Goal: Task Accomplishment & Management: Manage account settings

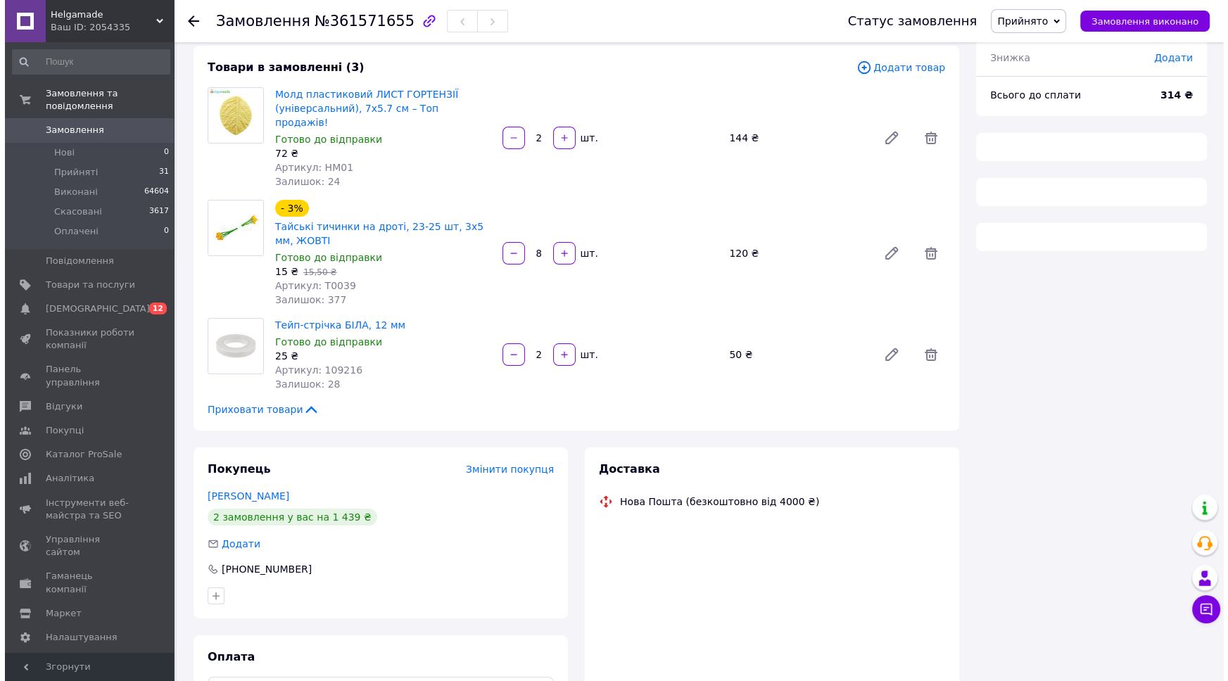
scroll to position [160, 0]
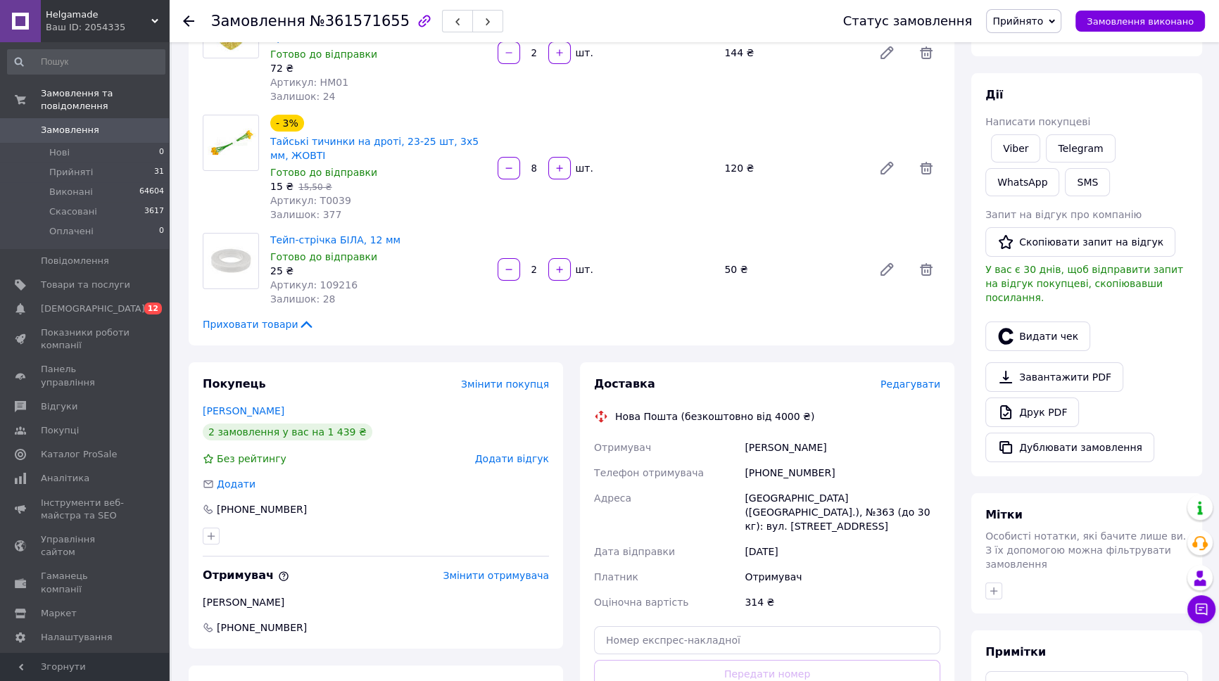
click at [910, 379] on span "Редагувати" at bounding box center [911, 384] width 60 height 11
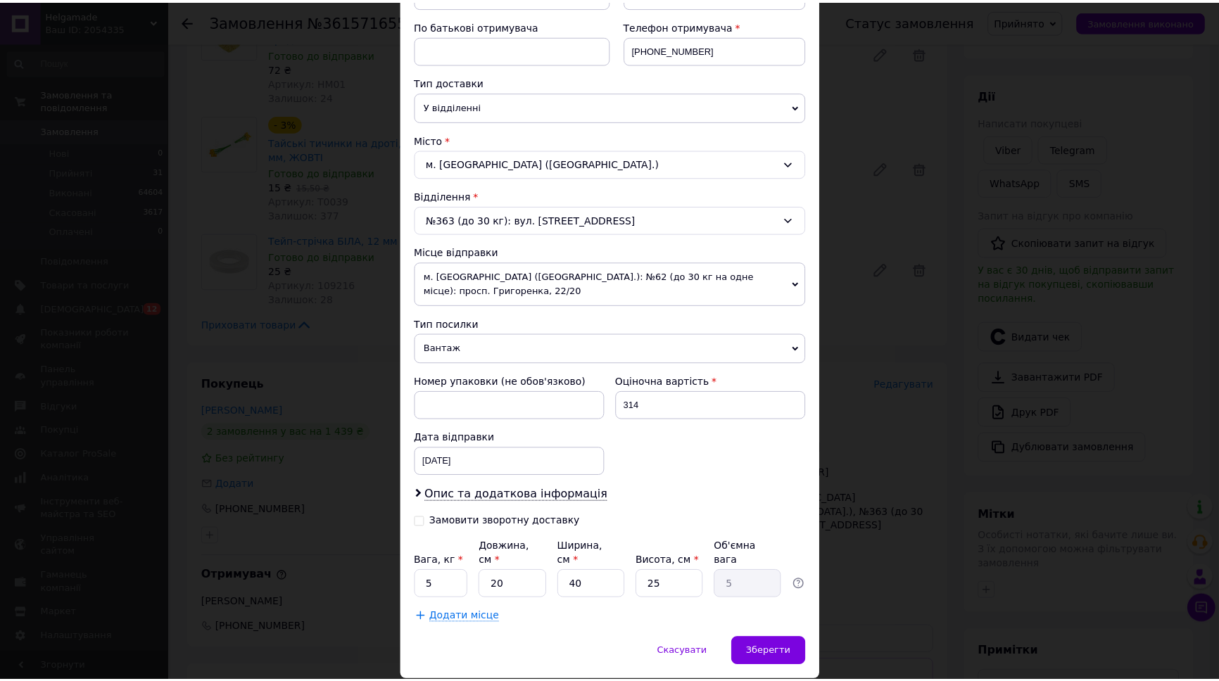
scroll to position [276, 0]
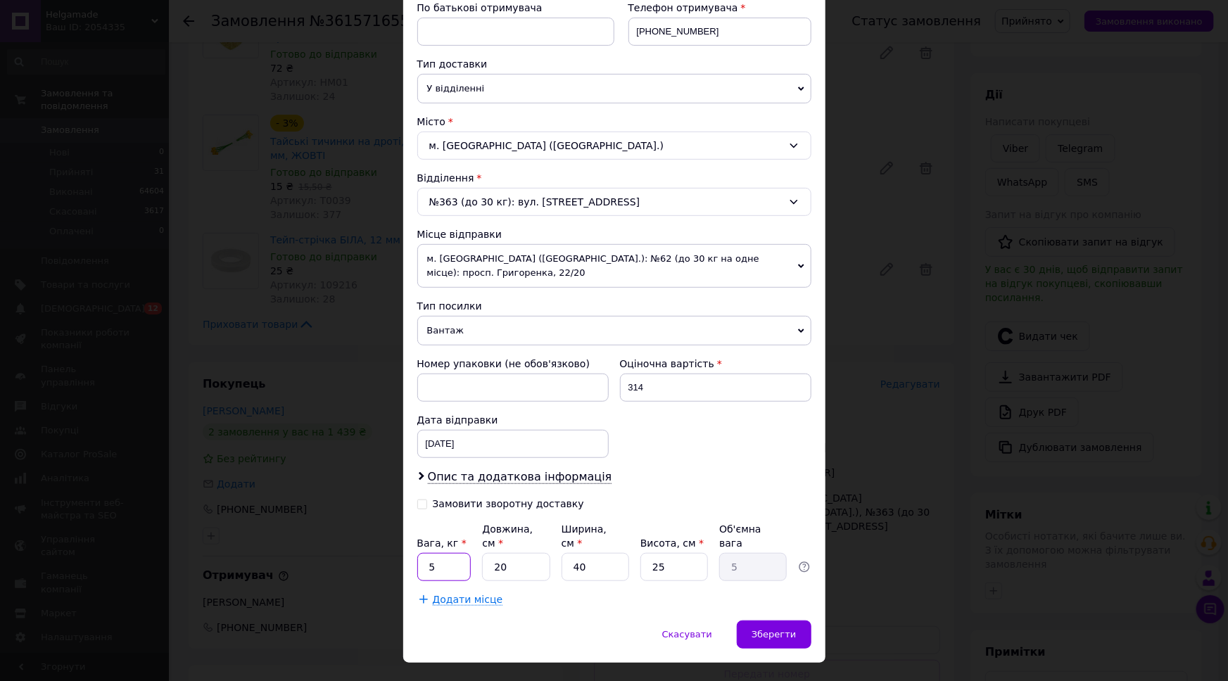
click at [443, 553] on input "5" at bounding box center [444, 567] width 54 height 28
type input "0.5"
type input "5"
type input "1.25"
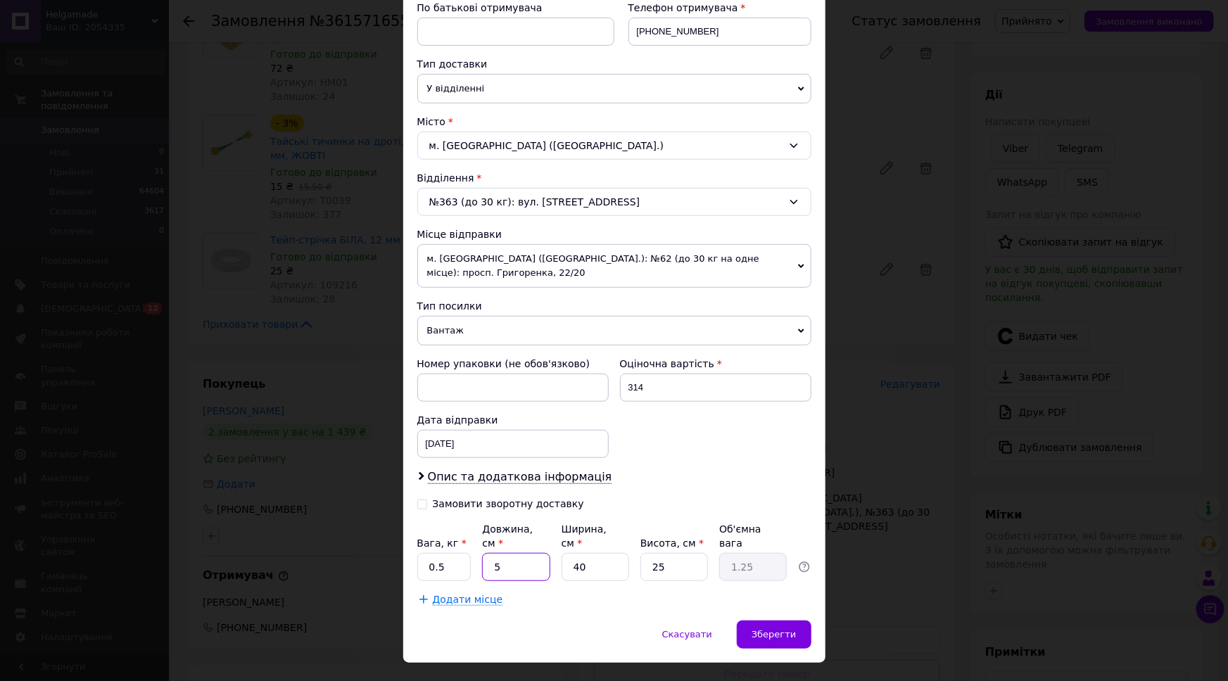
type input "5"
type input "0.16"
type input "5"
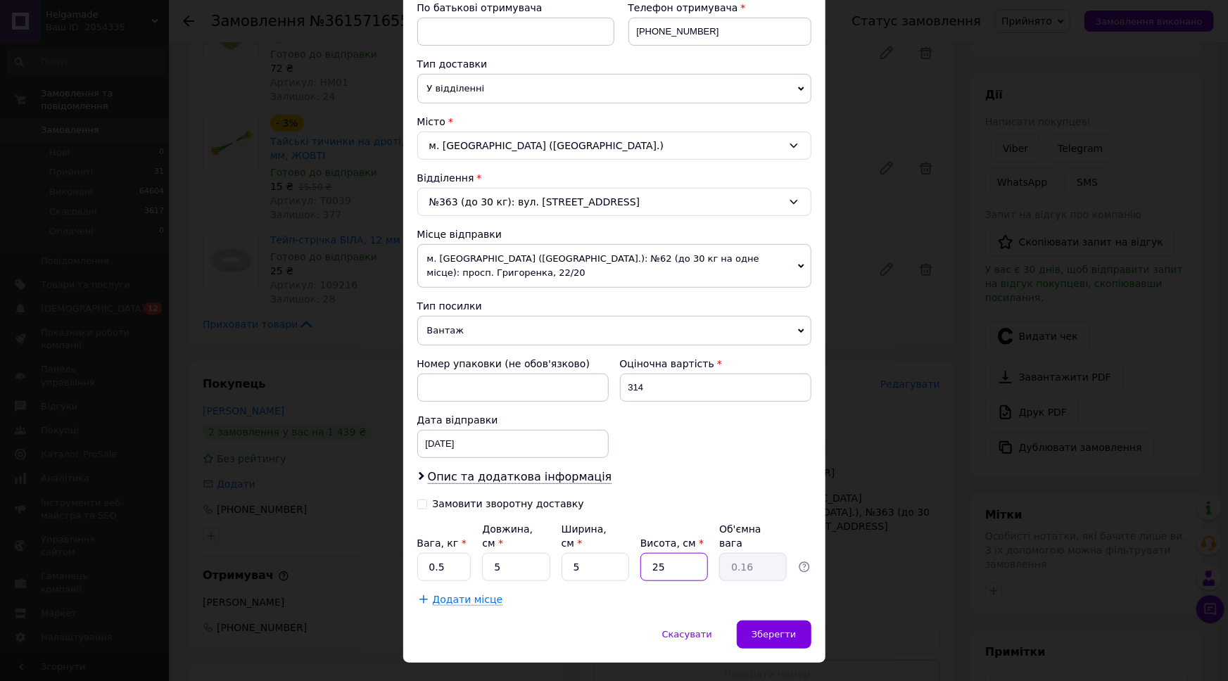
type input "0.1"
type input "5"
click at [791, 629] on span "Зберегти" at bounding box center [774, 634] width 44 height 11
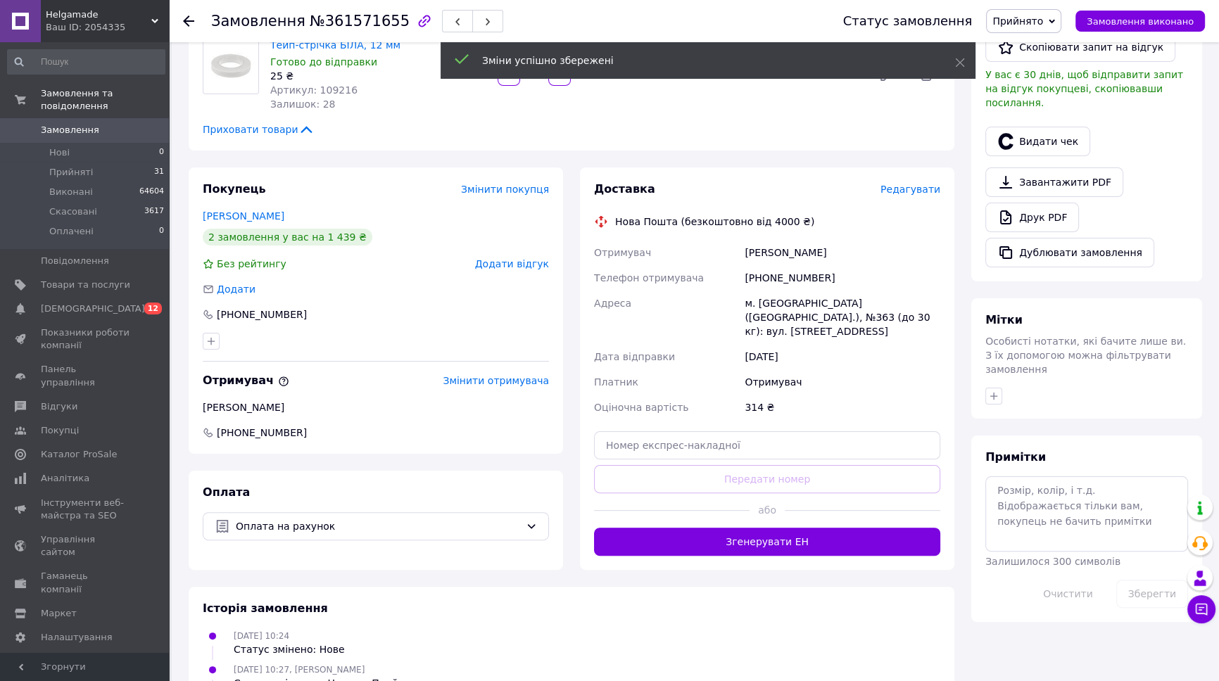
scroll to position [416, 0]
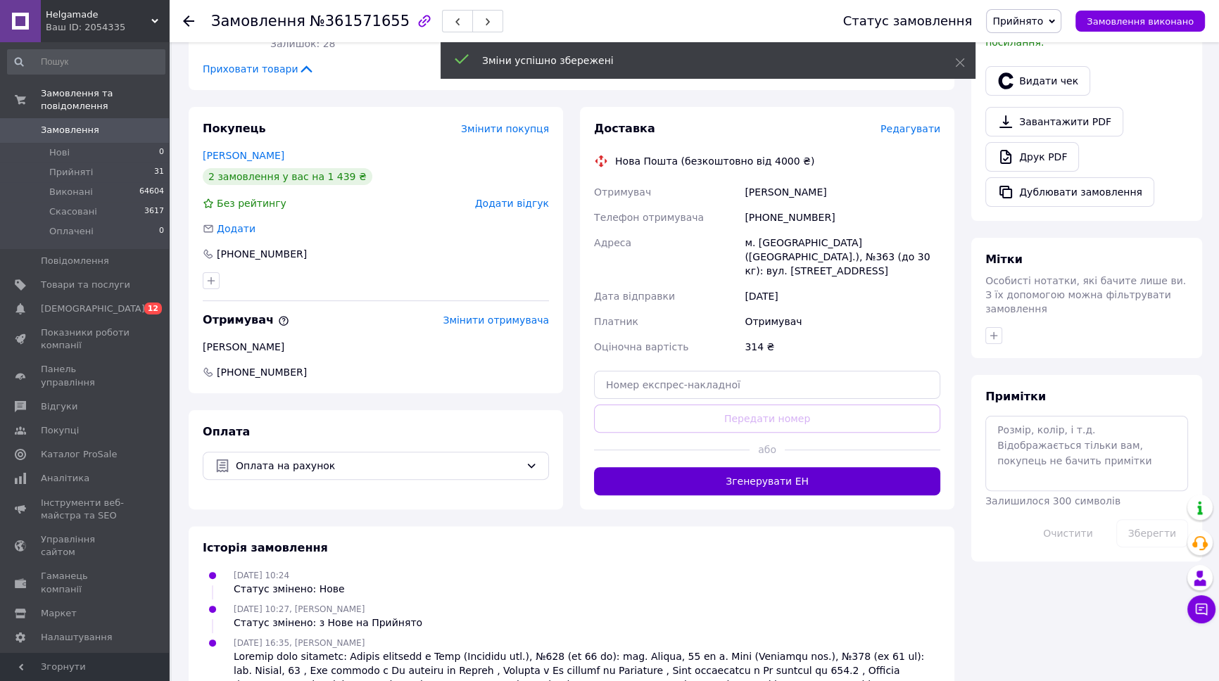
click at [776, 467] on button "Згенерувати ЕН" at bounding box center [767, 481] width 346 height 28
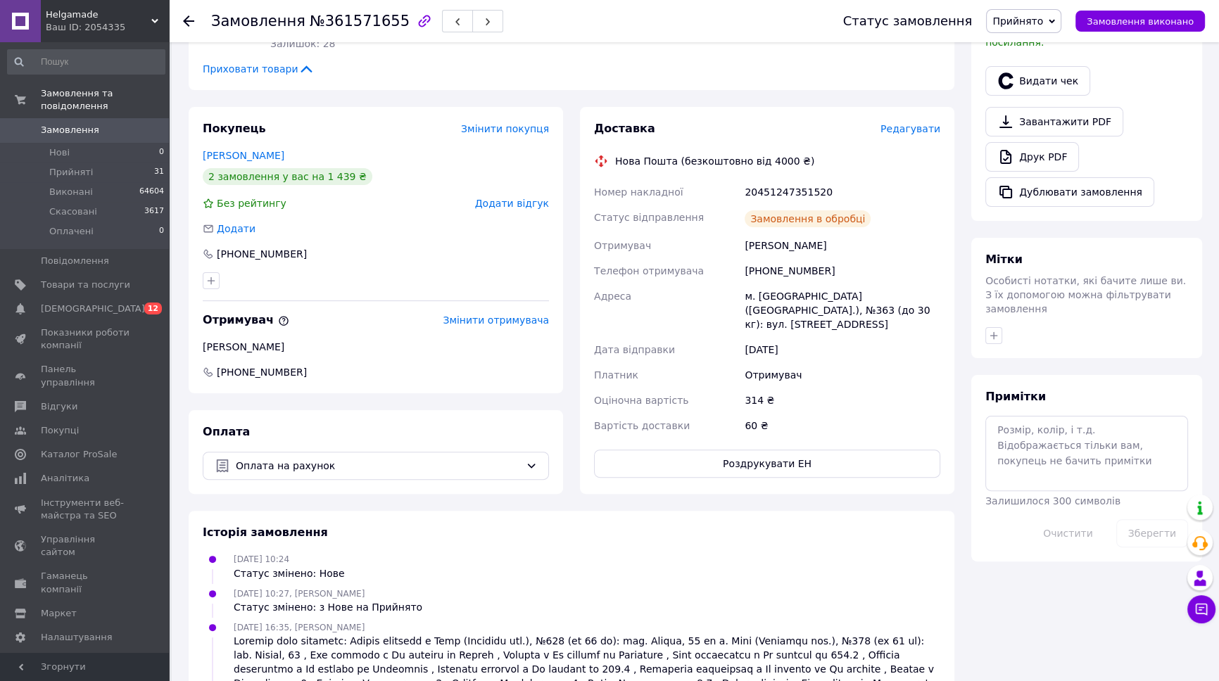
click at [791, 179] on div "20451247351520" at bounding box center [842, 191] width 201 height 25
copy div "20451247351520"
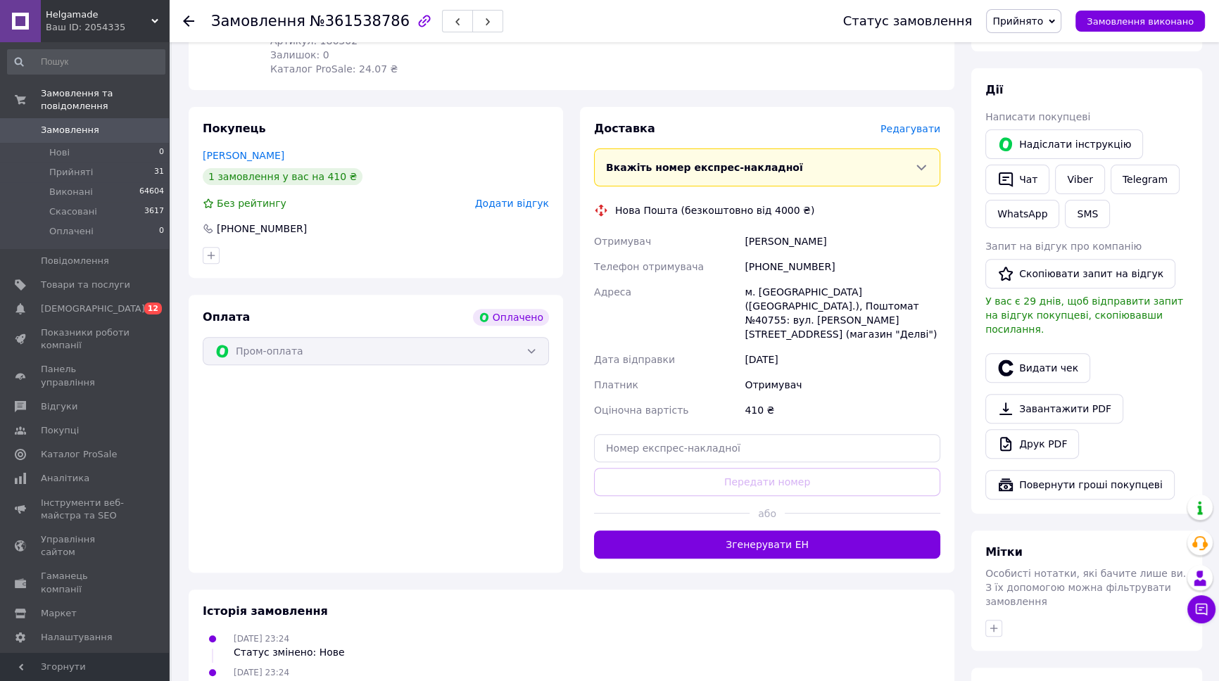
scroll to position [624, 0]
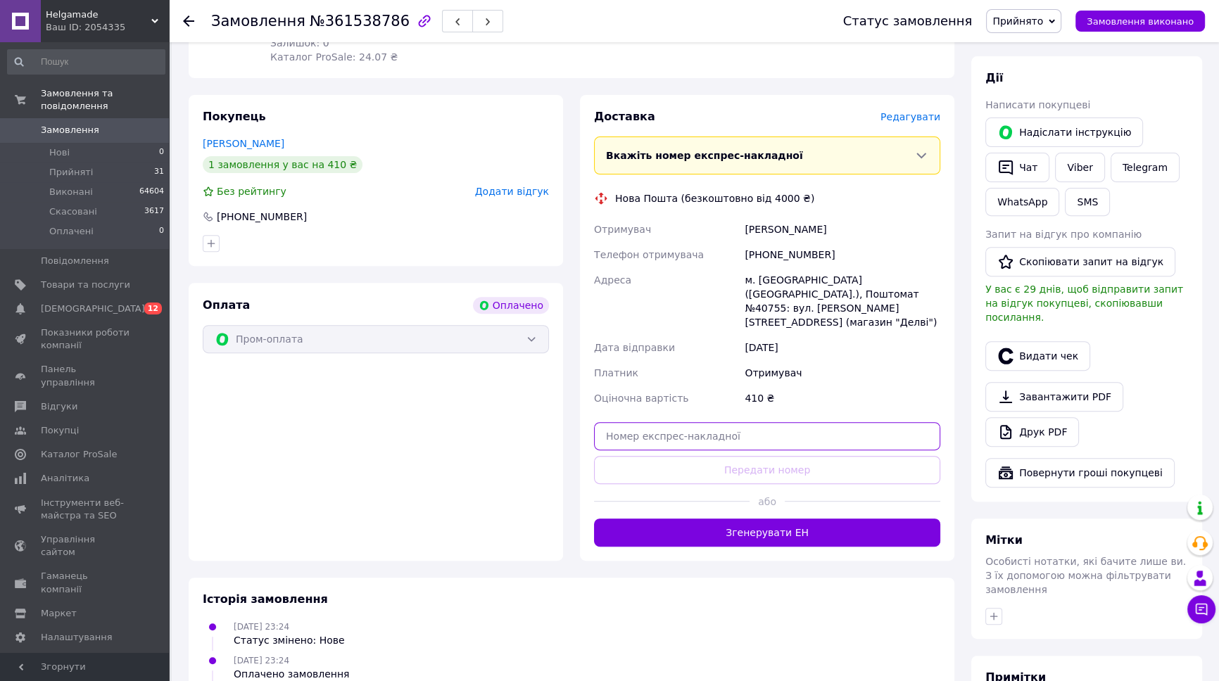
click at [773, 422] on input "text" at bounding box center [767, 436] width 346 height 28
paste input "20451247353046"
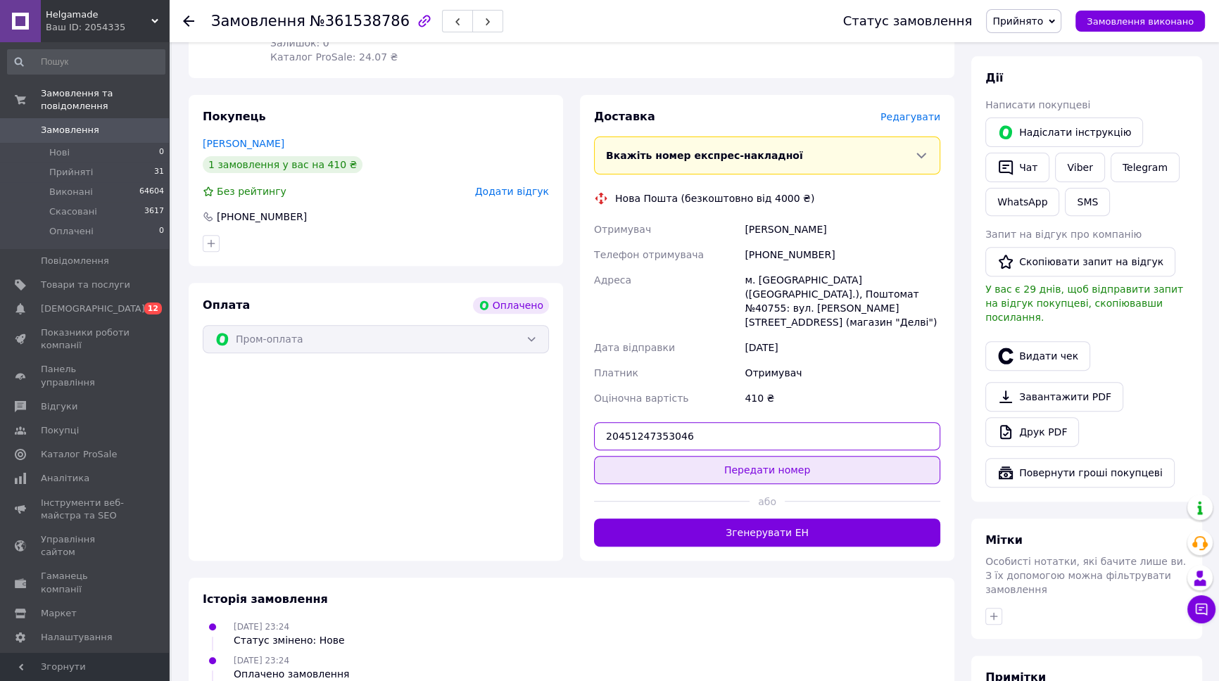
type input "20451247353046"
click at [769, 456] on button "Передати номер" at bounding box center [767, 470] width 346 height 28
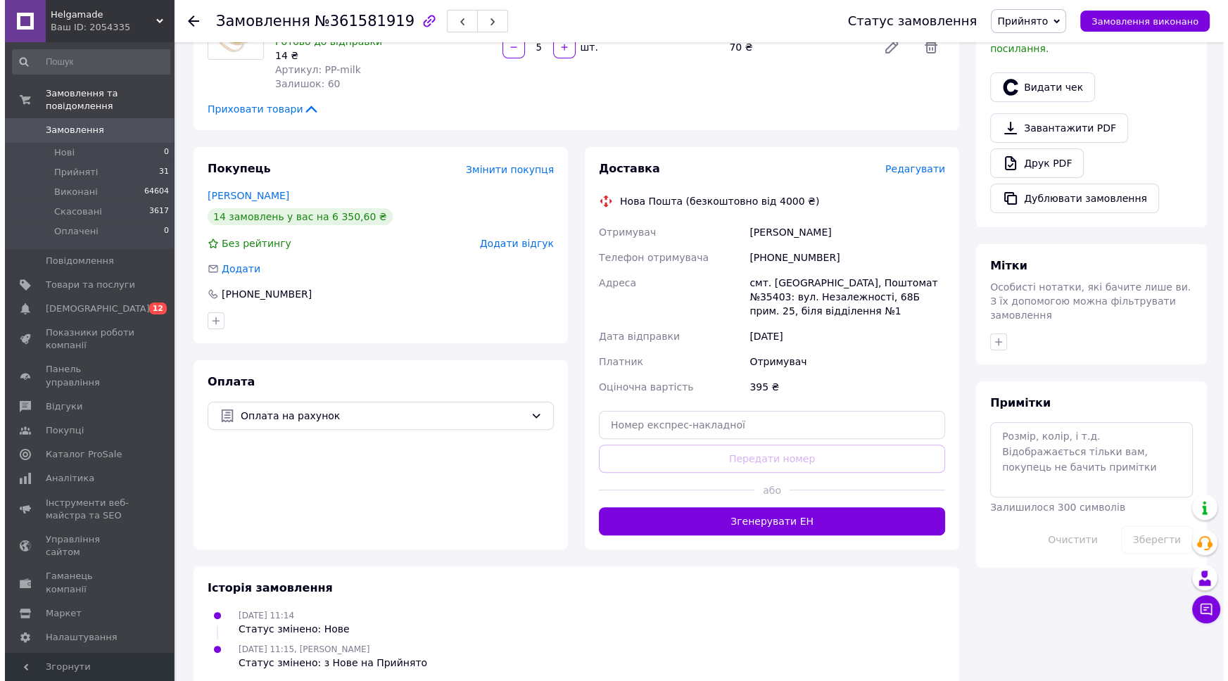
scroll to position [414, 0]
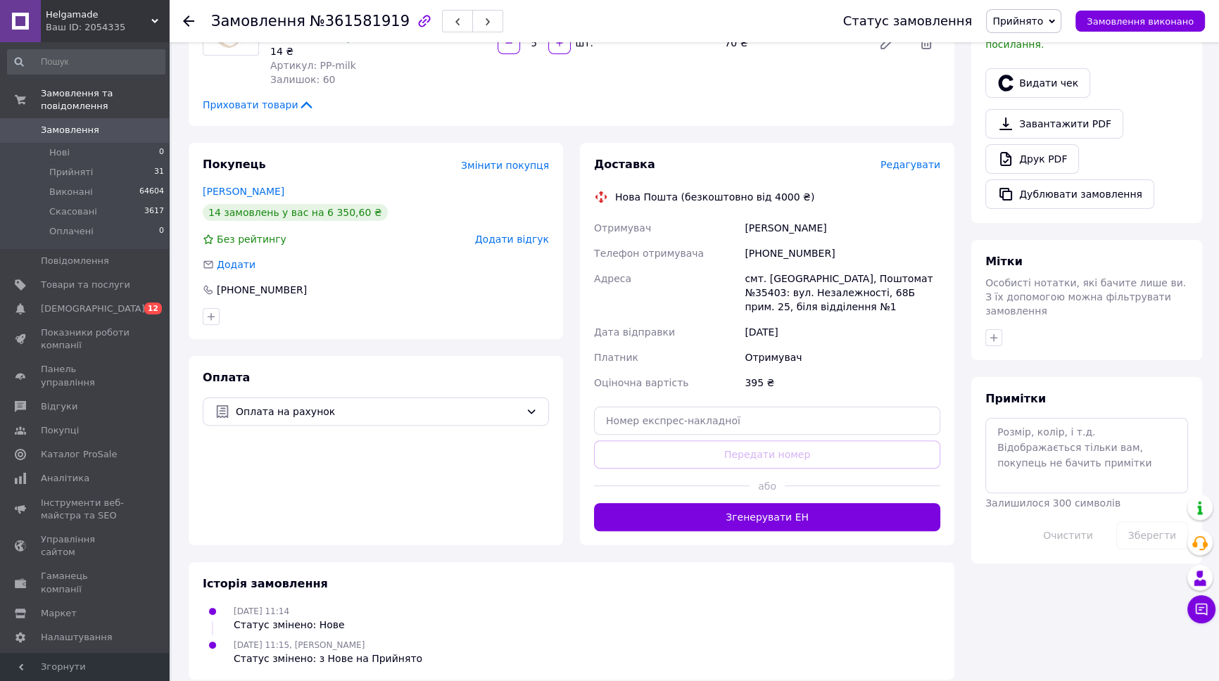
click at [919, 159] on span "Редагувати" at bounding box center [911, 164] width 60 height 11
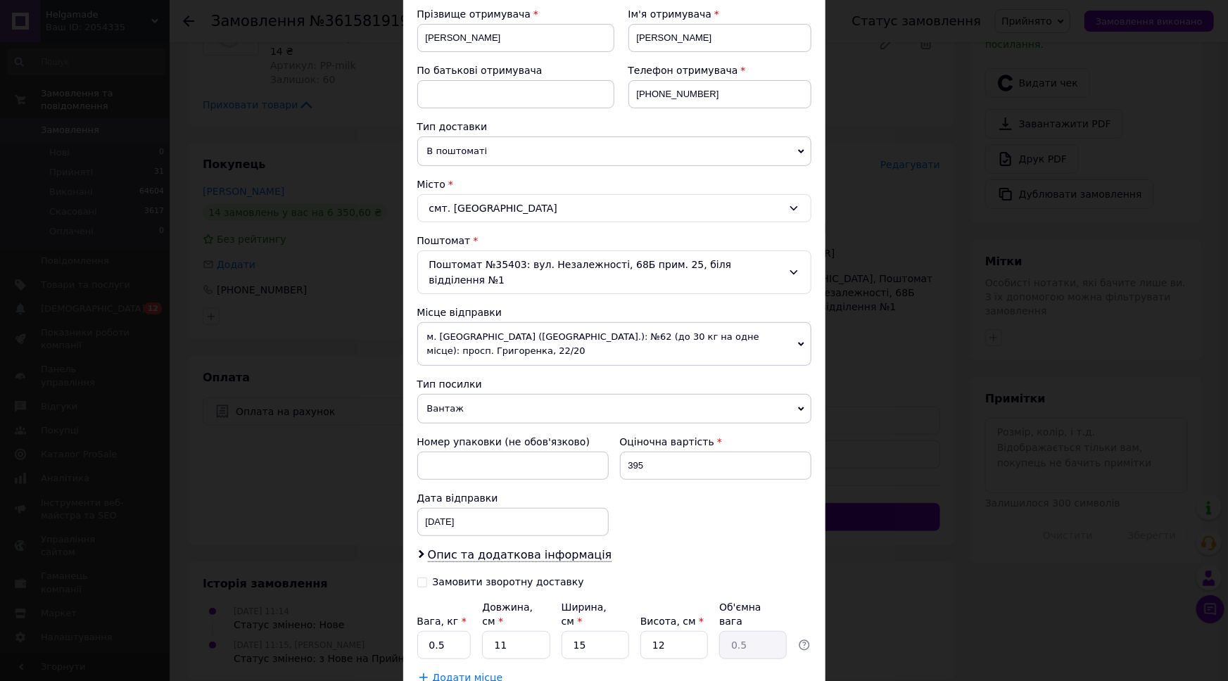
scroll to position [256, 0]
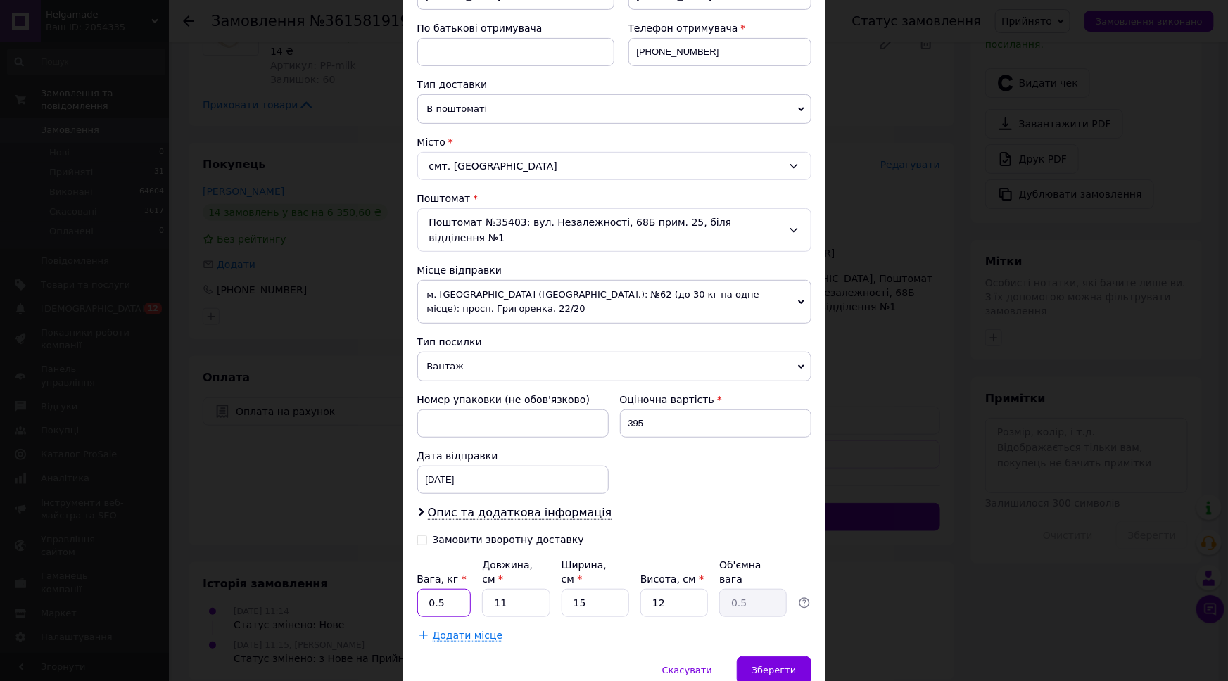
click at [448, 589] on input "0.5" at bounding box center [444, 603] width 54 height 28
click at [502, 589] on input "11" at bounding box center [516, 603] width 68 height 28
type input "5"
type input "0.23"
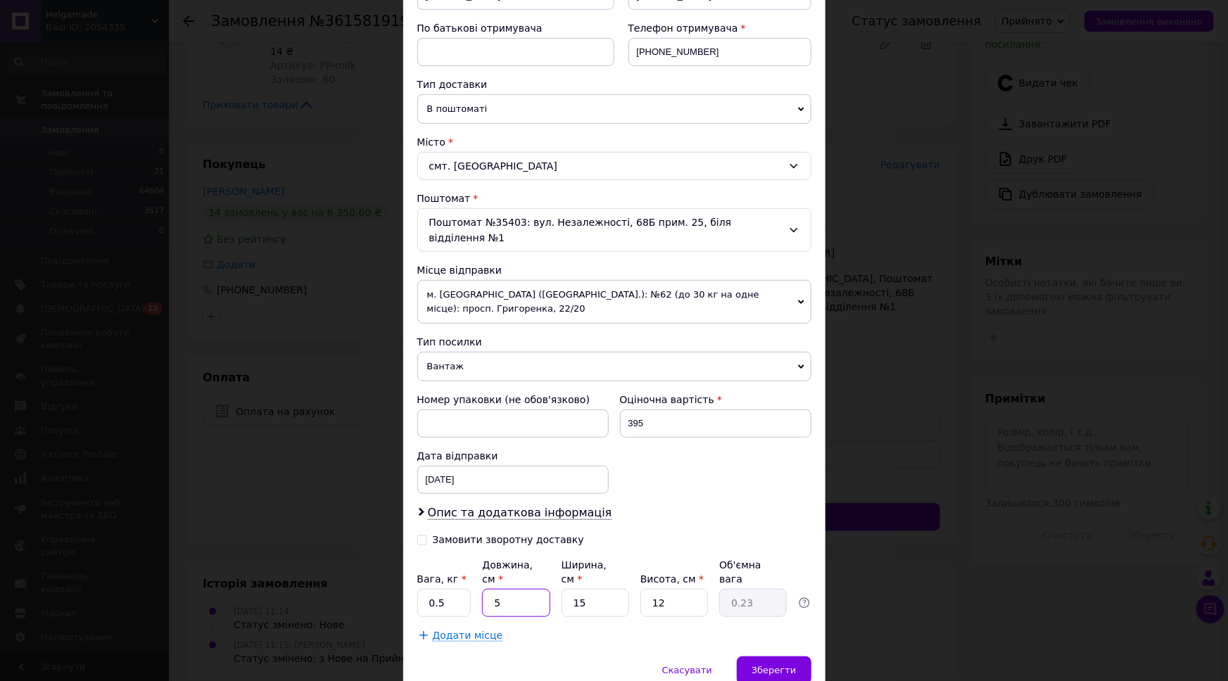
type input "5"
type input "0.1"
type input "5"
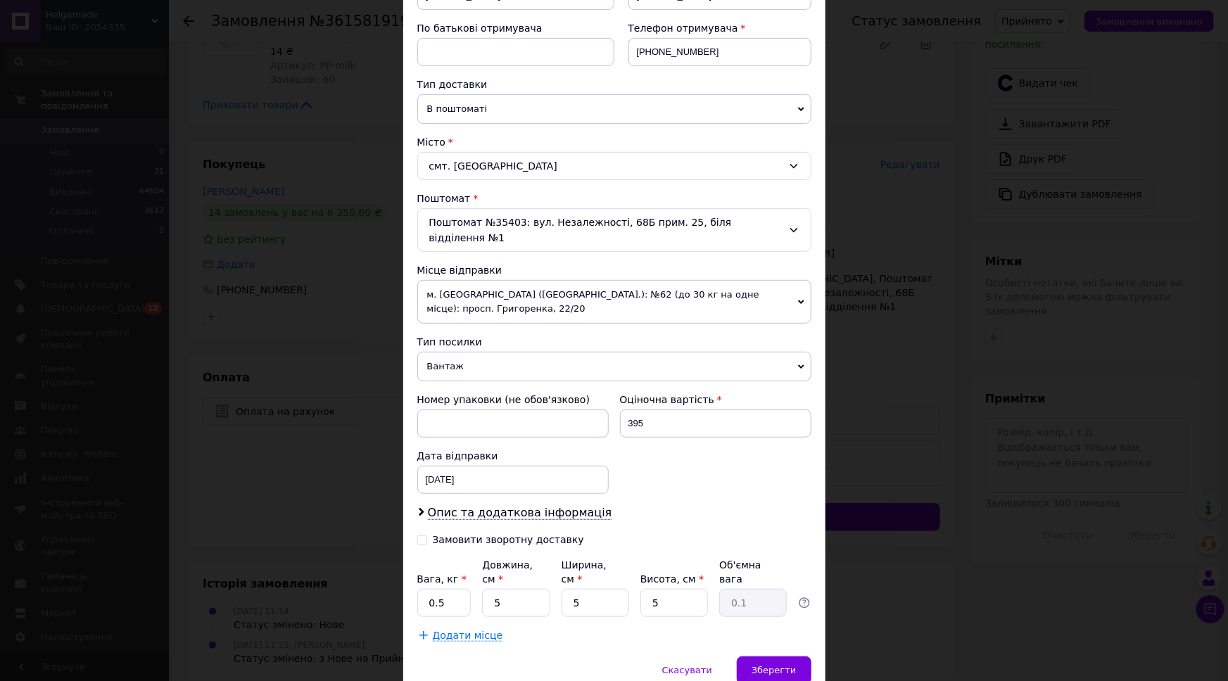
click at [503, 352] on span "Вантаж" at bounding box center [614, 367] width 394 height 30
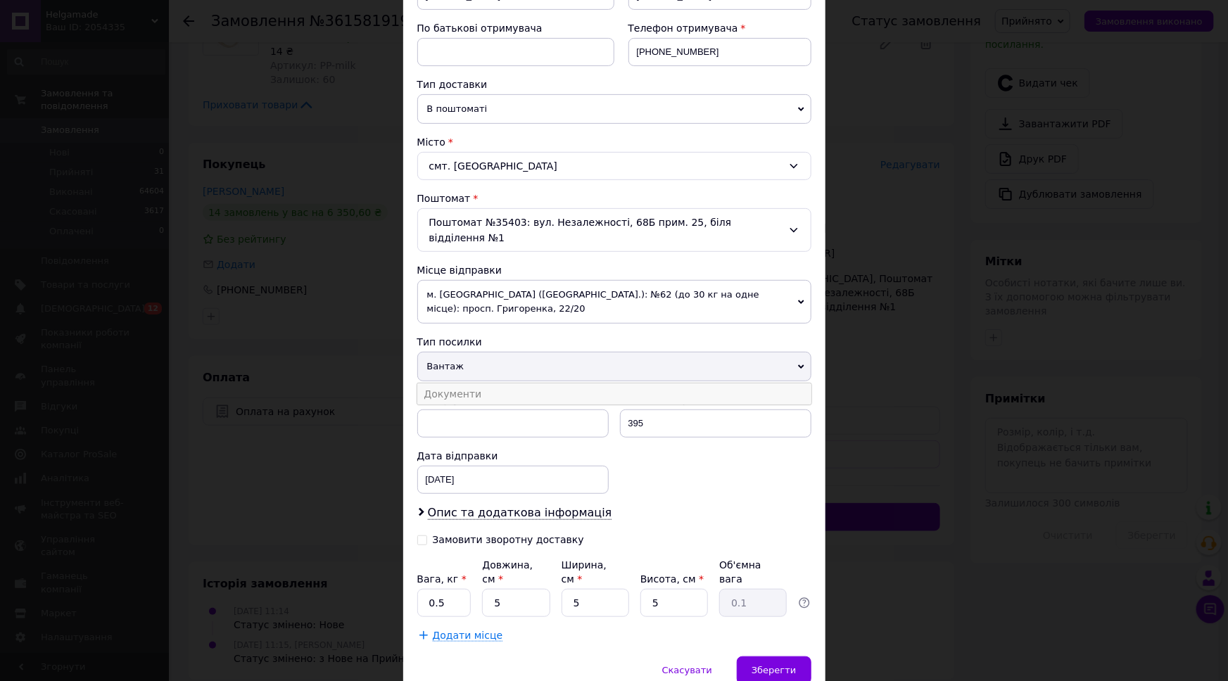
click at [487, 384] on li "Документи" at bounding box center [614, 394] width 394 height 21
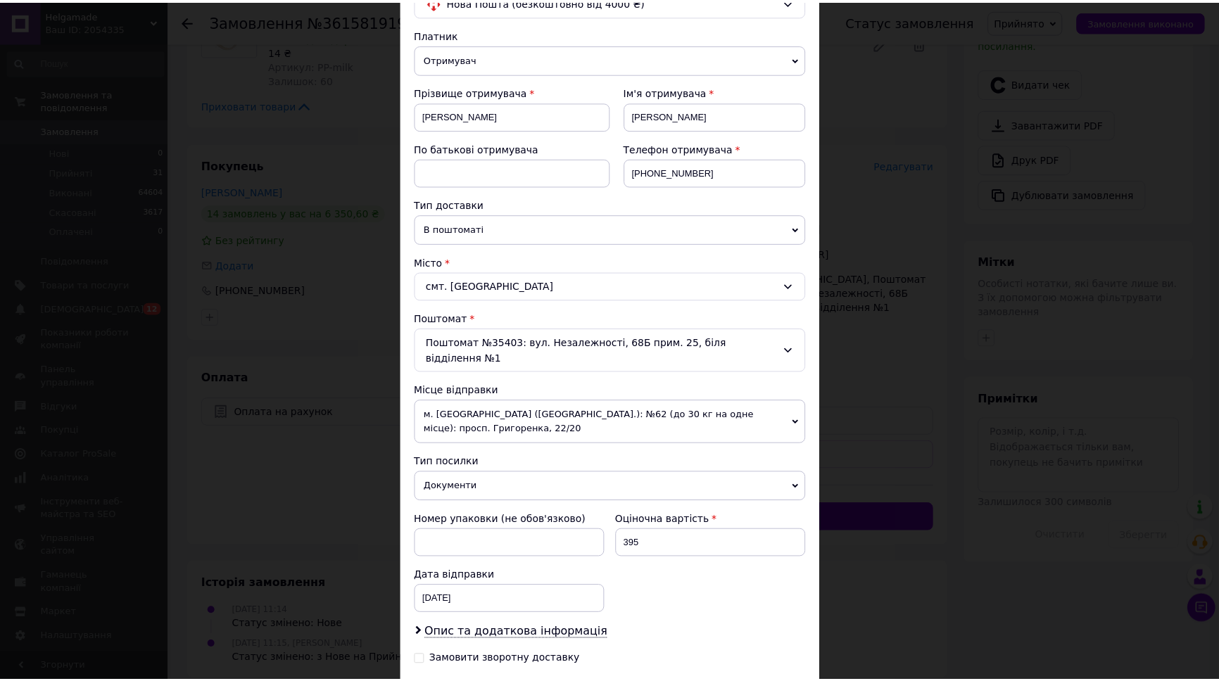
scroll to position [290, 0]
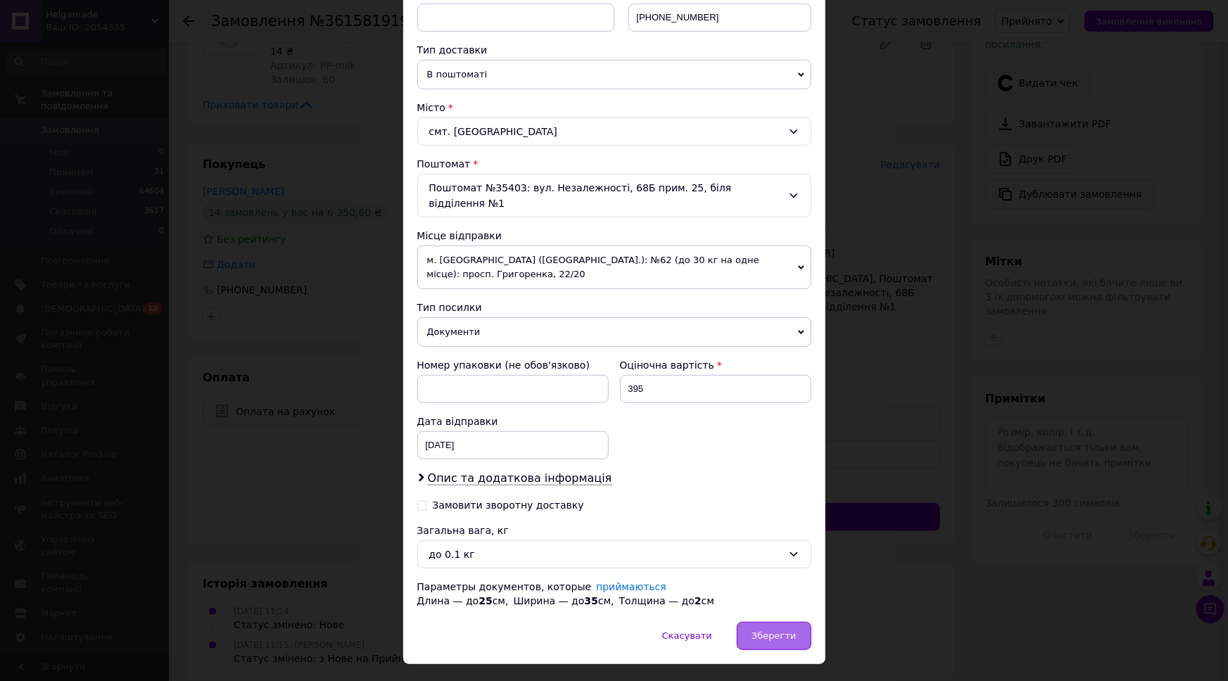
click at [793, 631] on span "Зберегти" at bounding box center [774, 636] width 44 height 11
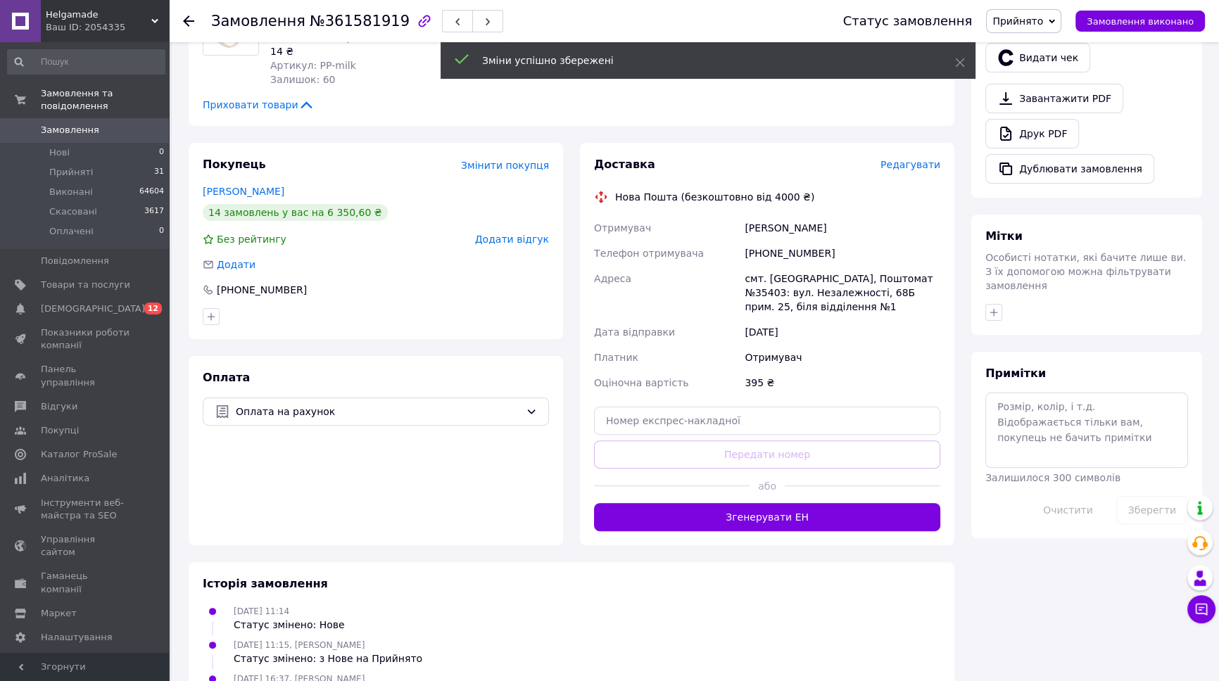
click at [806, 505] on button "Згенерувати ЕН" at bounding box center [767, 517] width 346 height 28
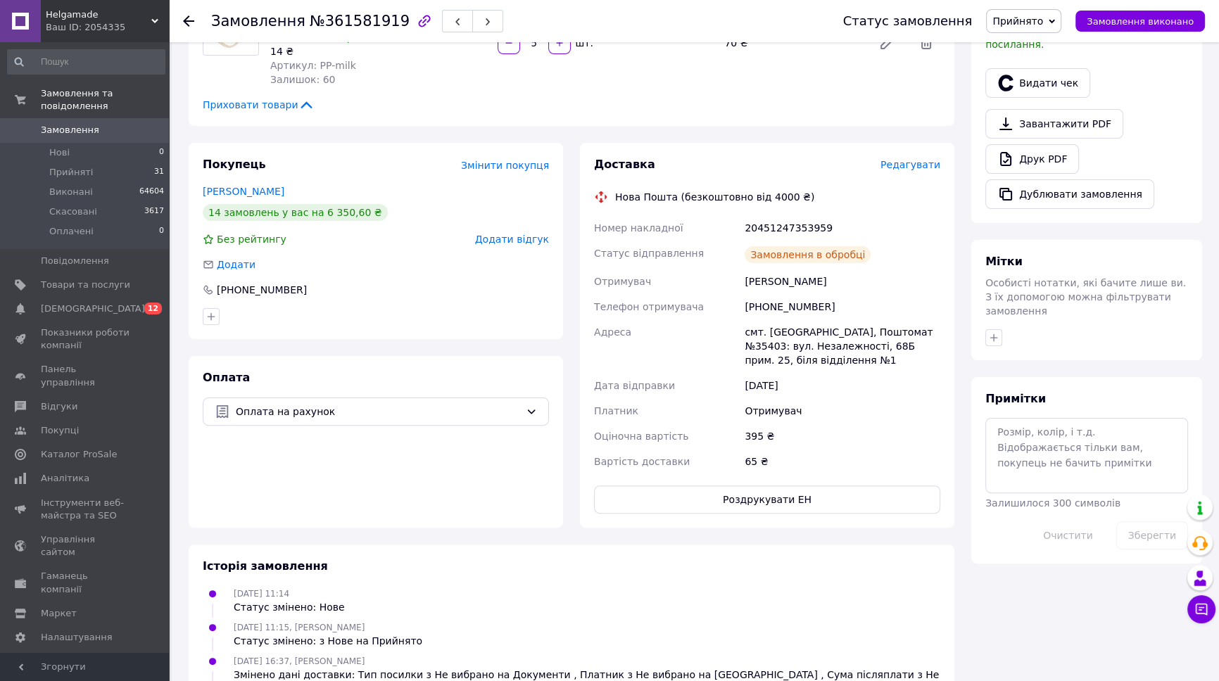
click at [781, 215] on div "20451247353959" at bounding box center [842, 227] width 201 height 25
copy div "20451247353959"
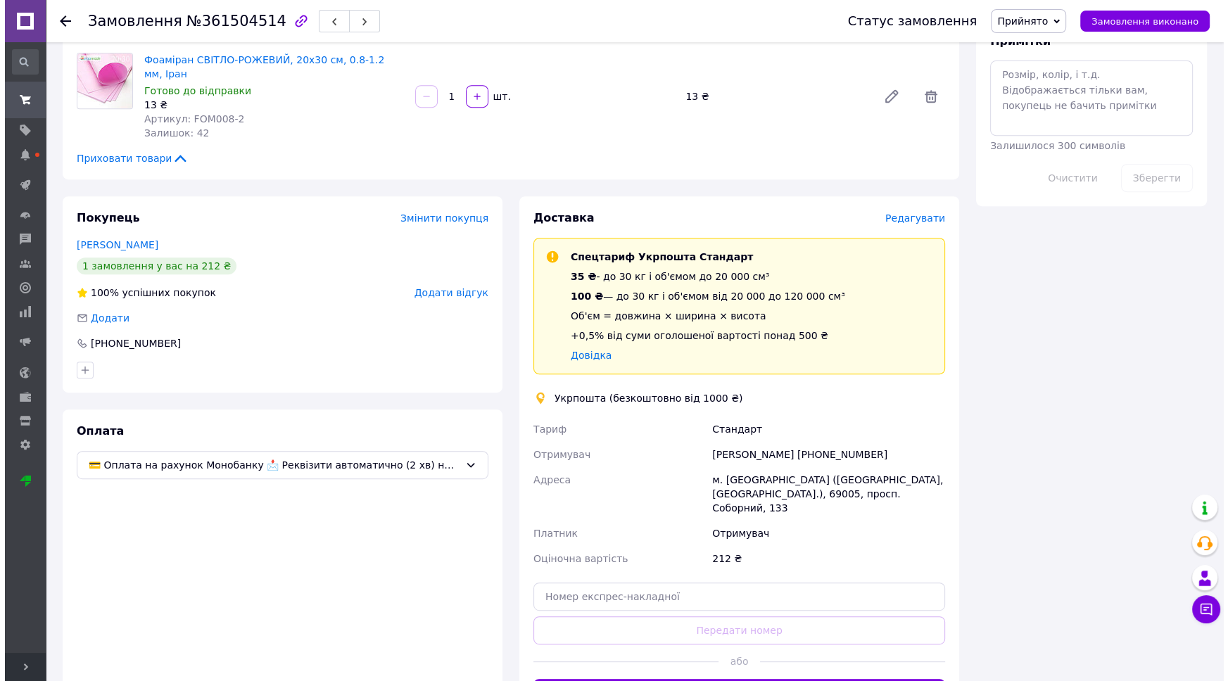
scroll to position [831, 0]
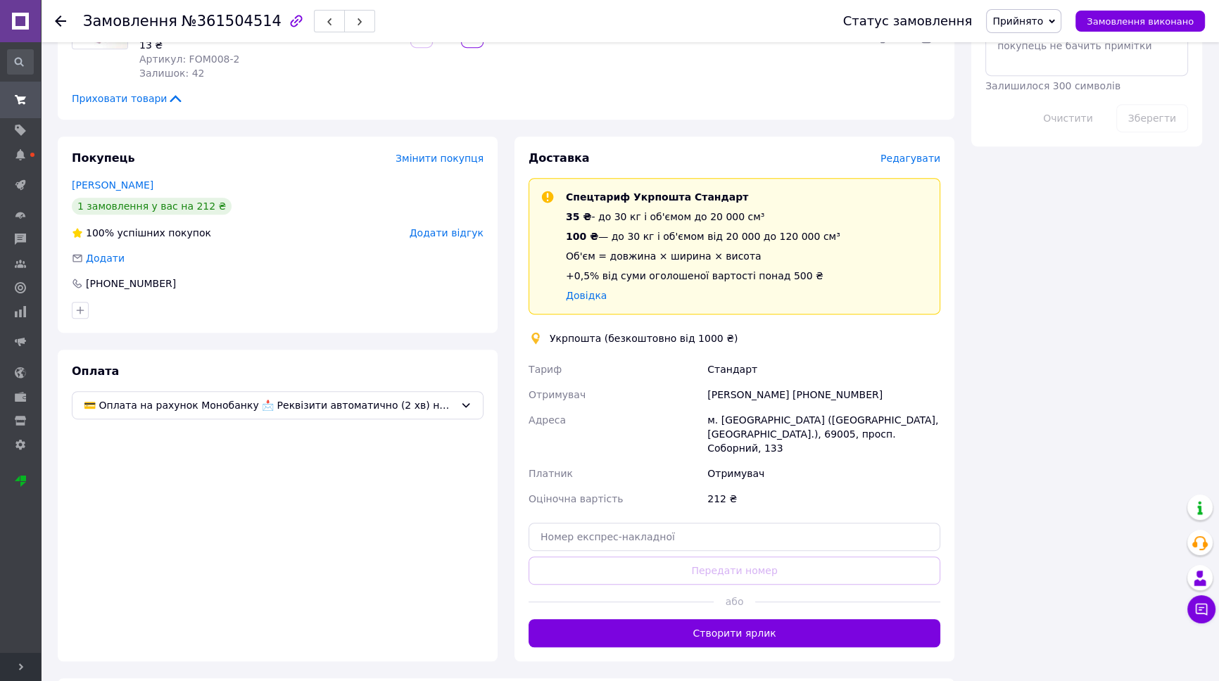
click at [900, 153] on span "Редагувати" at bounding box center [911, 158] width 60 height 11
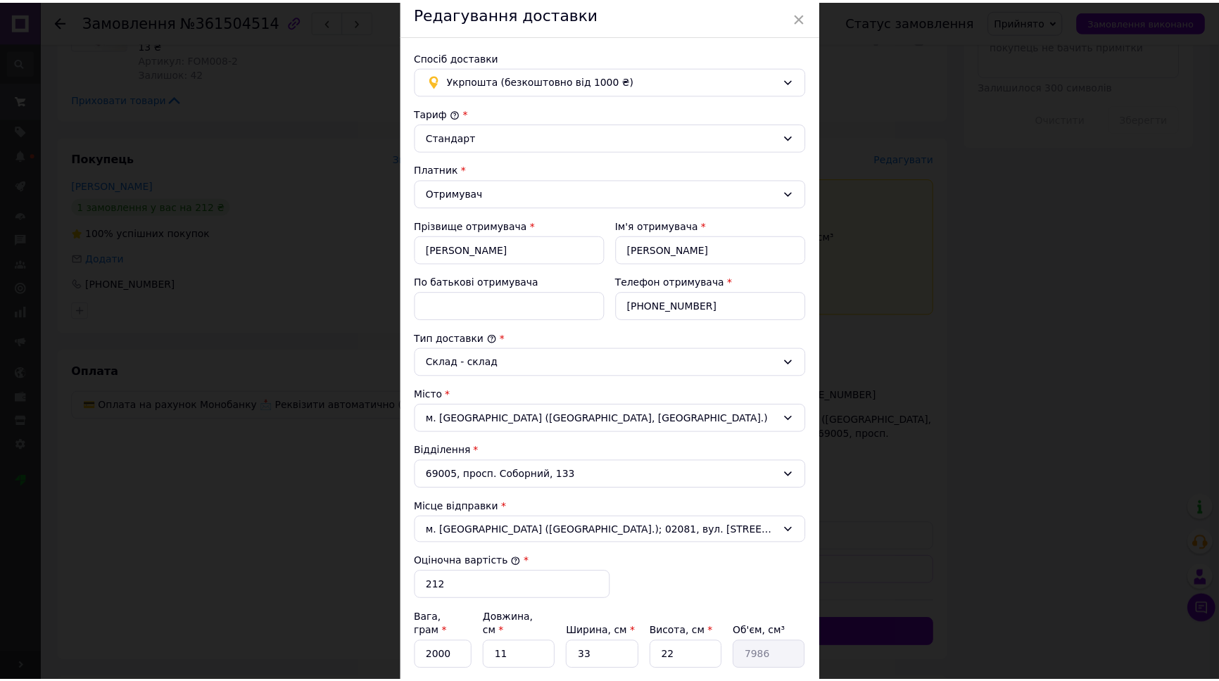
scroll to position [248, 0]
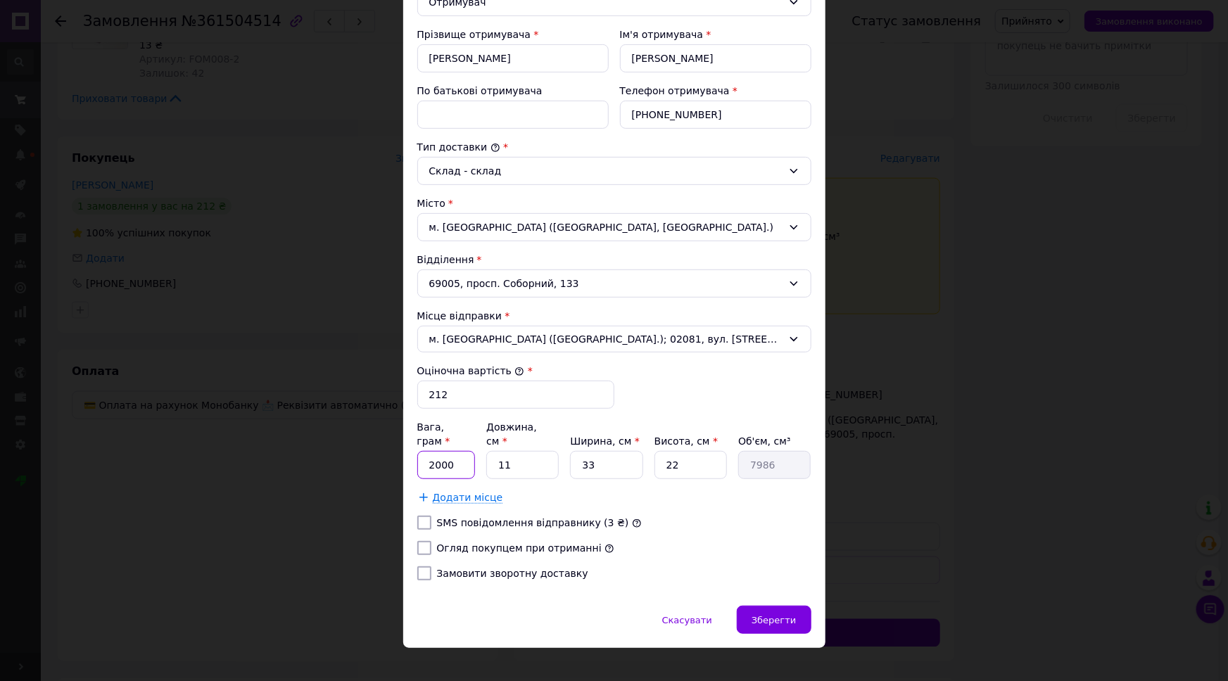
click at [458, 457] on input "2000" at bounding box center [446, 465] width 58 height 28
type input "120"
type input "3"
type input "2178"
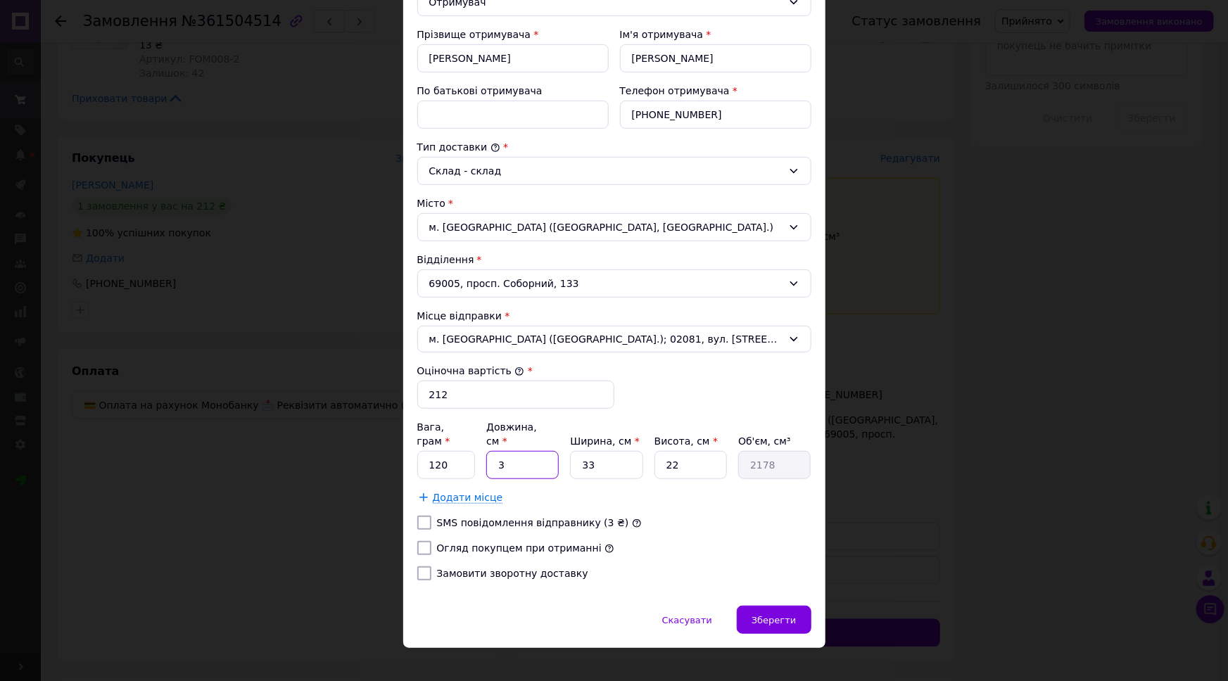
type input "33"
type input "23958"
type input "33"
type input "2"
type input "1452"
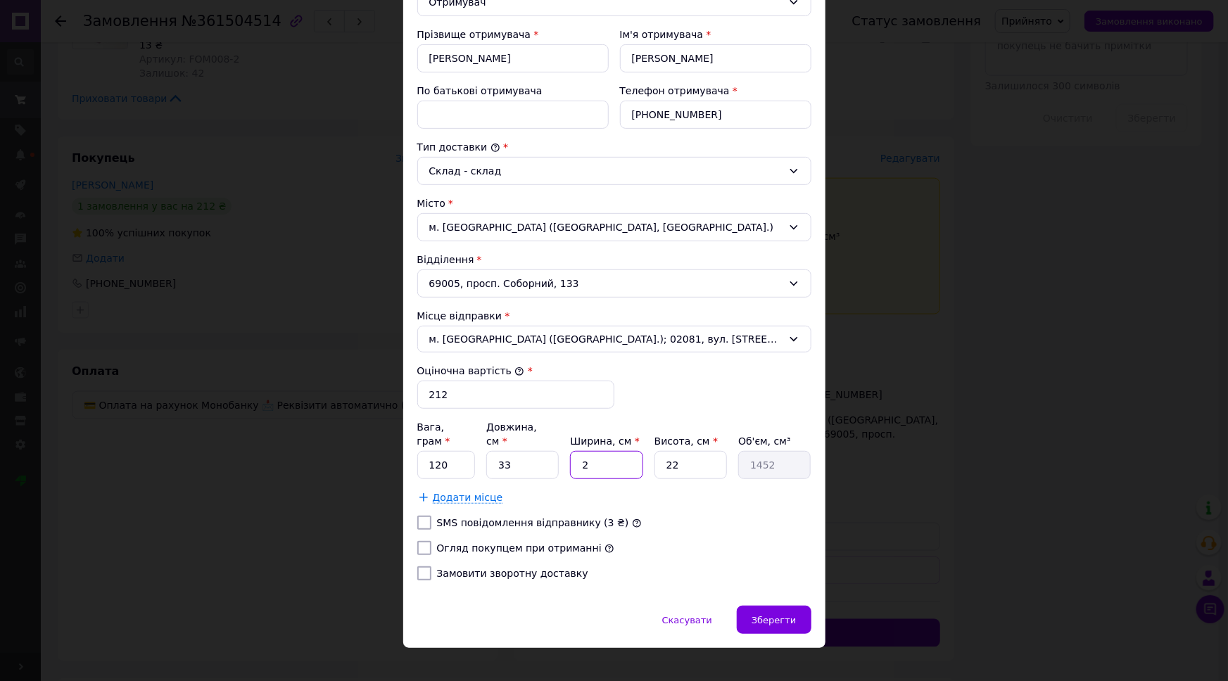
type input "28"
type input "20328"
type input "28"
type input "5"
type input "4620"
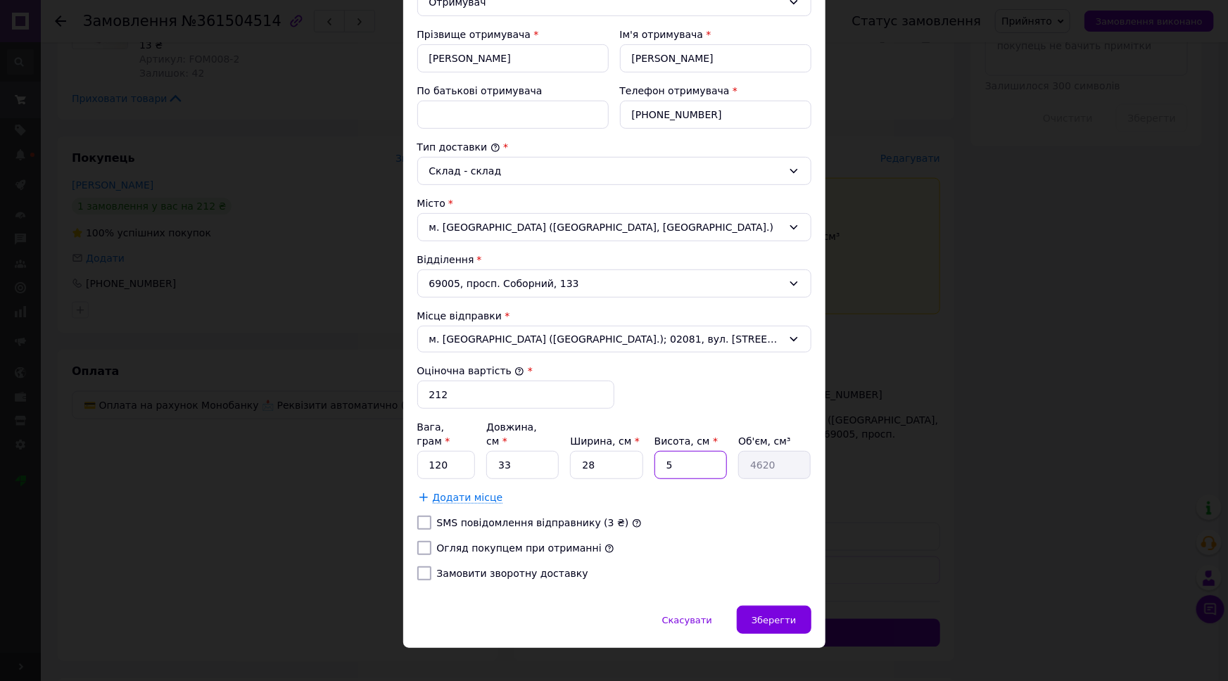
type input "5"
drag, startPoint x: 473, startPoint y: 530, endPoint x: 589, endPoint y: 560, distance: 120.0
click at [475, 543] on label "Огляд покупцем при отриманні" at bounding box center [519, 548] width 165 height 11
click at [431, 541] on input "Огляд покупцем при отриманні" at bounding box center [424, 548] width 14 height 14
checkbox input "true"
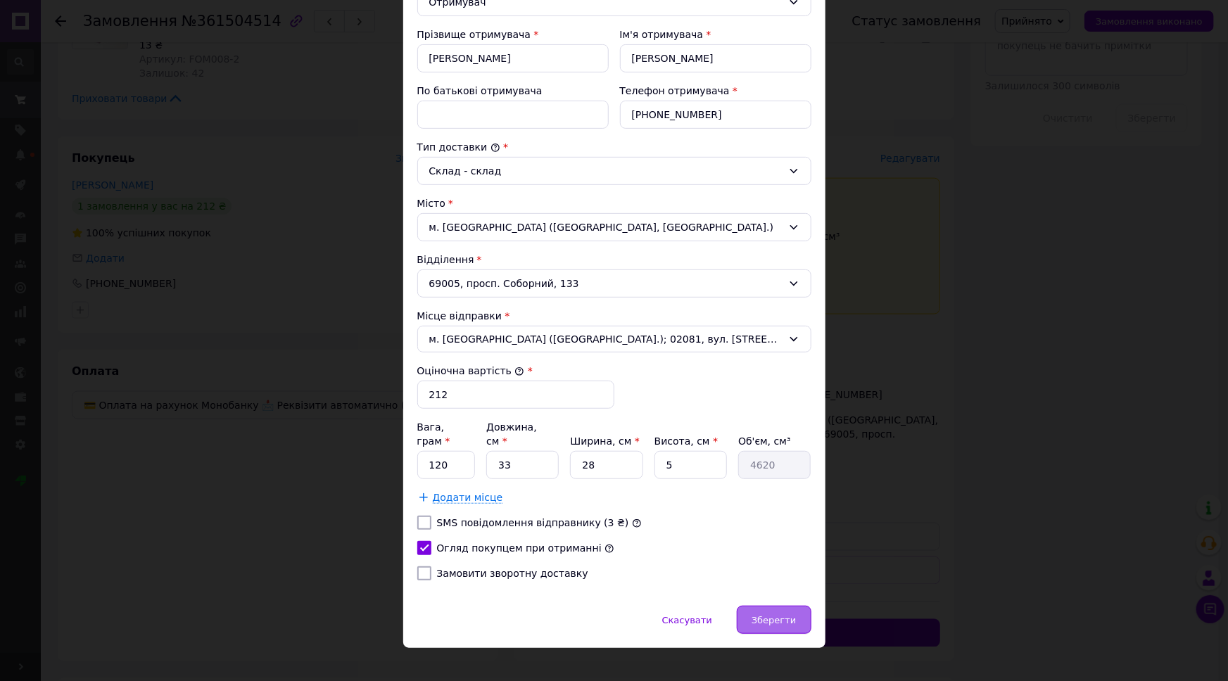
click at [795, 606] on div "Зберегти" at bounding box center [774, 620] width 74 height 28
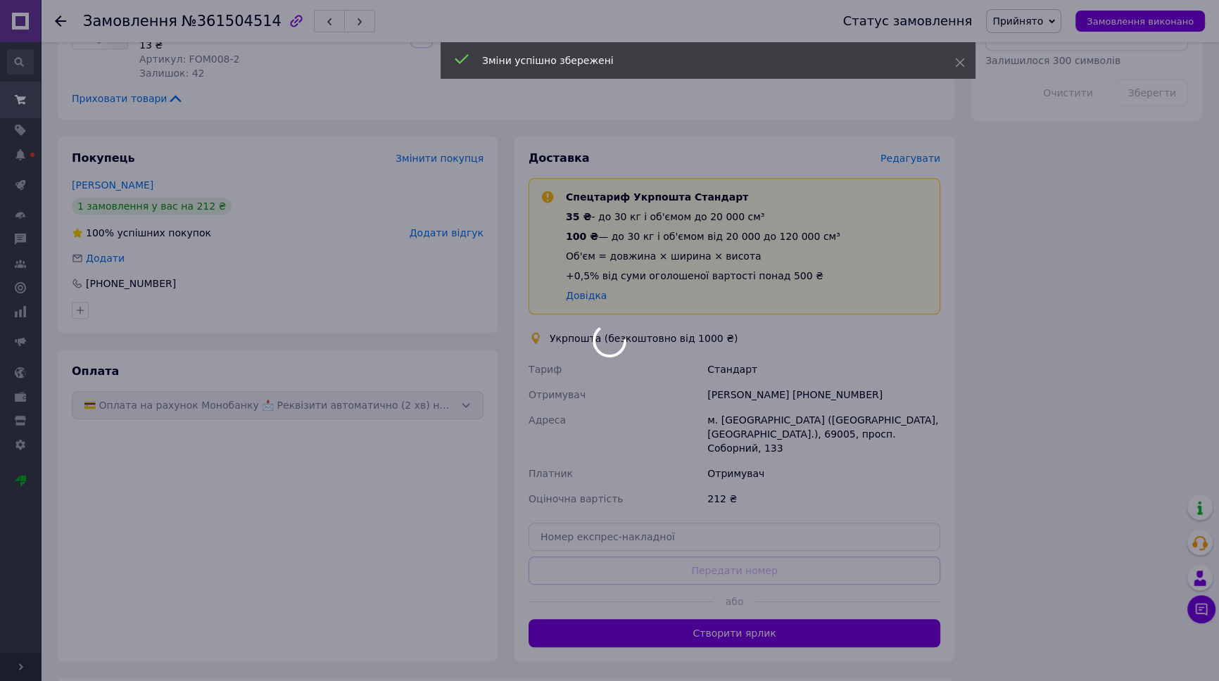
scroll to position [905, 0]
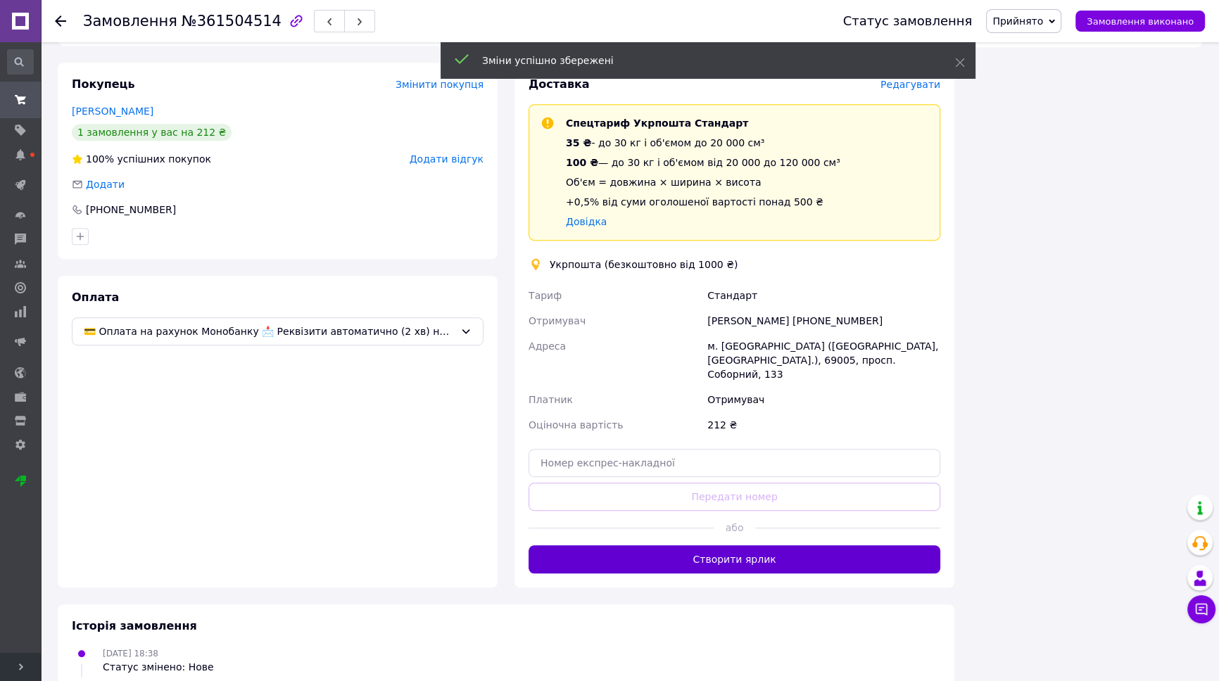
click at [799, 545] on button "Створити ярлик" at bounding box center [735, 559] width 412 height 28
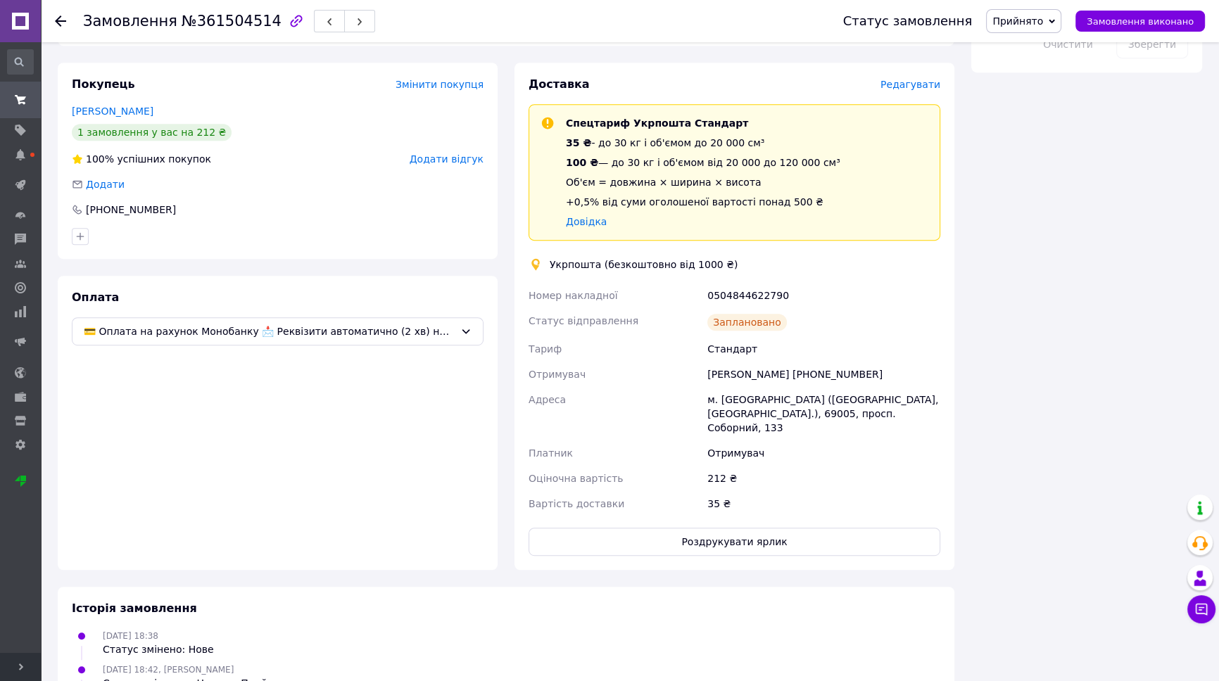
click at [760, 283] on div "0504844622790" at bounding box center [824, 295] width 239 height 25
copy div "0504844622790"
click at [767, 528] on button "Роздрукувати ярлик" at bounding box center [735, 542] width 412 height 28
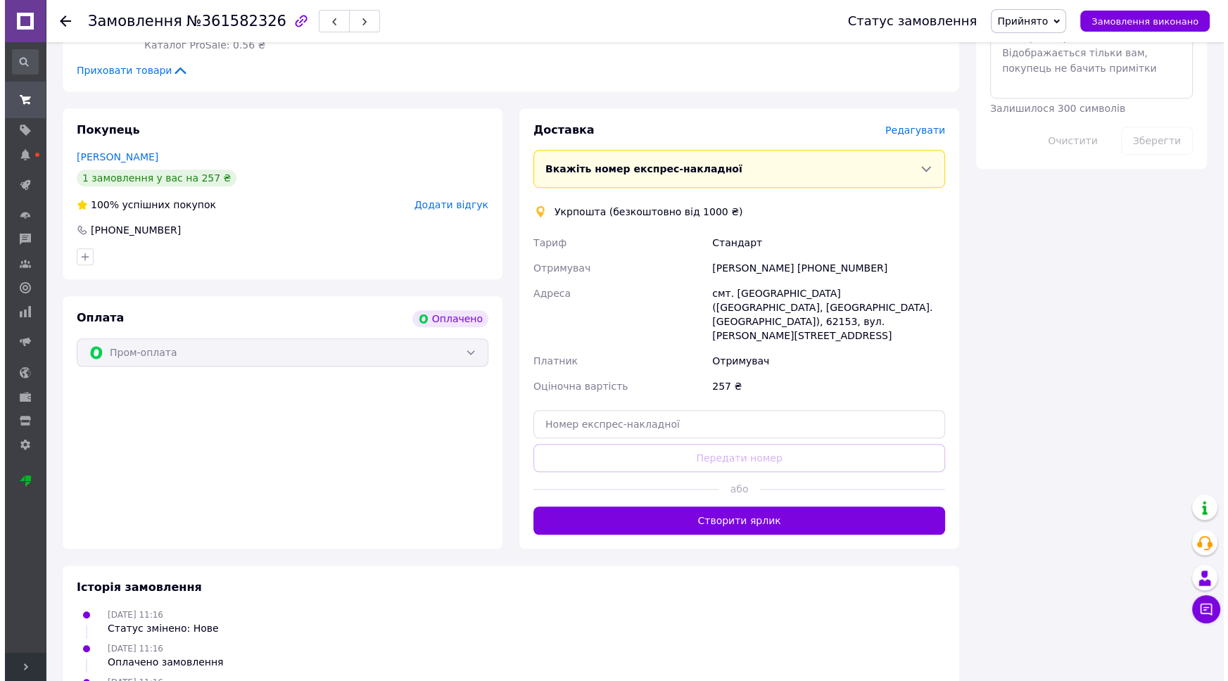
scroll to position [1199, 0]
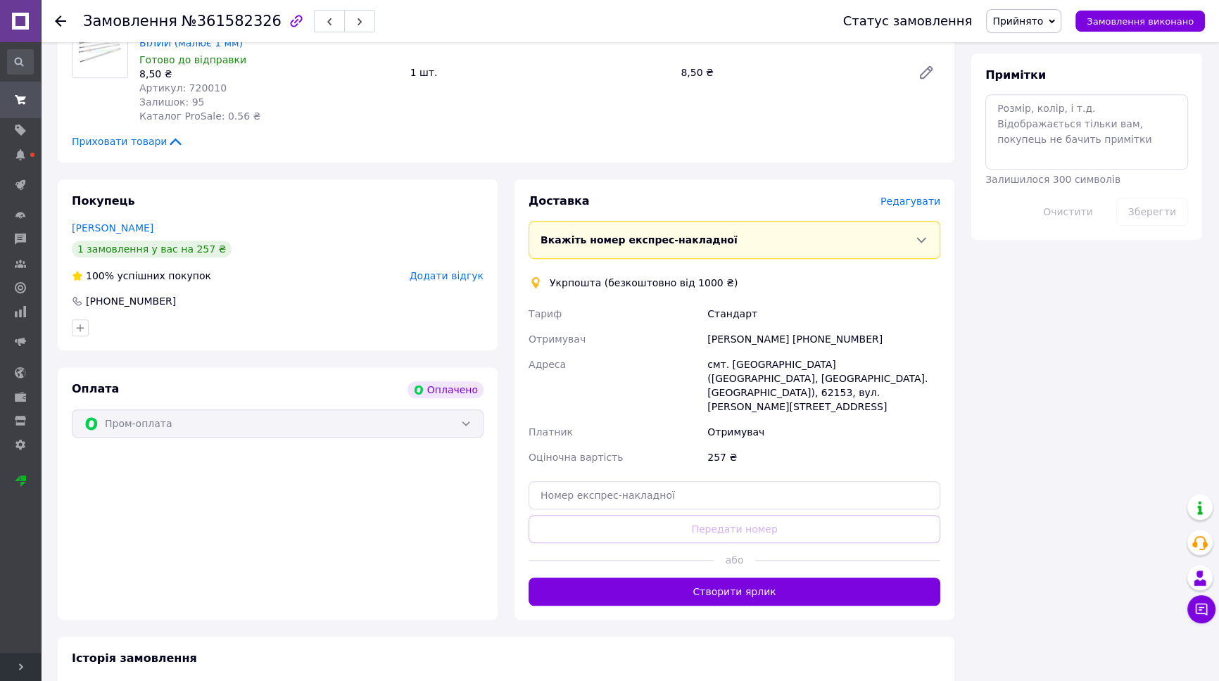
click at [923, 196] on span "Редагувати" at bounding box center [911, 201] width 60 height 11
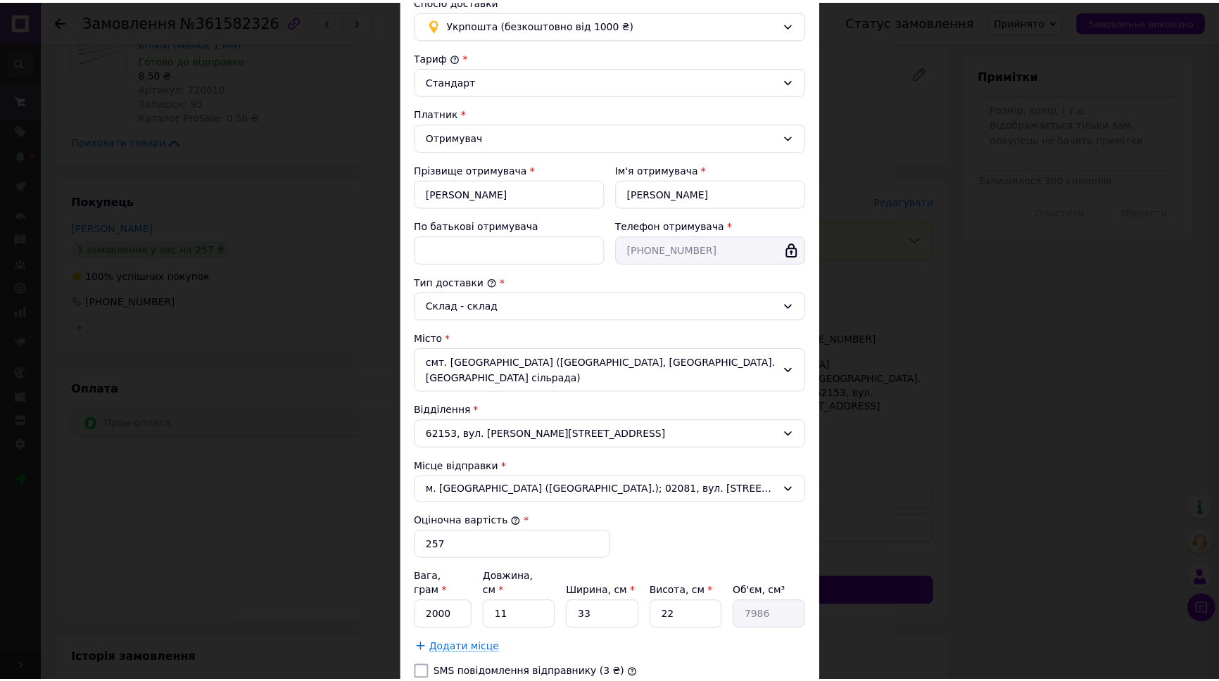
scroll to position [197, 0]
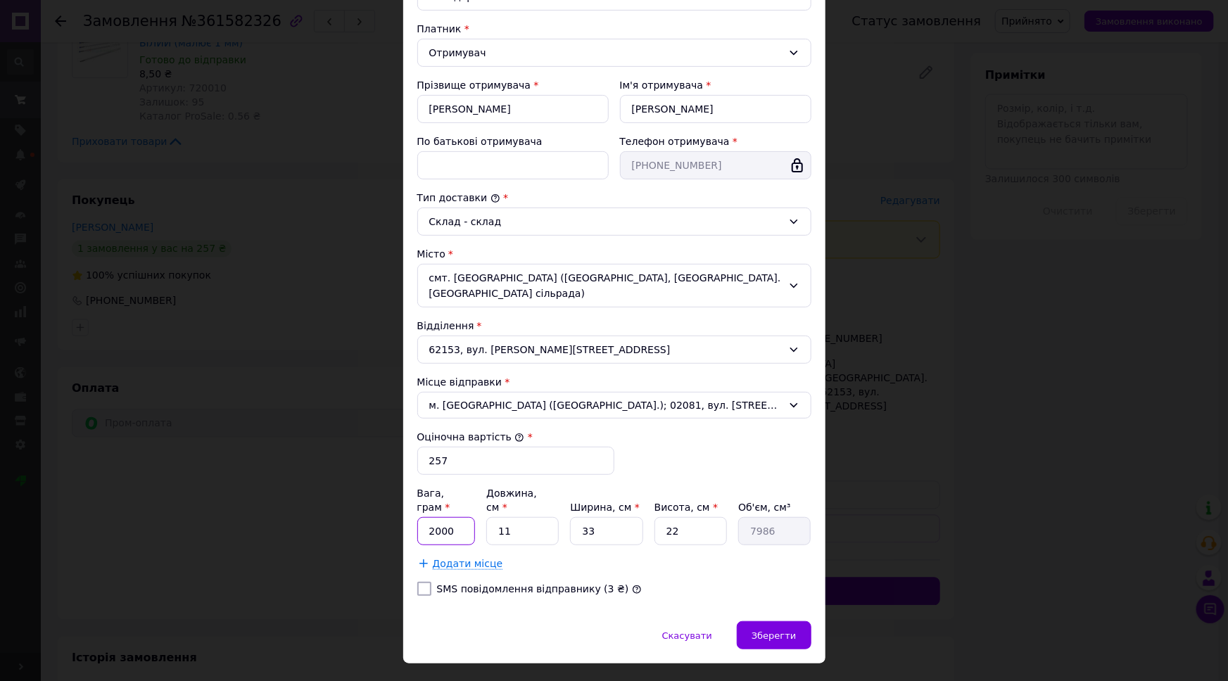
click at [460, 517] on input "2000" at bounding box center [446, 531] width 58 height 28
type input "310"
type input "1"
type input "726"
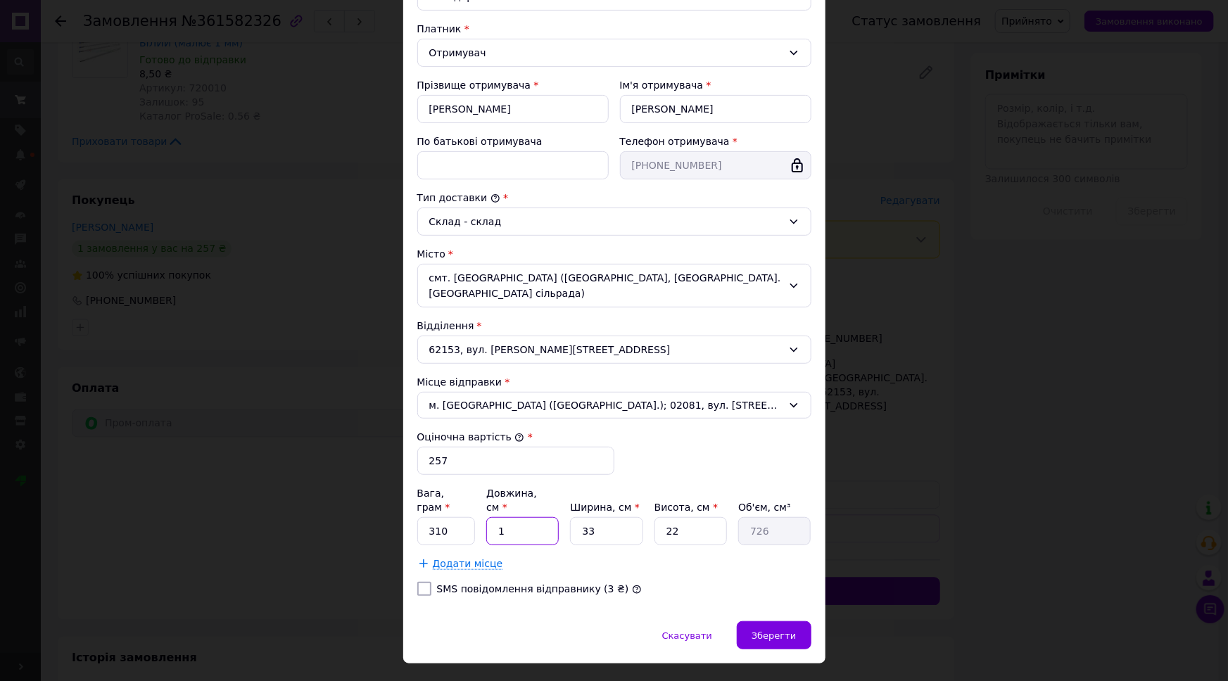
type input "11"
type input "7986"
type input "1"
type input "242"
type input "11"
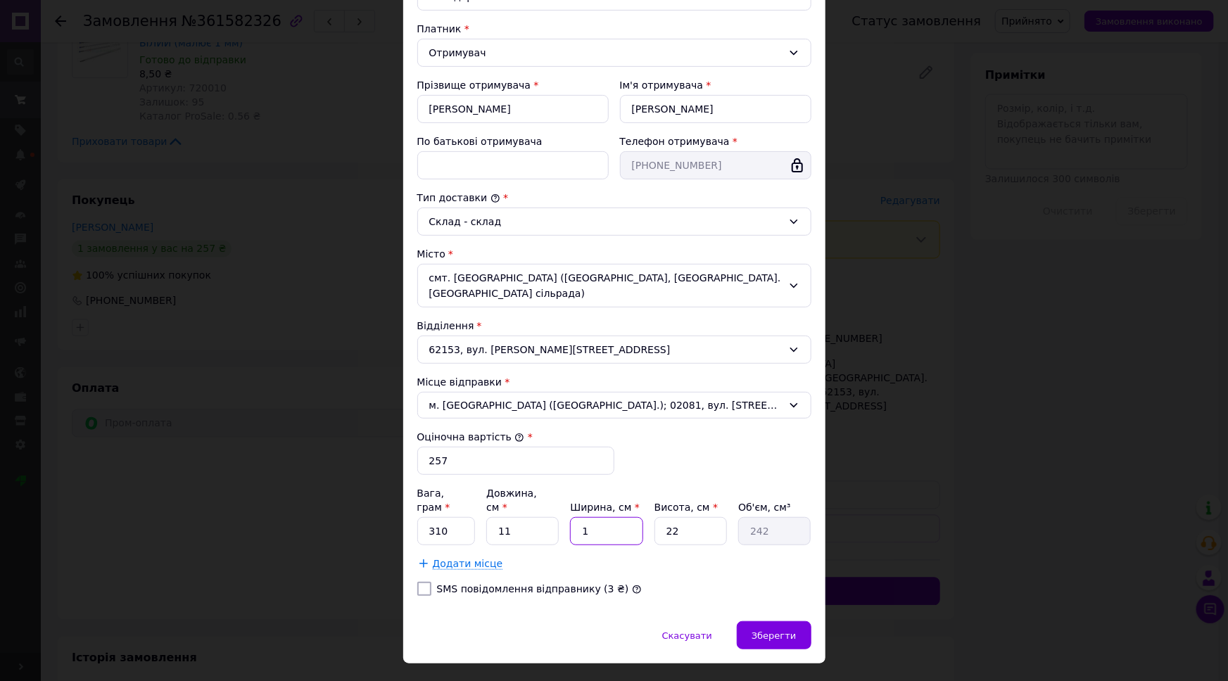
type input "2662"
type input "11"
type input "1"
type input "121"
type input "11"
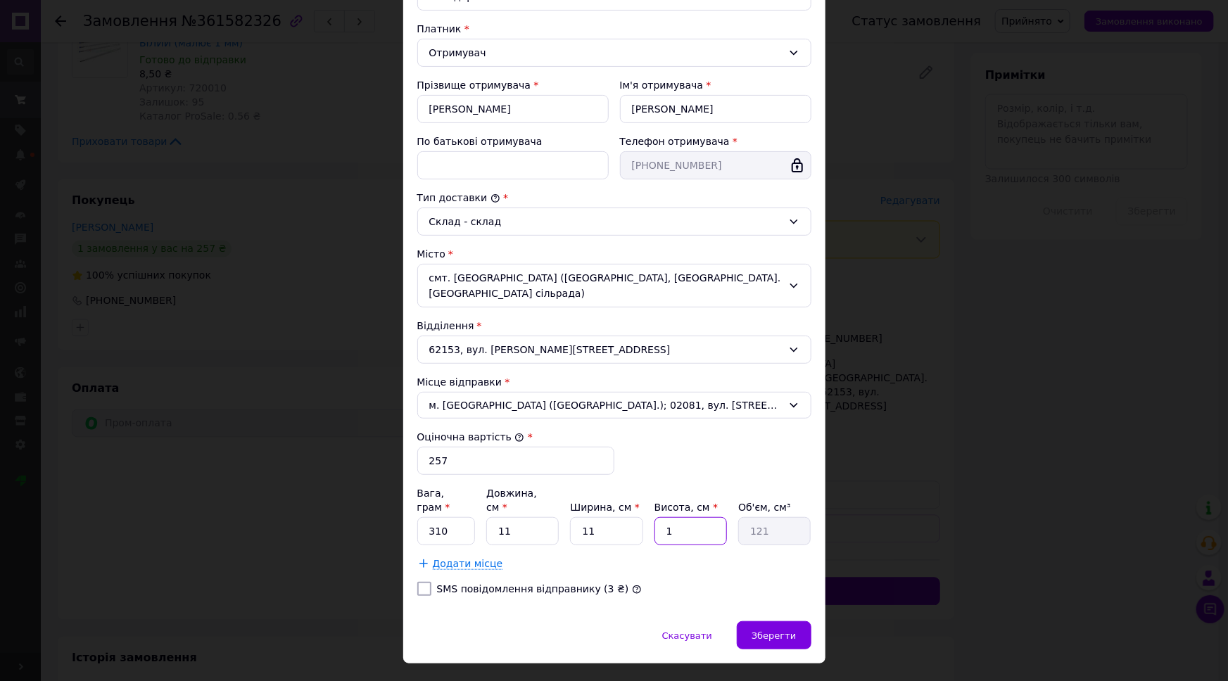
type input "1331"
type input "11"
click at [783, 622] on div "Зберегти" at bounding box center [774, 636] width 74 height 28
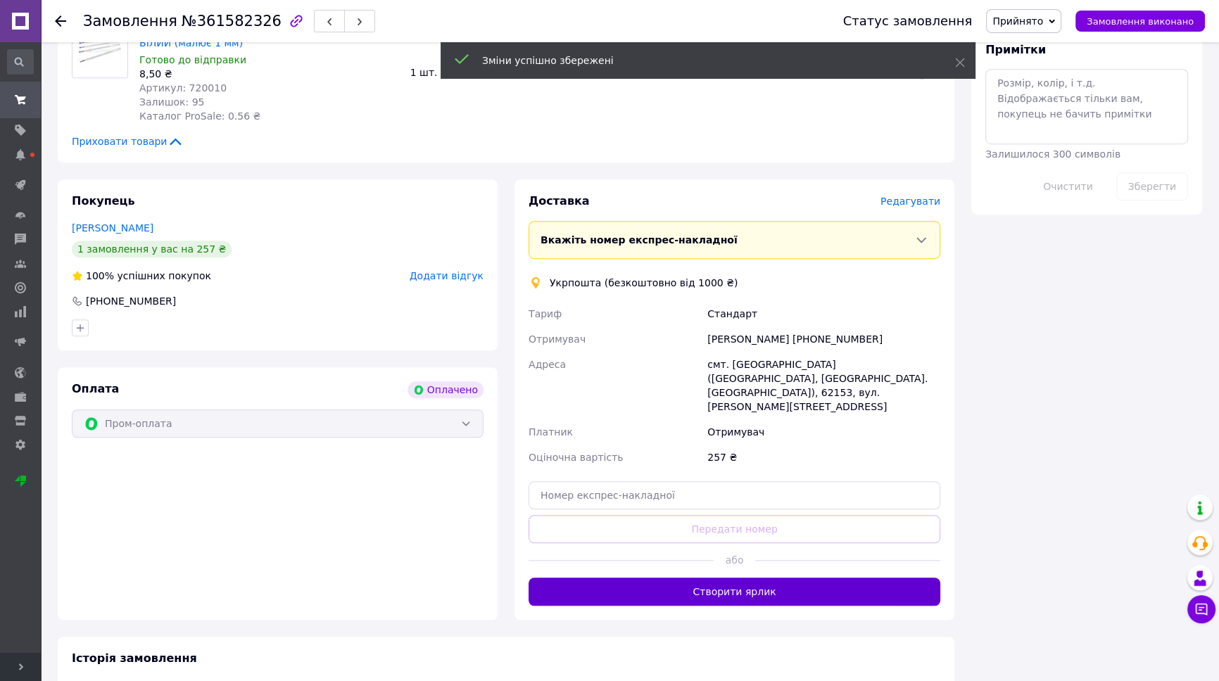
click at [793, 578] on button "Створити ярлик" at bounding box center [735, 592] width 412 height 28
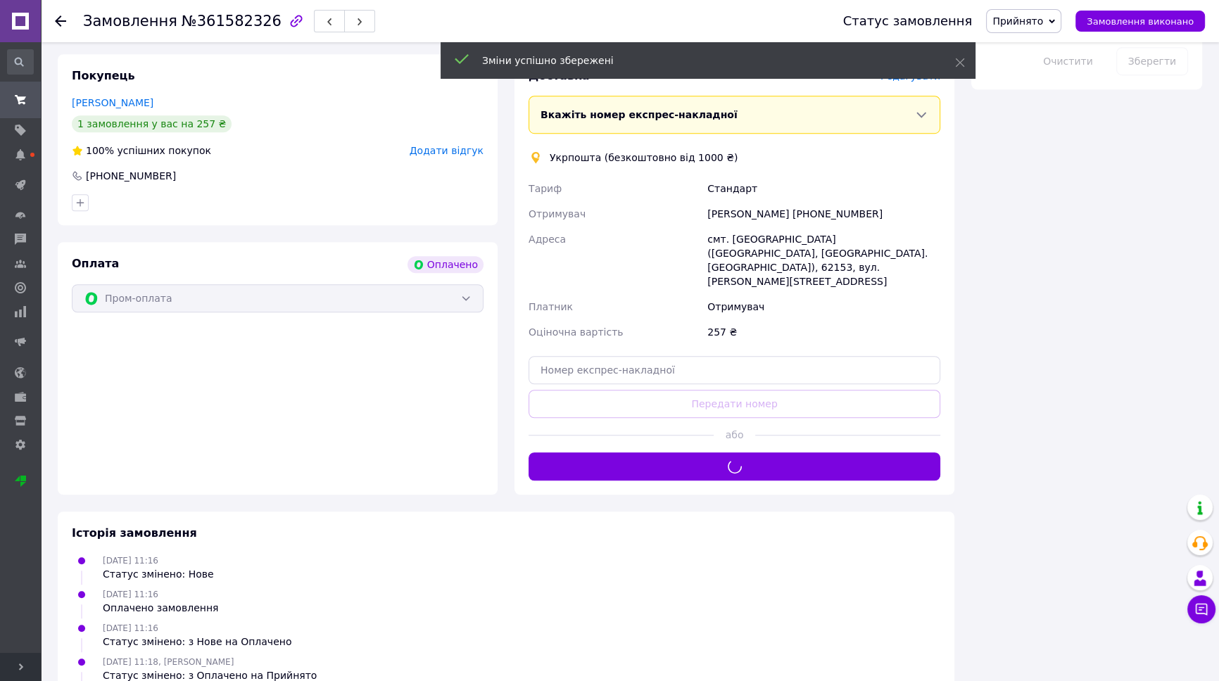
scroll to position [1327, 0]
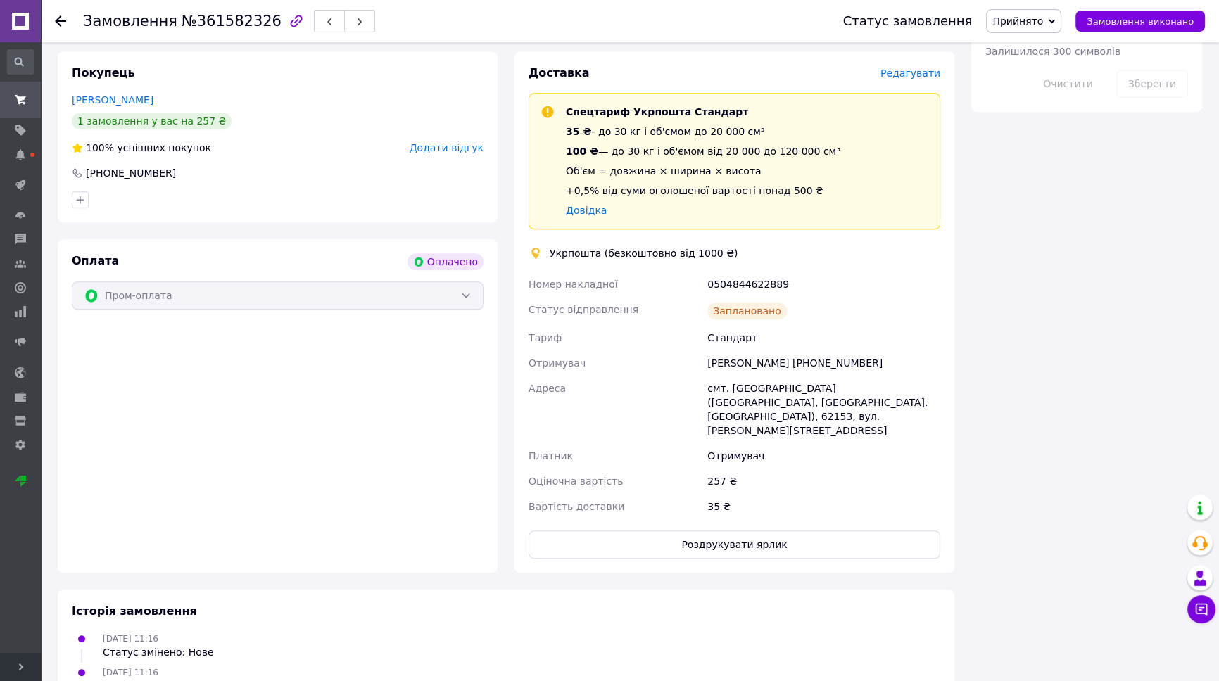
click at [759, 272] on div "0504844622889" at bounding box center [824, 284] width 239 height 25
copy div "0504844622889"
click at [765, 531] on button "Роздрукувати ярлик" at bounding box center [735, 545] width 412 height 28
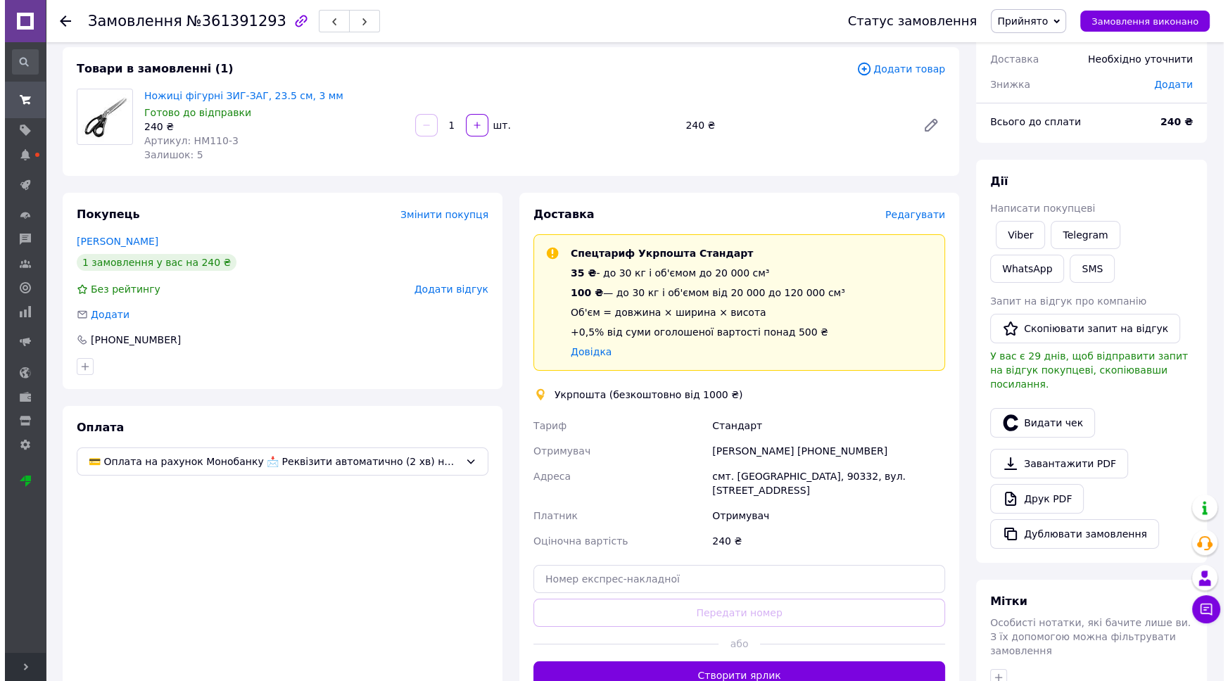
scroll to position [191, 0]
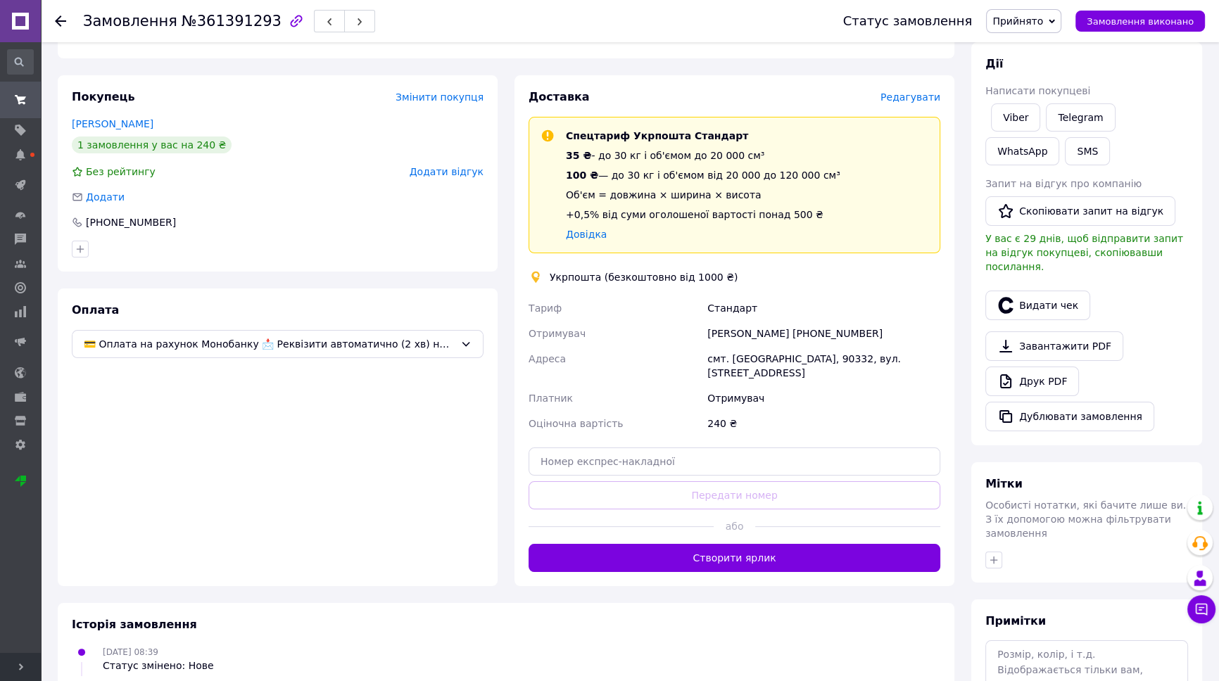
click at [929, 100] on span "Редагувати" at bounding box center [911, 97] width 60 height 11
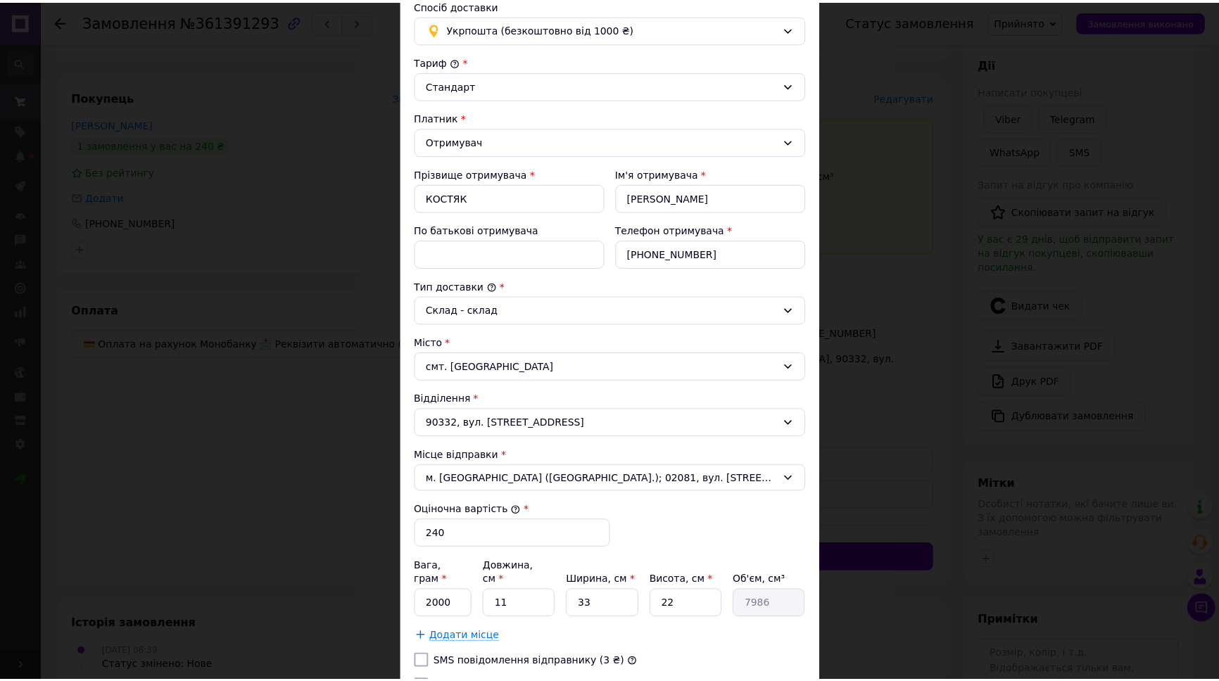
scroll to position [248, 0]
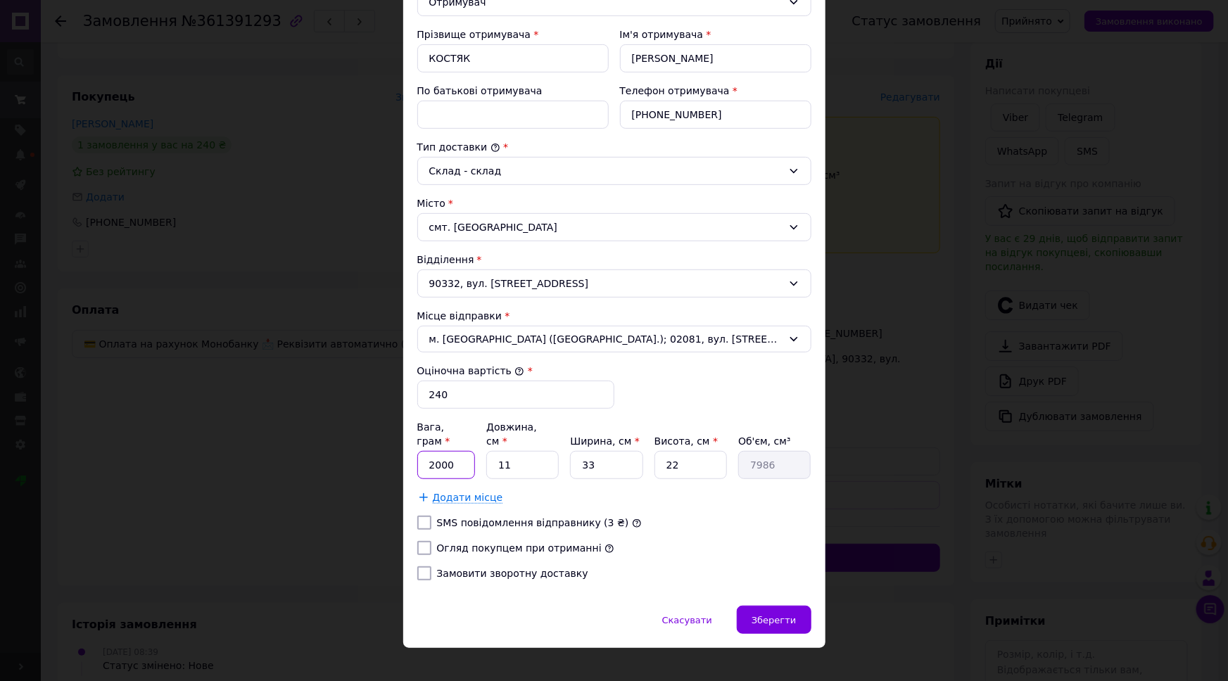
click at [450, 451] on input "2000" at bounding box center [446, 465] width 58 height 28
type input "230"
type input "2"
type input "1452"
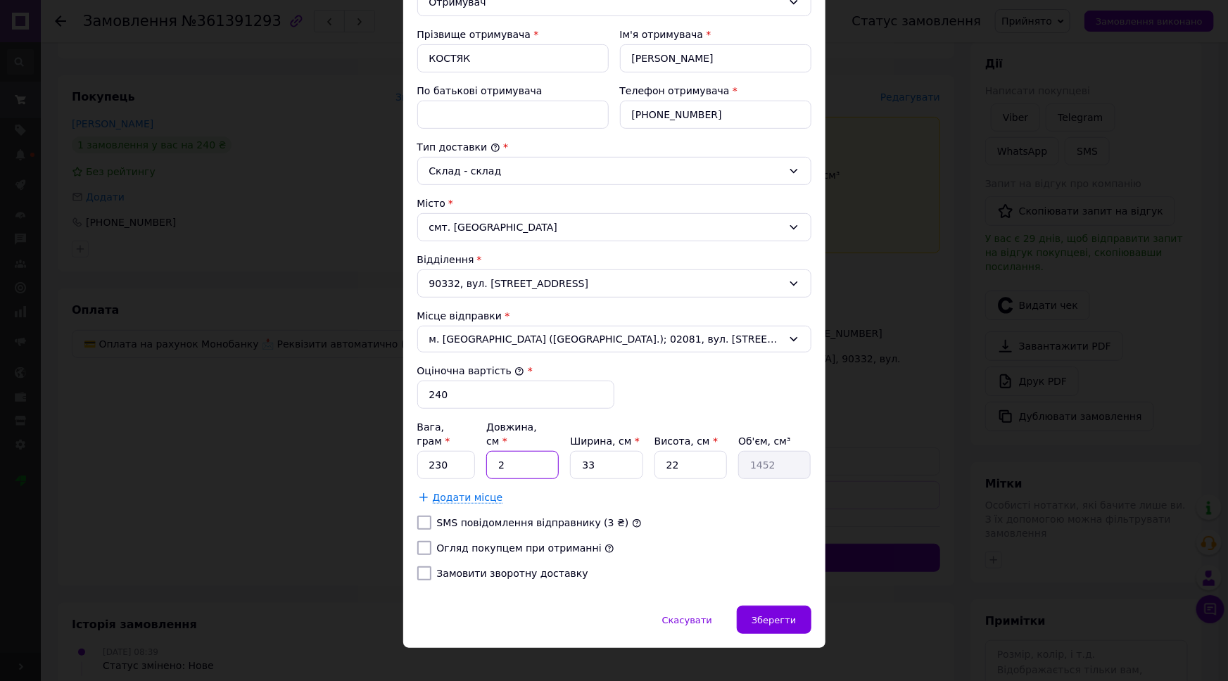
type input "28"
type input "20328"
type input "28"
type input "2"
type input "1232"
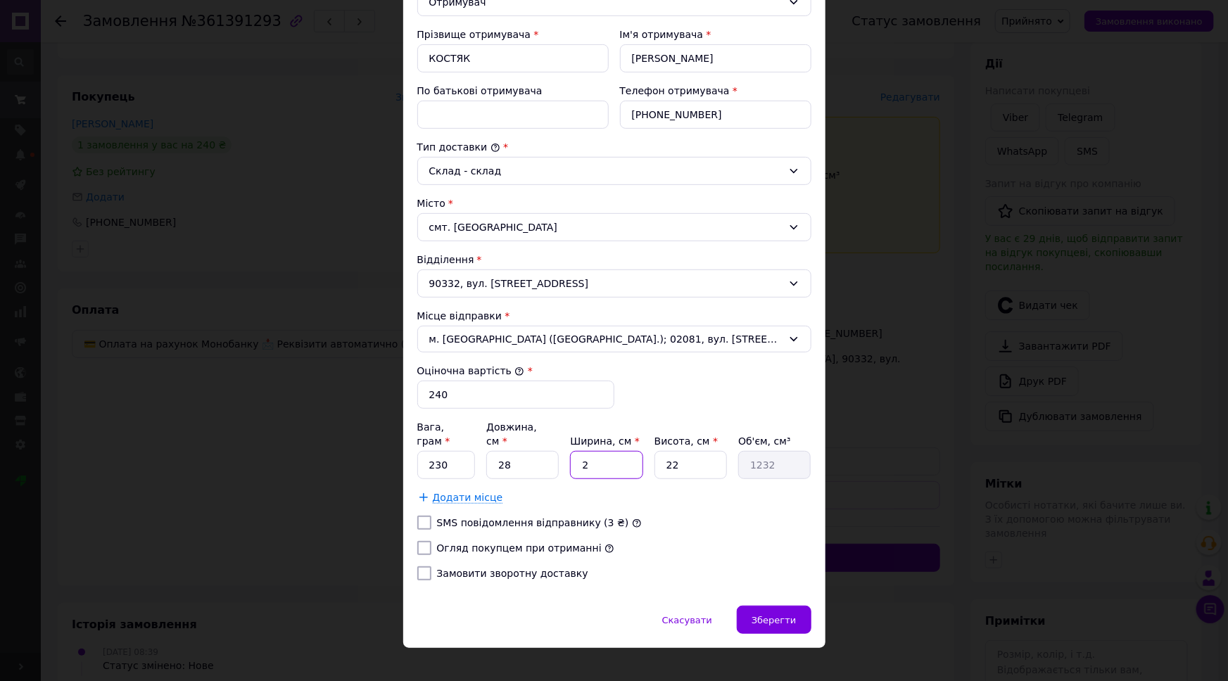
type input "25"
type input "15400"
type input "25"
type input "5"
type input "3500"
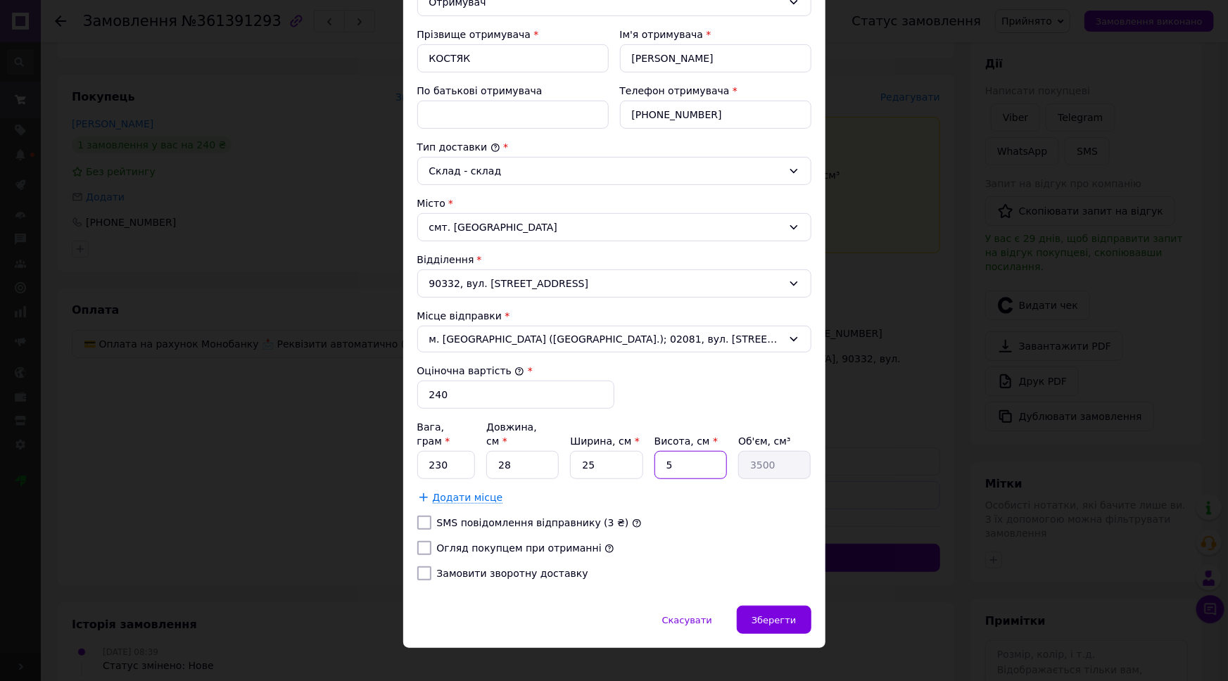
type input "5"
click at [489, 543] on label "Огляд покупцем при отриманні" at bounding box center [519, 548] width 165 height 11
click at [431, 541] on input "Огляд покупцем при отриманні" at bounding box center [424, 548] width 14 height 14
checkbox input "true"
click at [797, 606] on div "Зберегти" at bounding box center [774, 620] width 74 height 28
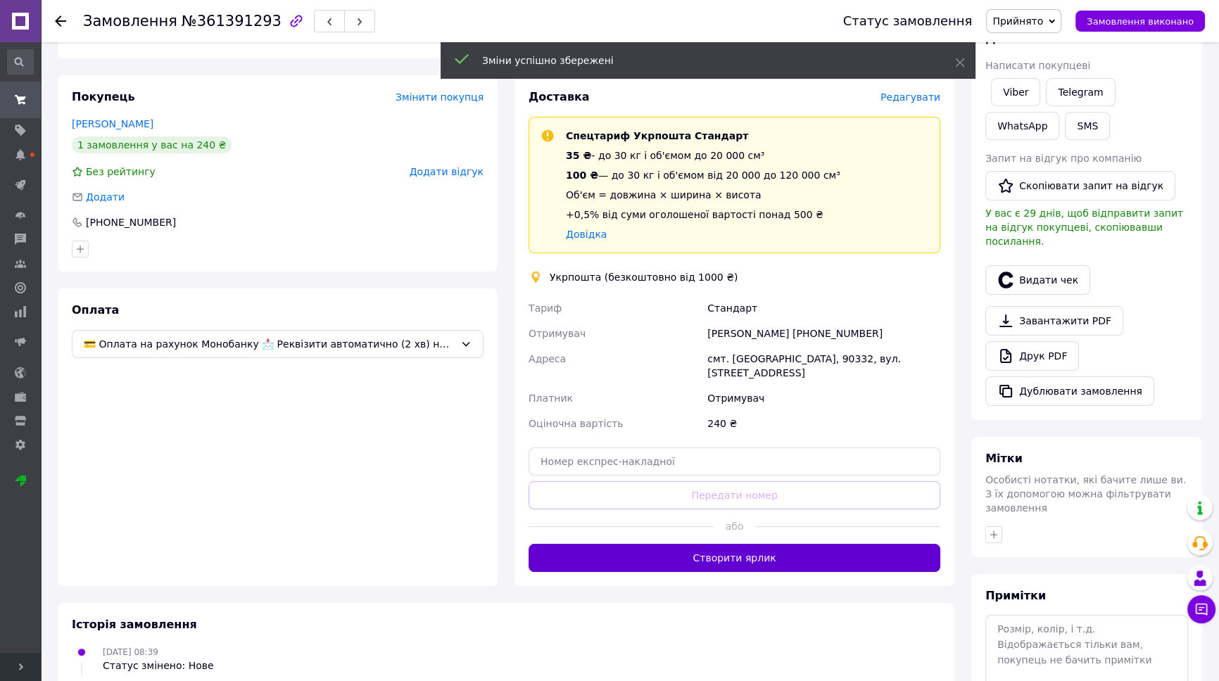
click at [730, 544] on button "Створити ярлик" at bounding box center [735, 558] width 412 height 28
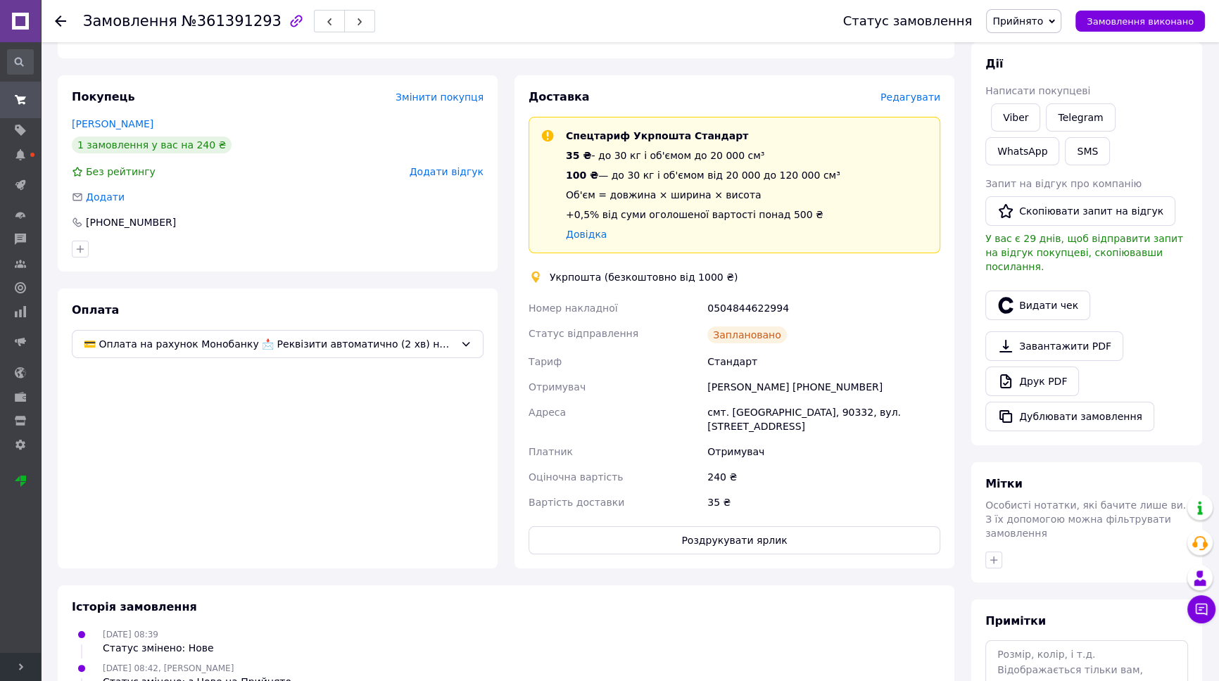
click at [751, 309] on div "0504844622994" at bounding box center [824, 308] width 239 height 25
click at [750, 309] on div "0504844622994" at bounding box center [824, 308] width 239 height 25
copy div "0504844622994"
click at [783, 528] on button "Роздрукувати ярлик" at bounding box center [735, 540] width 412 height 28
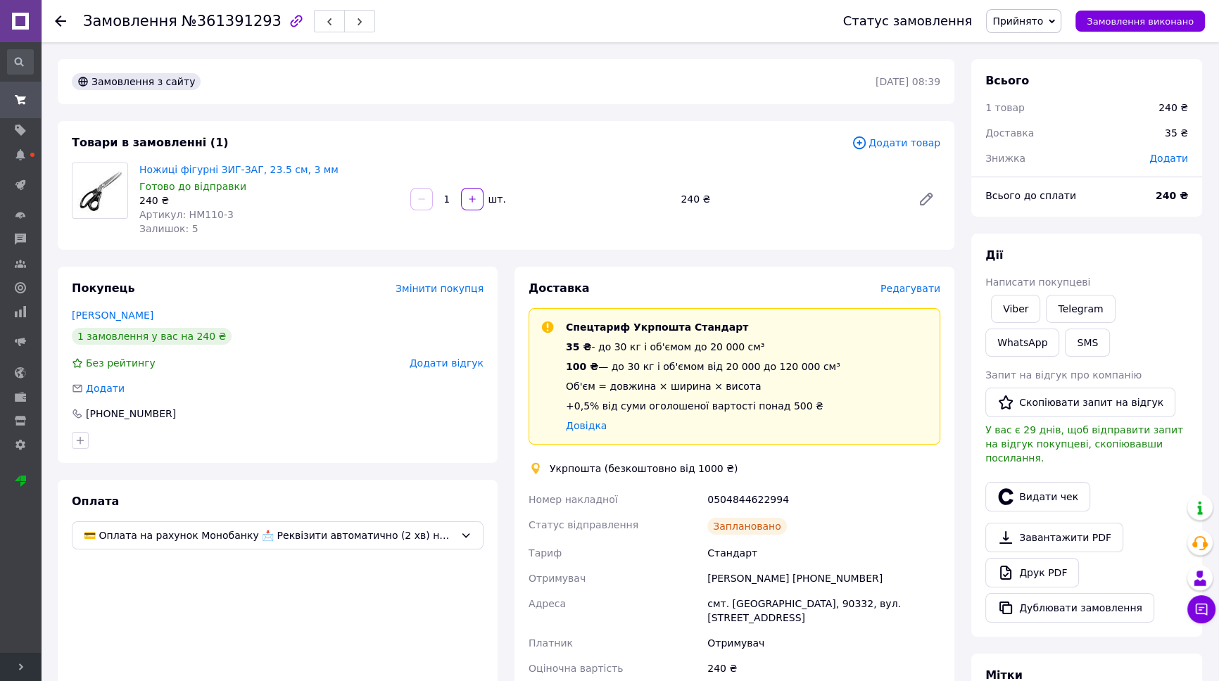
click at [927, 290] on span "Редагувати" at bounding box center [911, 288] width 60 height 11
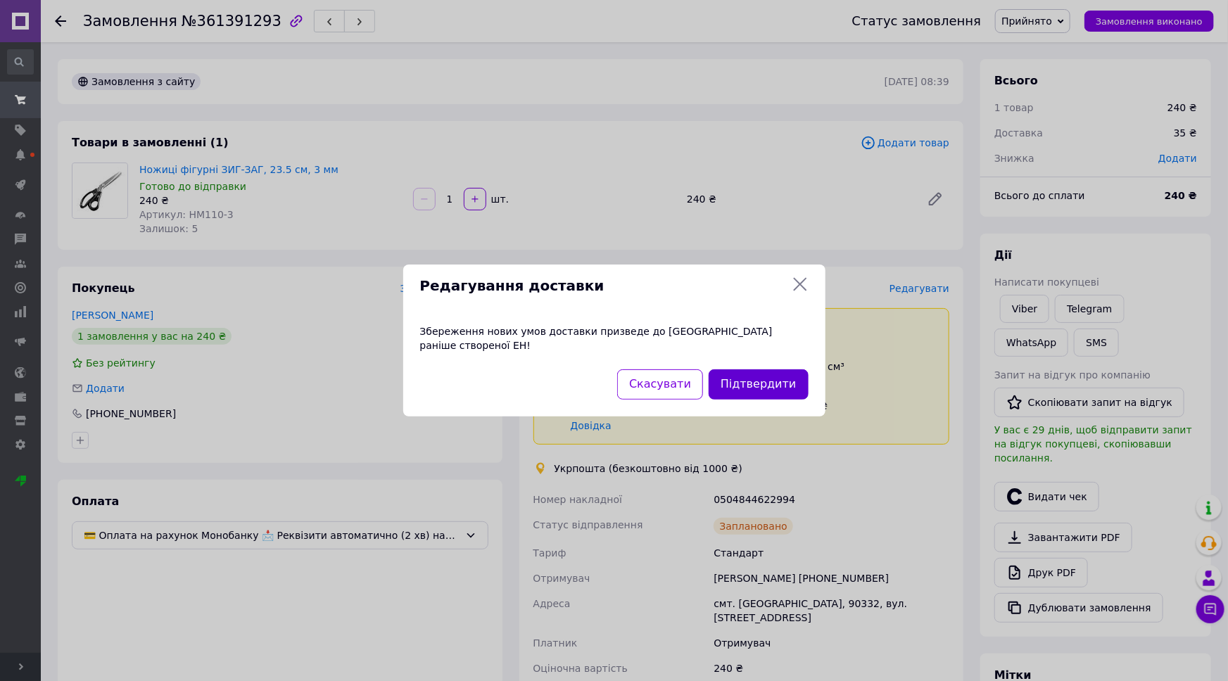
click at [762, 374] on button "Підтвердити" at bounding box center [758, 385] width 99 height 30
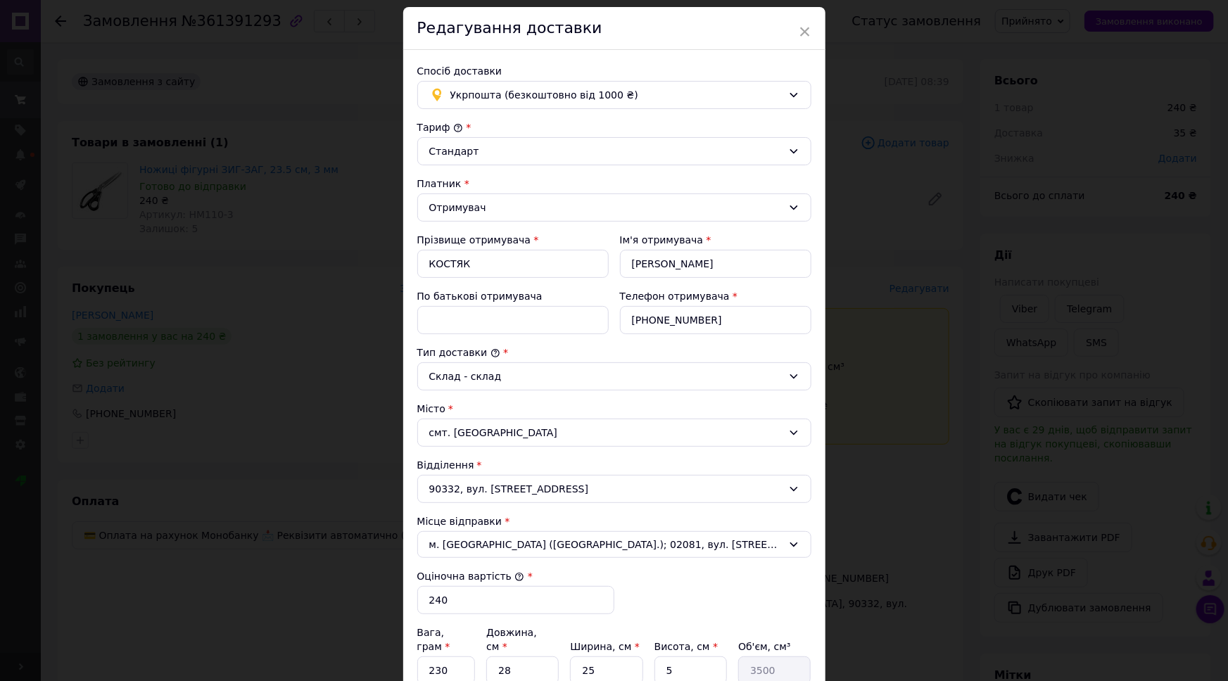
scroll to position [248, 0]
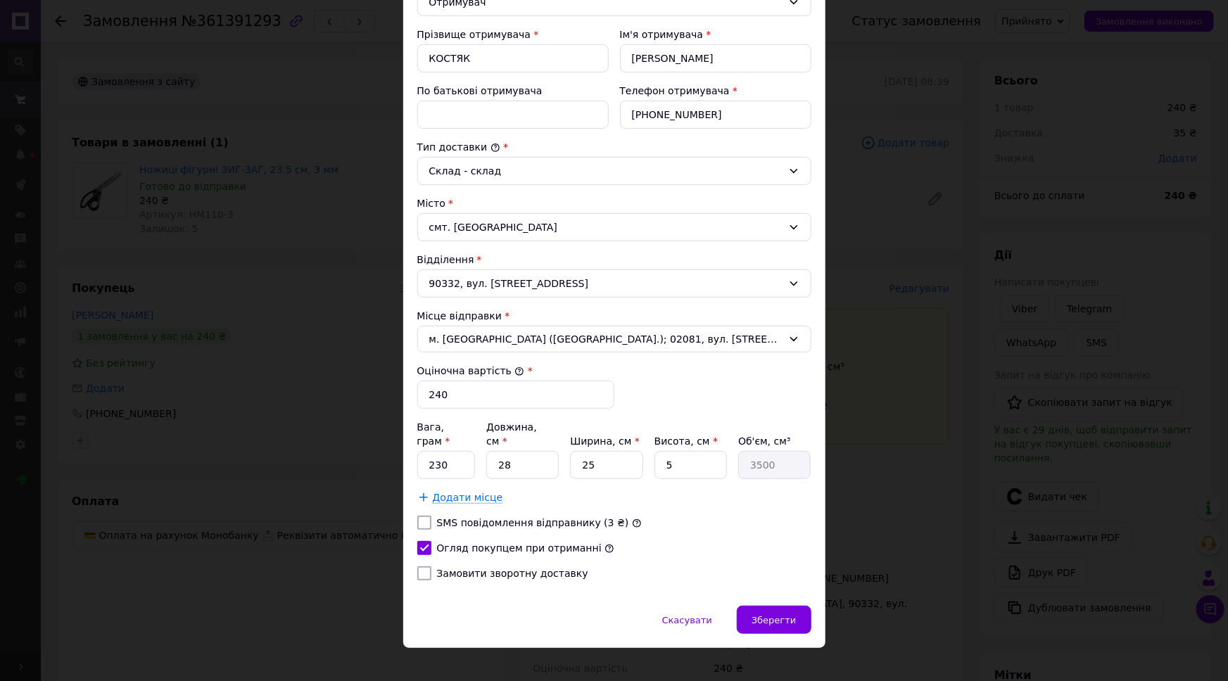
click at [481, 568] on label "Замовити зворотну доставку" at bounding box center [512, 573] width 151 height 11
click at [431, 567] on input "Замовити зворотну доставку" at bounding box center [424, 574] width 14 height 14
checkbox input "true"
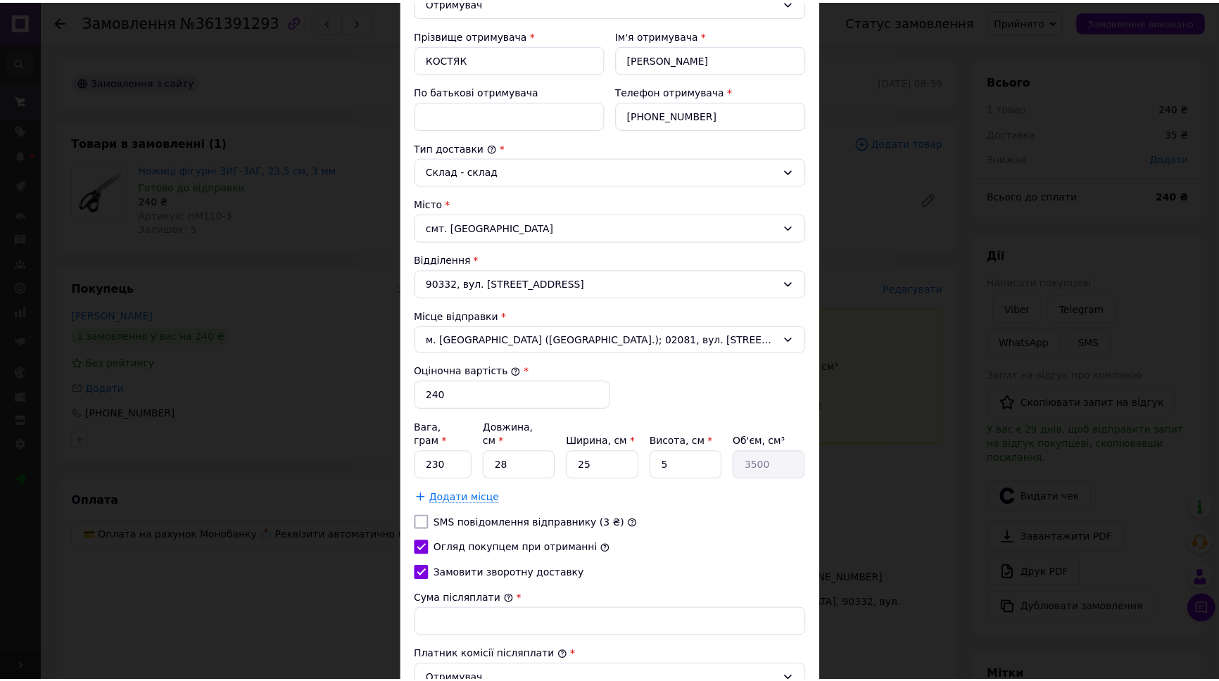
scroll to position [360, 0]
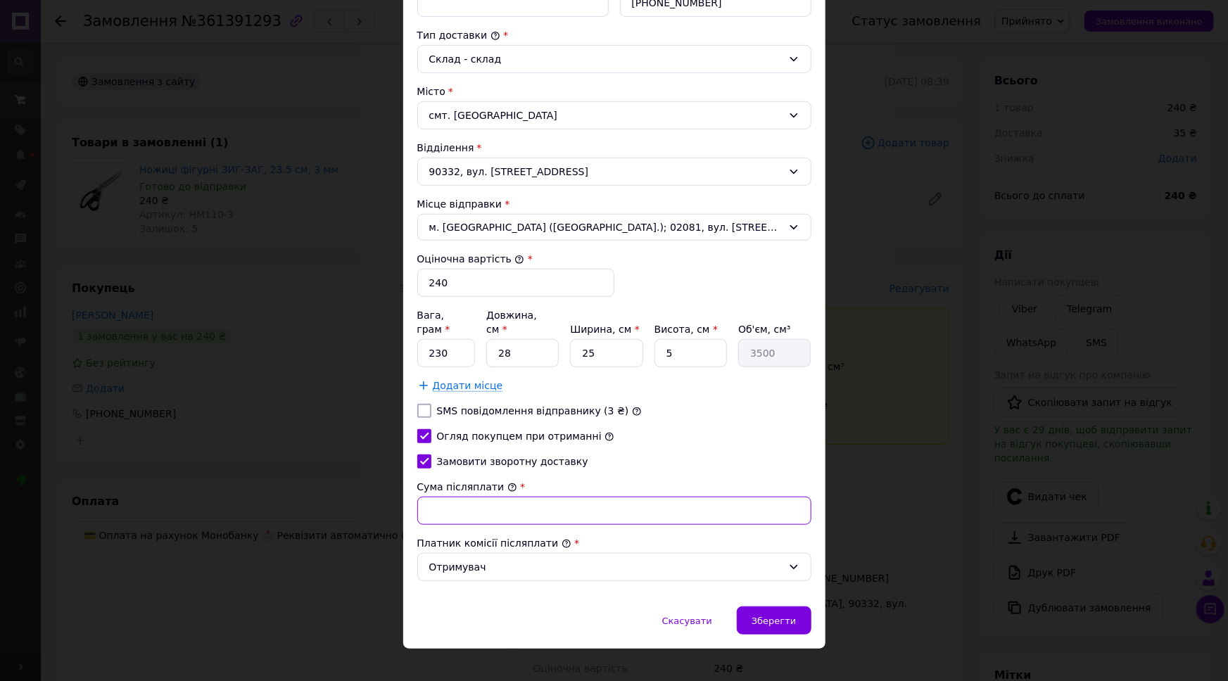
click at [495, 499] on input "Сума післяплати" at bounding box center [614, 511] width 394 height 28
type input "240"
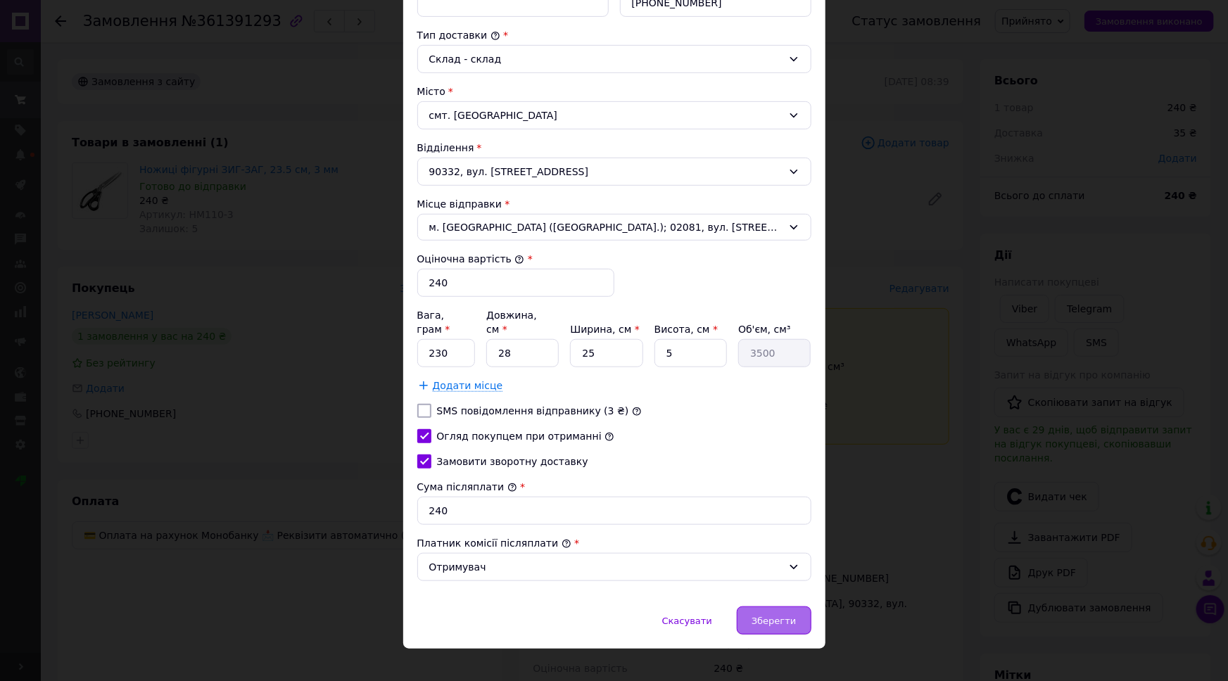
click at [770, 616] on span "Зберегти" at bounding box center [774, 621] width 44 height 11
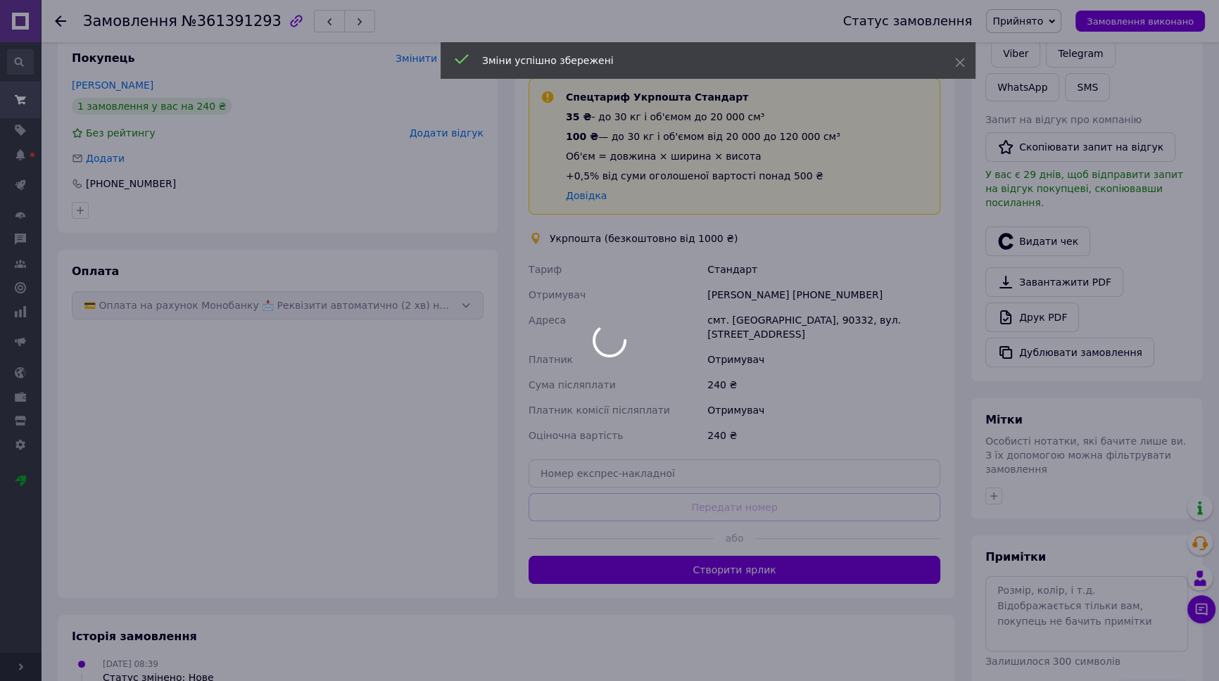
scroll to position [256, 0]
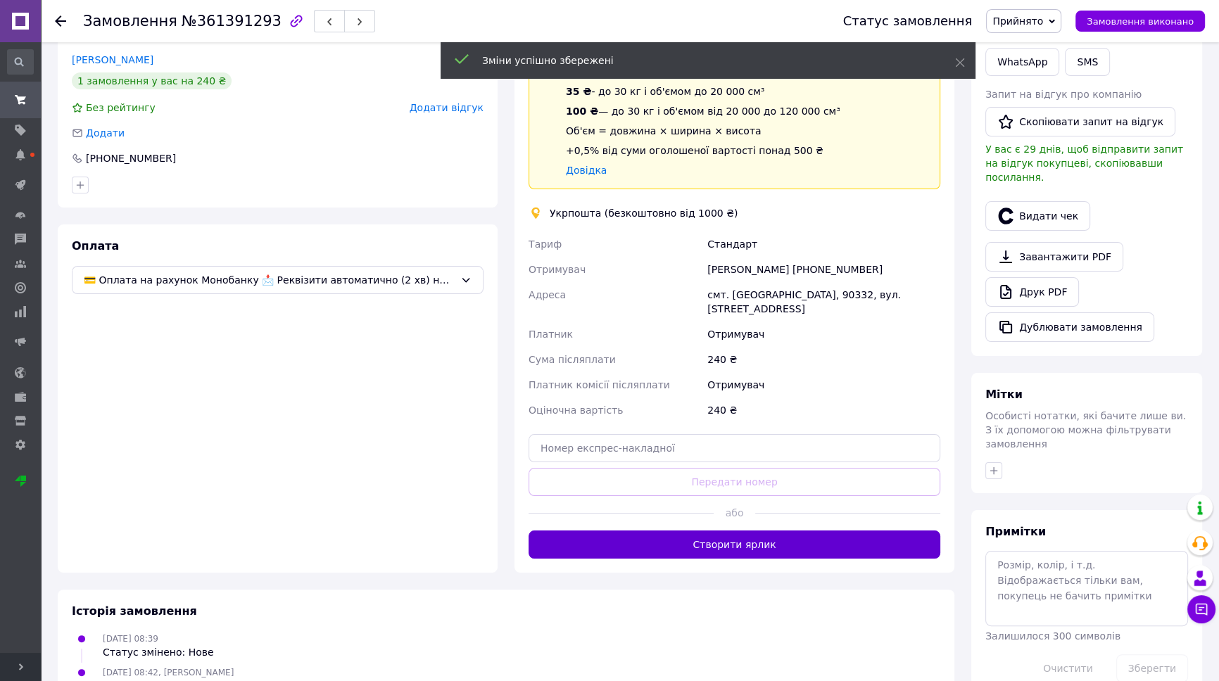
click at [787, 531] on button "Створити ярлик" at bounding box center [735, 545] width 412 height 28
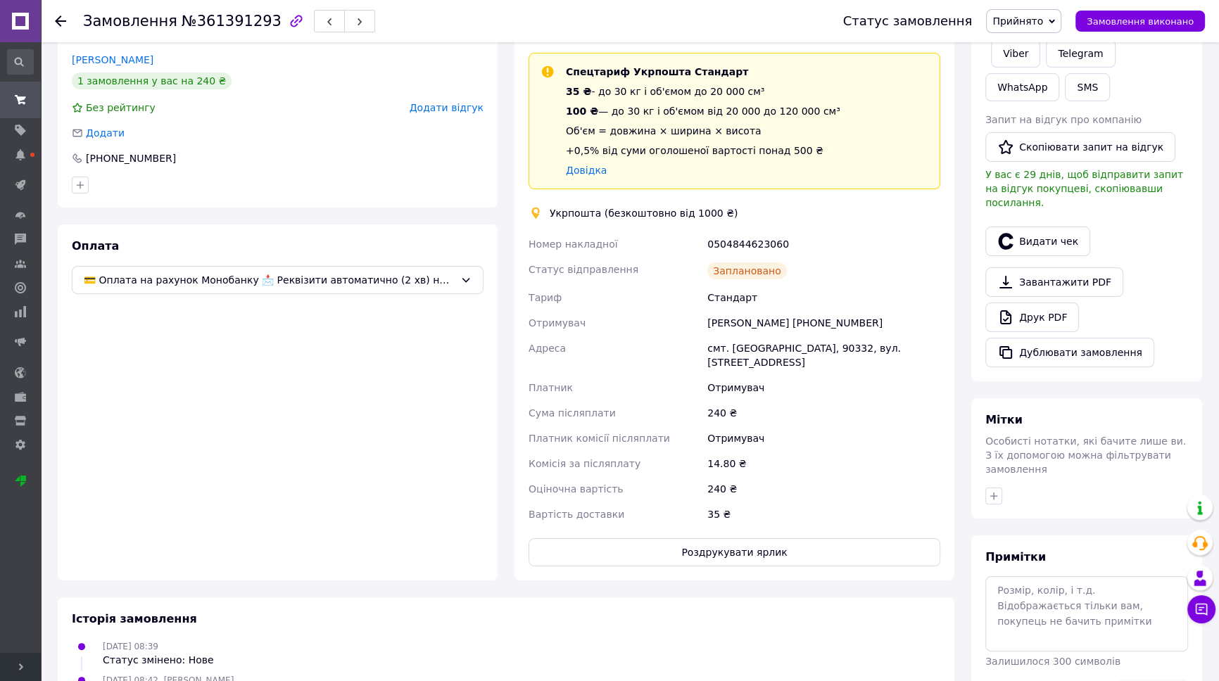
click at [750, 241] on div "0504844623060" at bounding box center [824, 244] width 239 height 25
copy div "0504844623060"
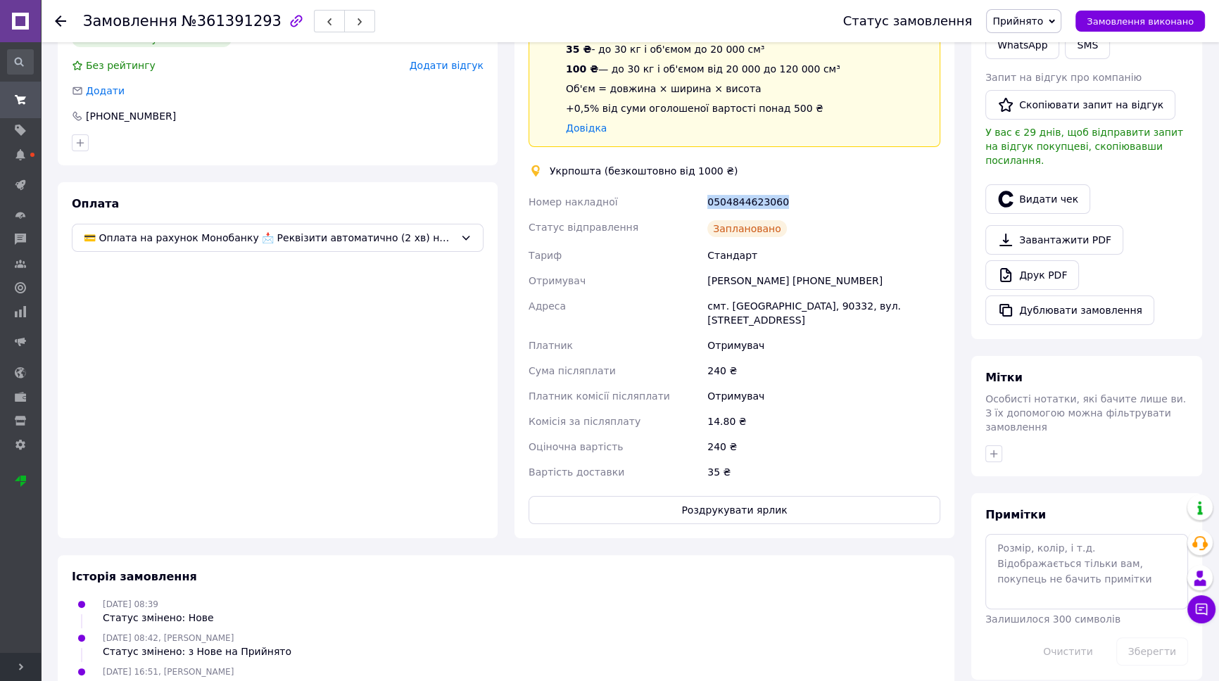
scroll to position [320, 0]
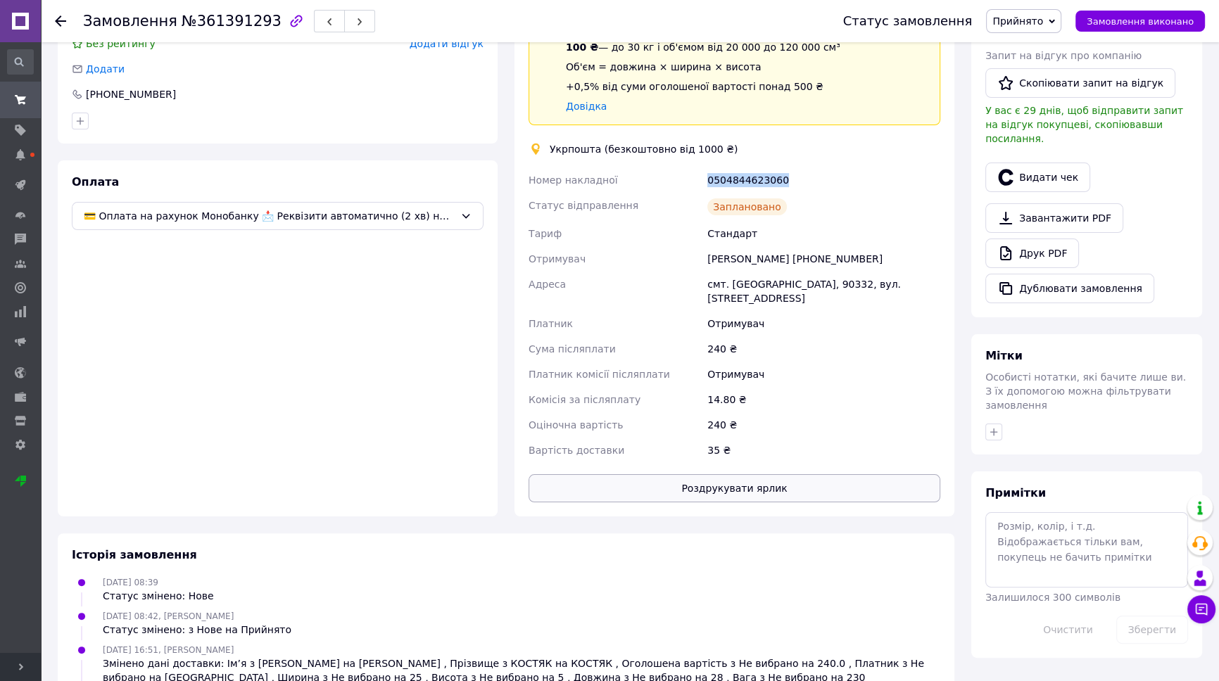
click at [774, 479] on button "Роздрукувати ярлик" at bounding box center [735, 488] width 412 height 28
click at [736, 183] on div "0504844623060" at bounding box center [824, 180] width 239 height 25
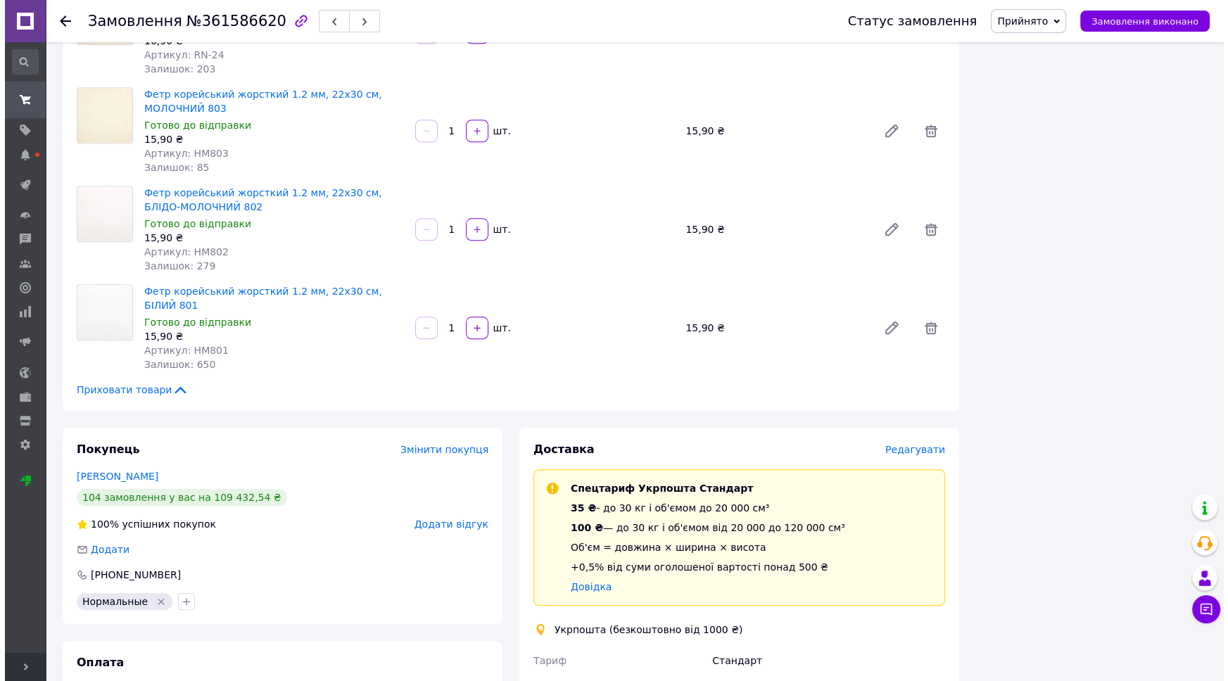
scroll to position [1919, 0]
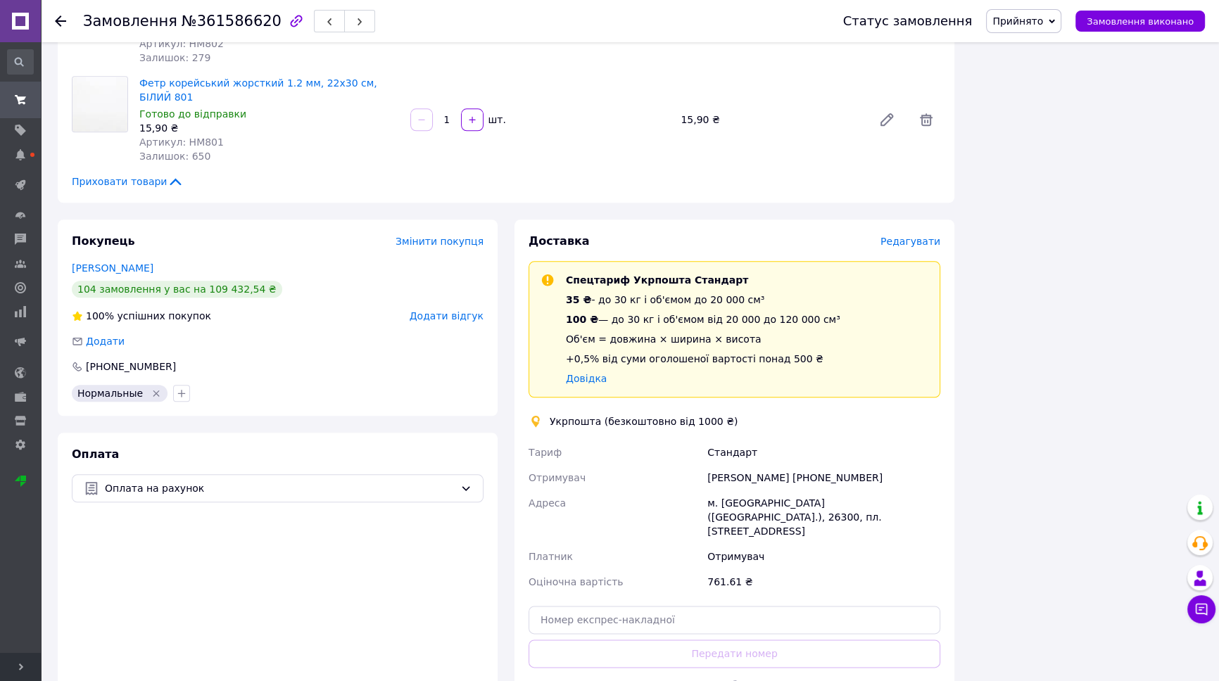
click at [907, 236] on span "Редагувати" at bounding box center [911, 241] width 60 height 11
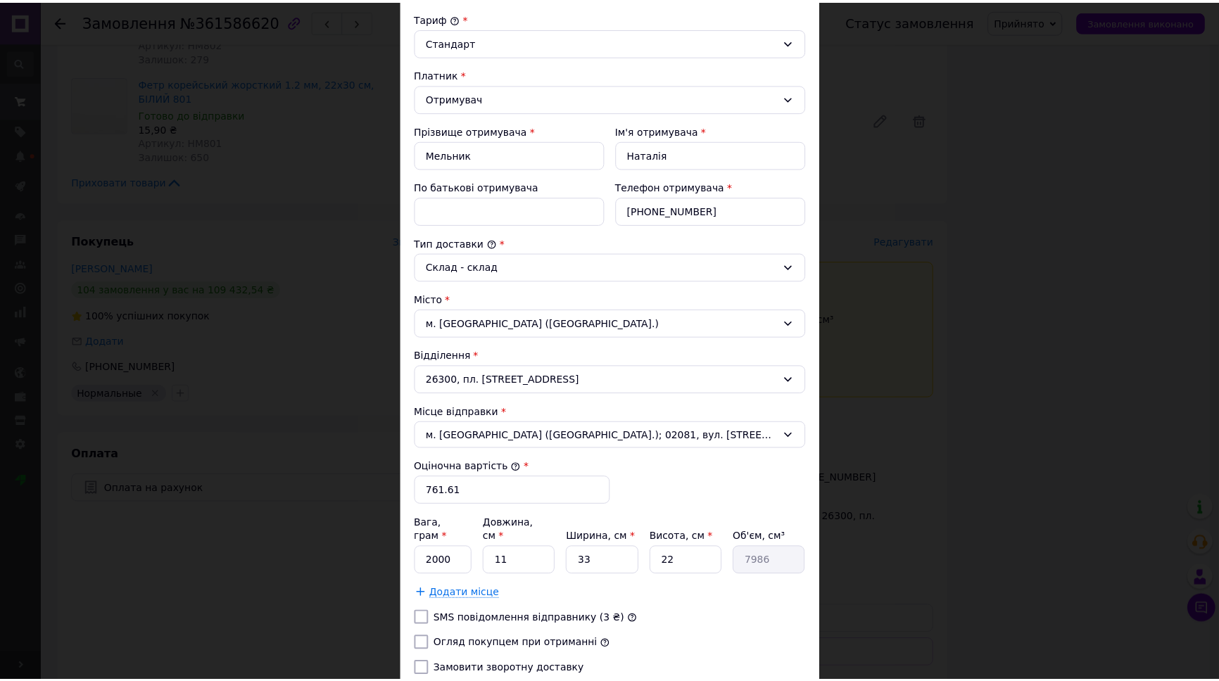
scroll to position [248, 0]
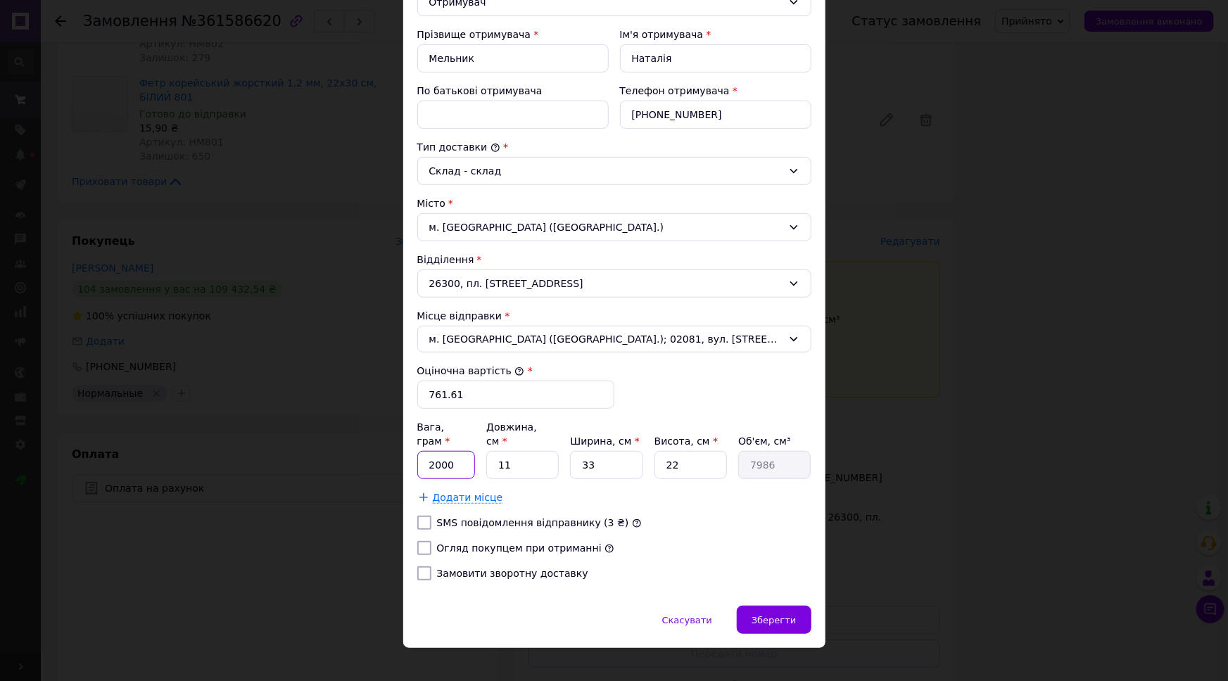
click at [460, 451] on input "2000" at bounding box center [446, 465] width 58 height 28
type input "590"
type input "3"
type input "2178"
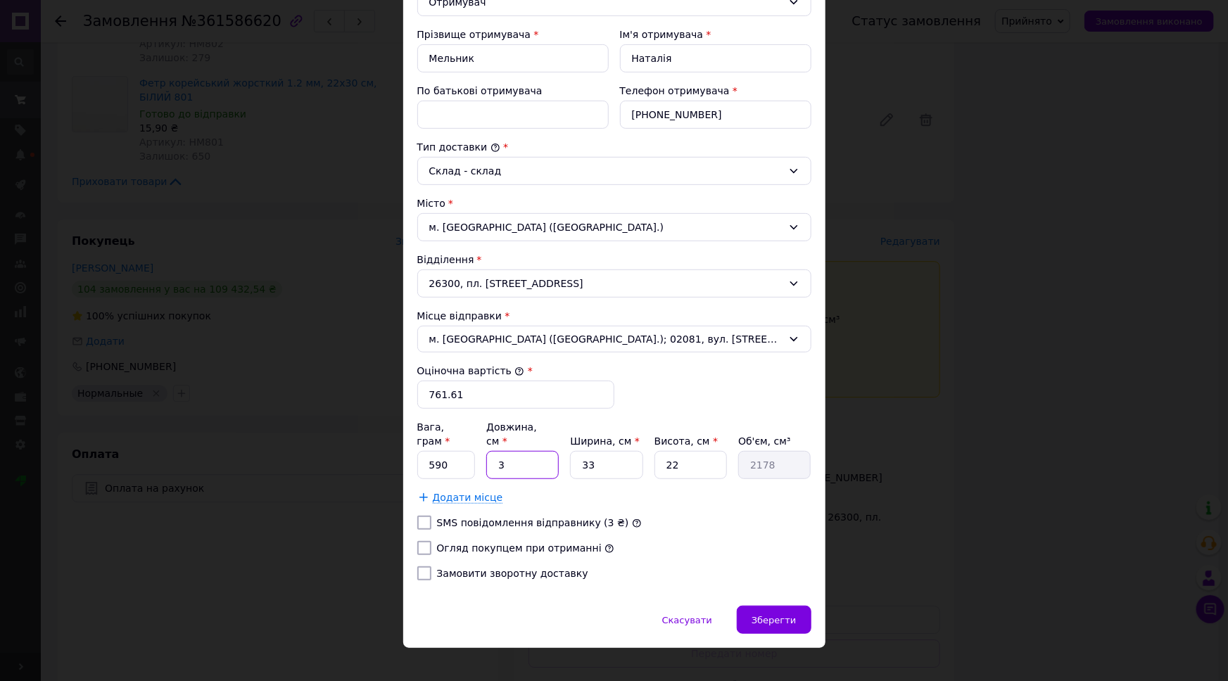
type input "35"
type input "25410"
type input "35"
type input "2"
type input "1540"
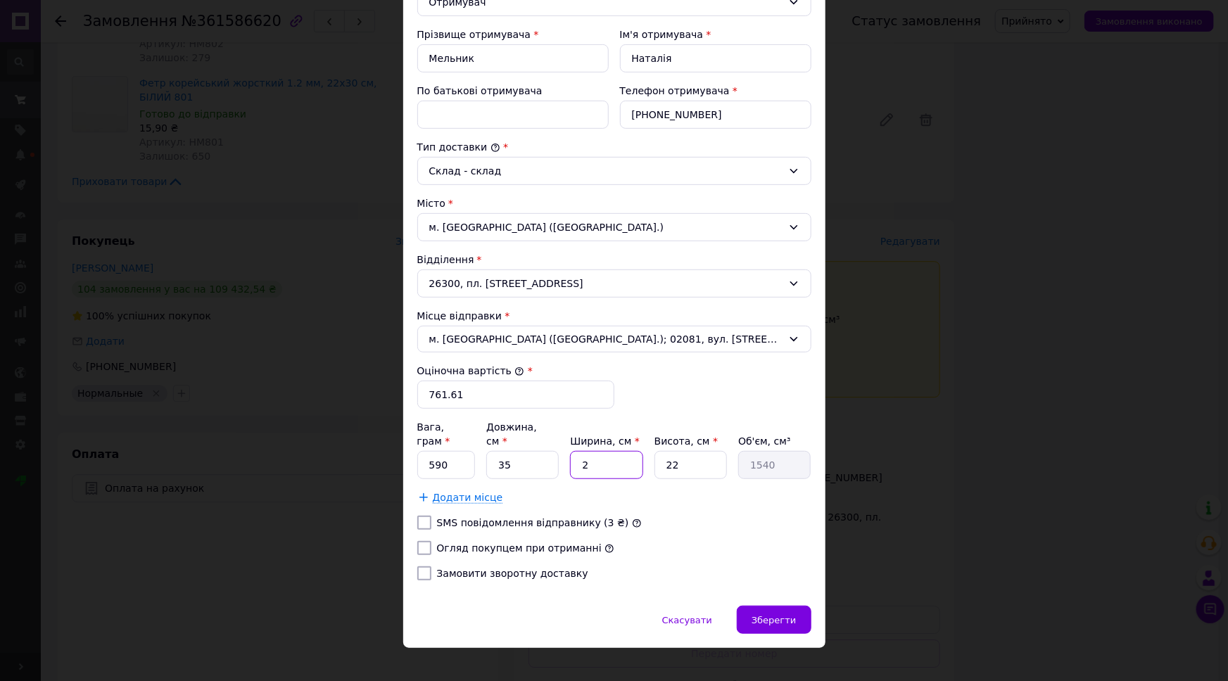
type input "27"
type input "20790"
type input "27"
type input "9"
type input "8505"
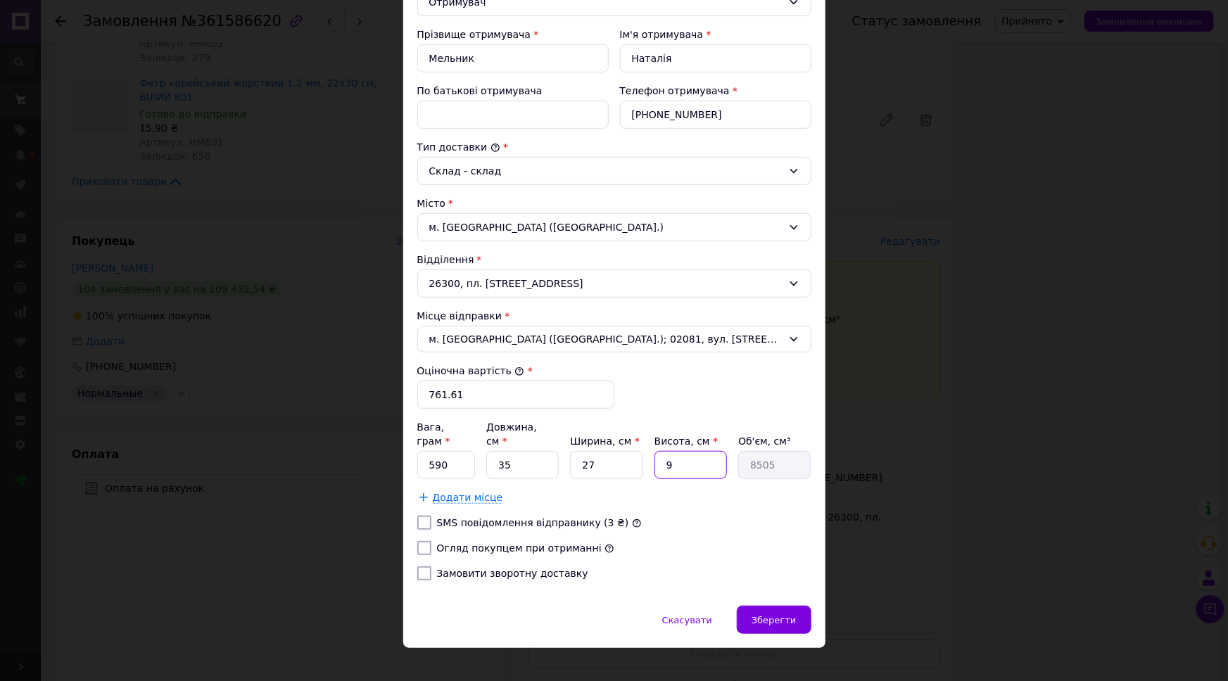
type input "9"
click at [563, 543] on label "Огляд покупцем при отриманні" at bounding box center [519, 548] width 165 height 11
click at [431, 541] on input "Огляд покупцем при отриманні" at bounding box center [424, 548] width 14 height 14
checkbox input "true"
click at [774, 615] on span "Зберегти" at bounding box center [774, 620] width 44 height 11
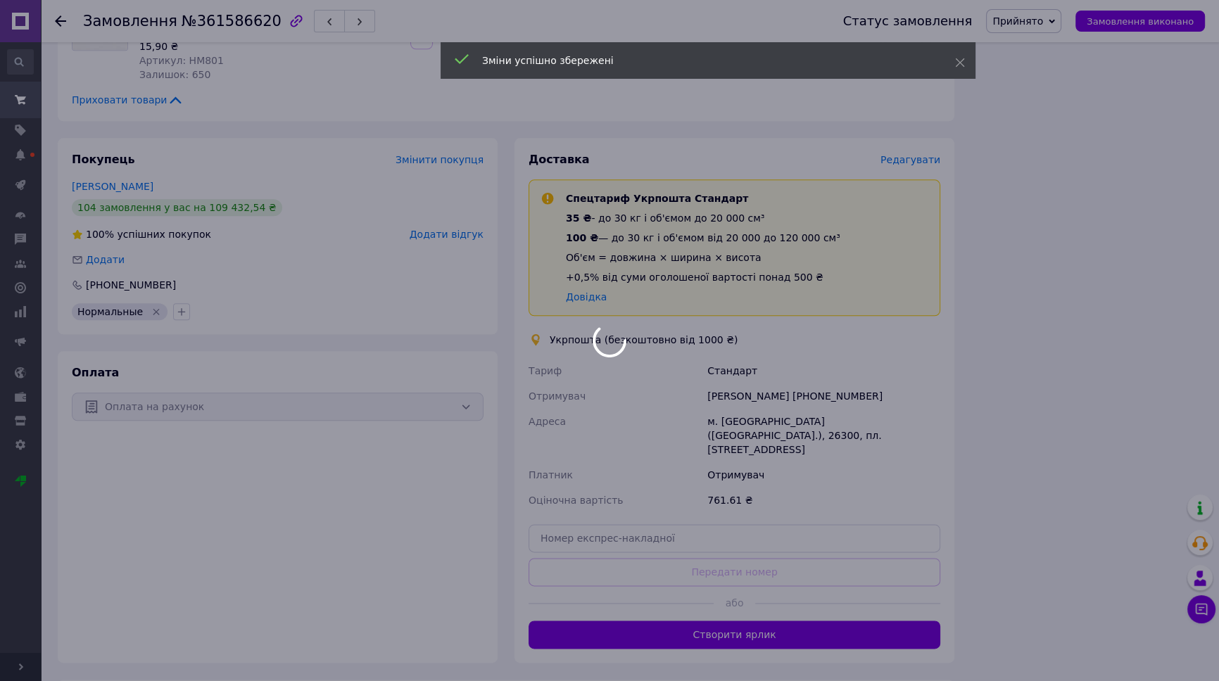
scroll to position [2090, 0]
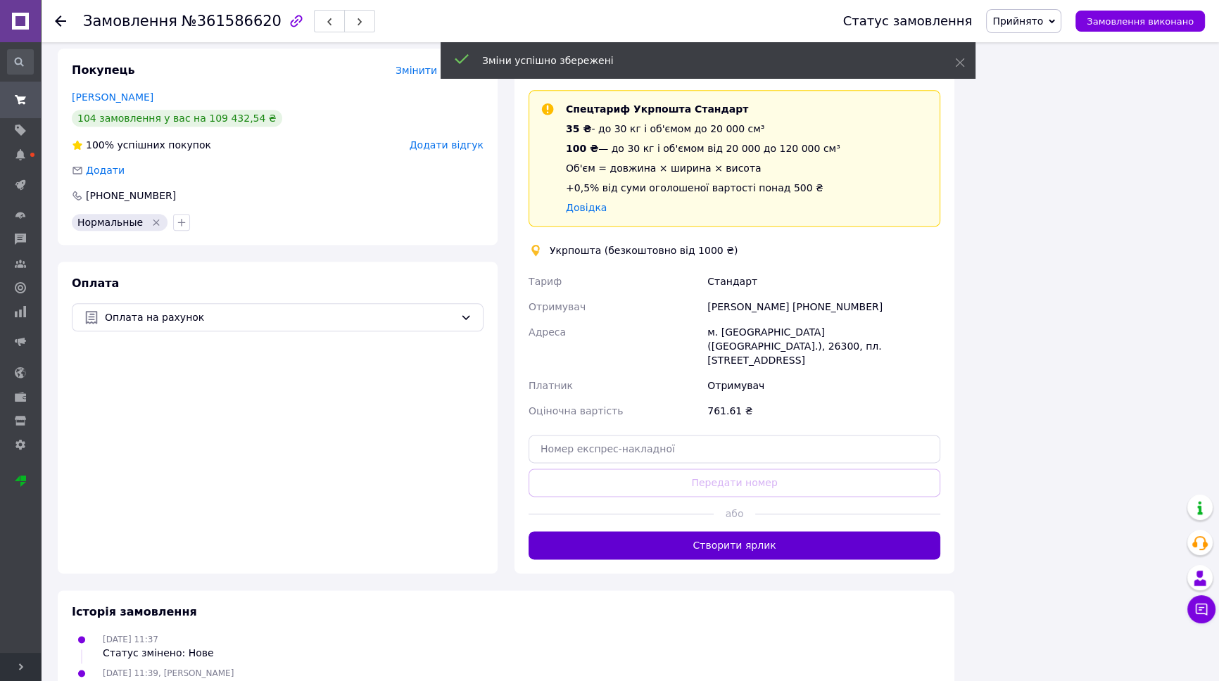
click at [781, 531] on button "Створити ярлик" at bounding box center [735, 545] width 412 height 28
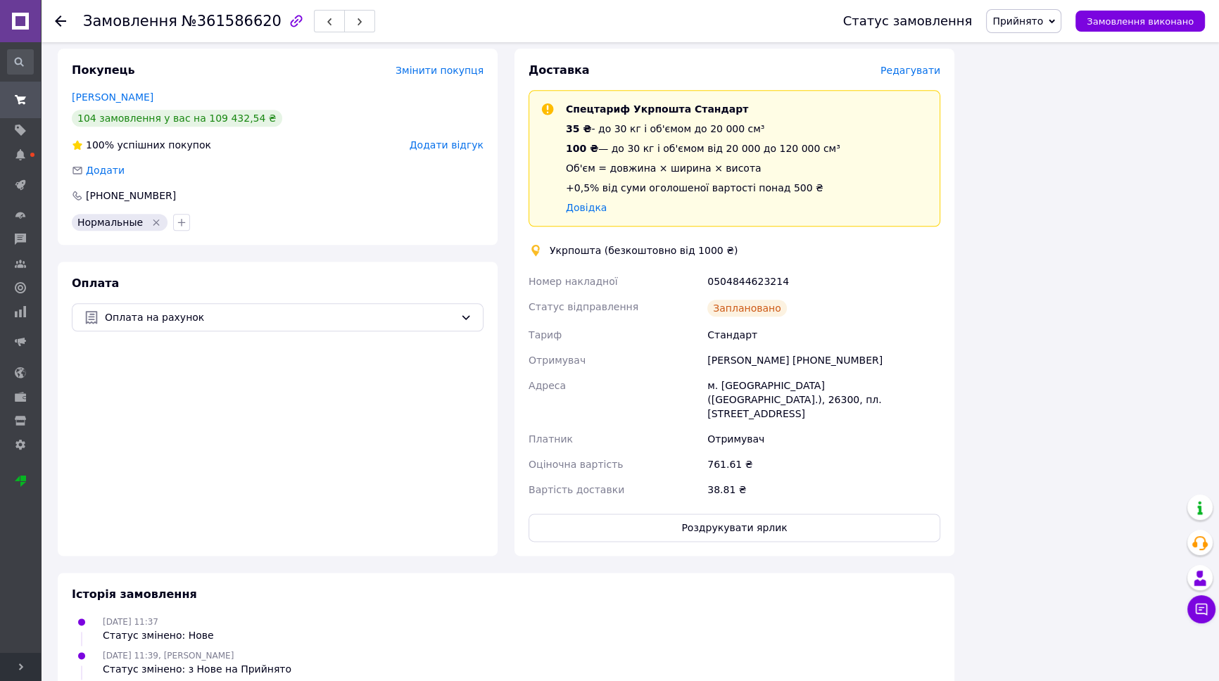
click at [759, 269] on div "0504844623214" at bounding box center [824, 281] width 239 height 25
copy div "0504844623214"
click at [747, 514] on button "Роздрукувати ярлик" at bounding box center [735, 528] width 412 height 28
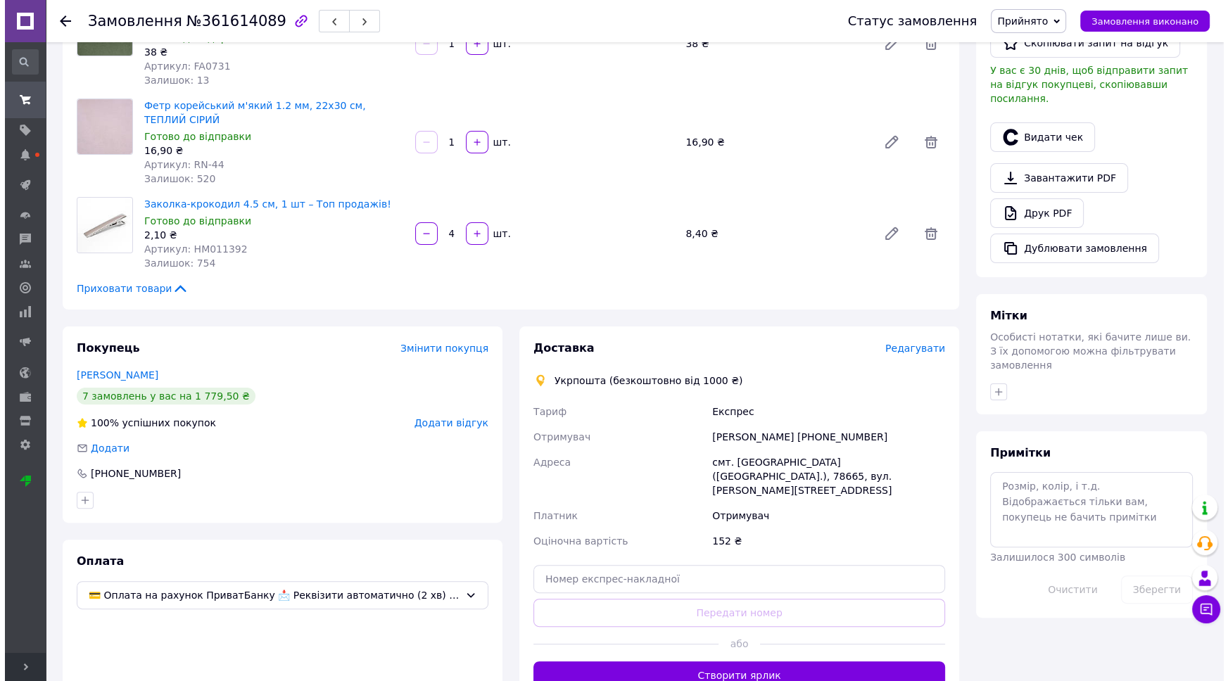
scroll to position [512, 0]
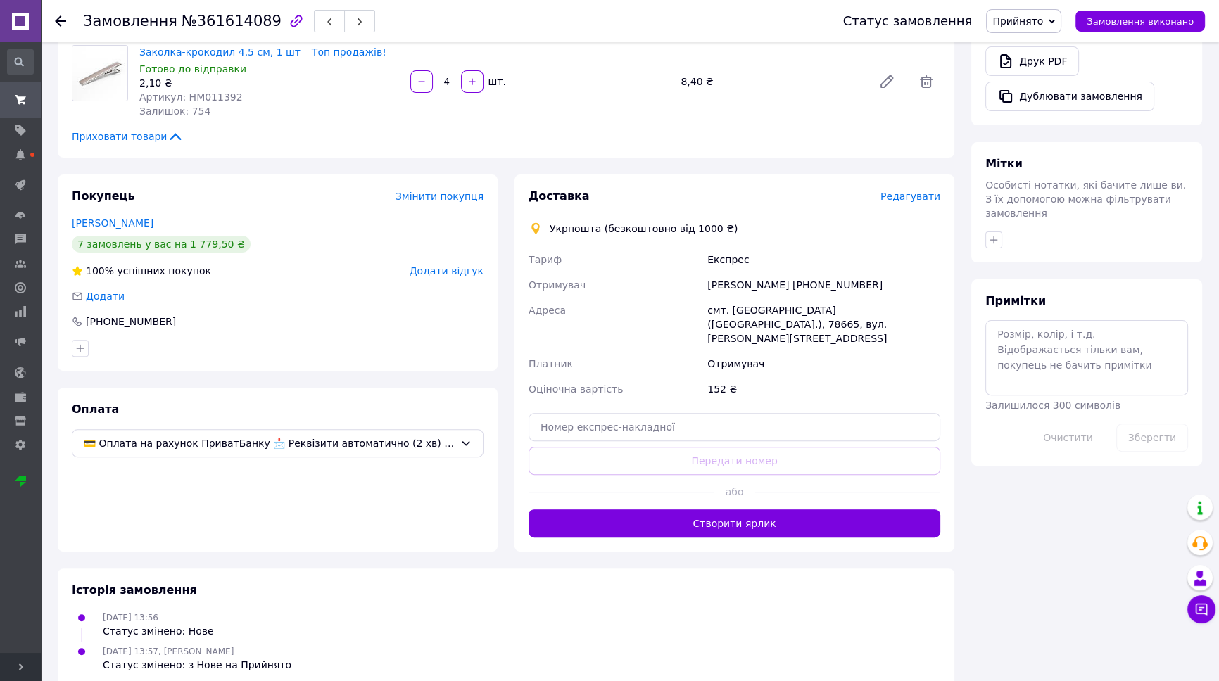
click at [919, 199] on span "Редагувати" at bounding box center [911, 196] width 60 height 11
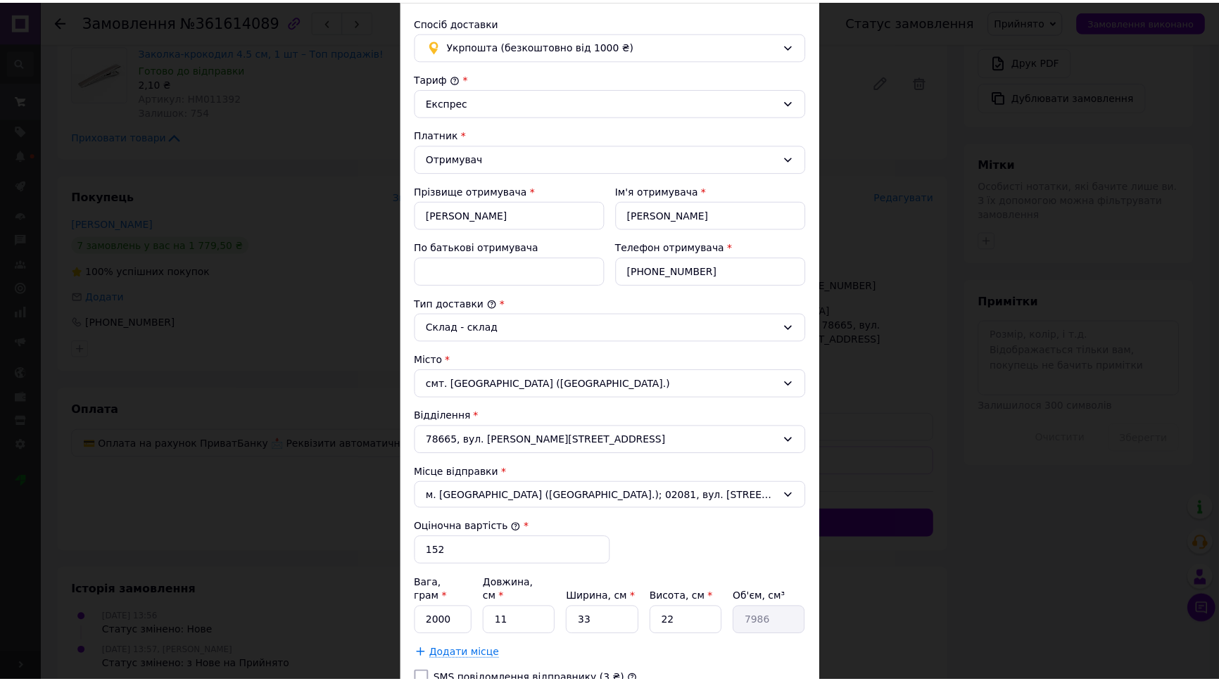
scroll to position [248, 0]
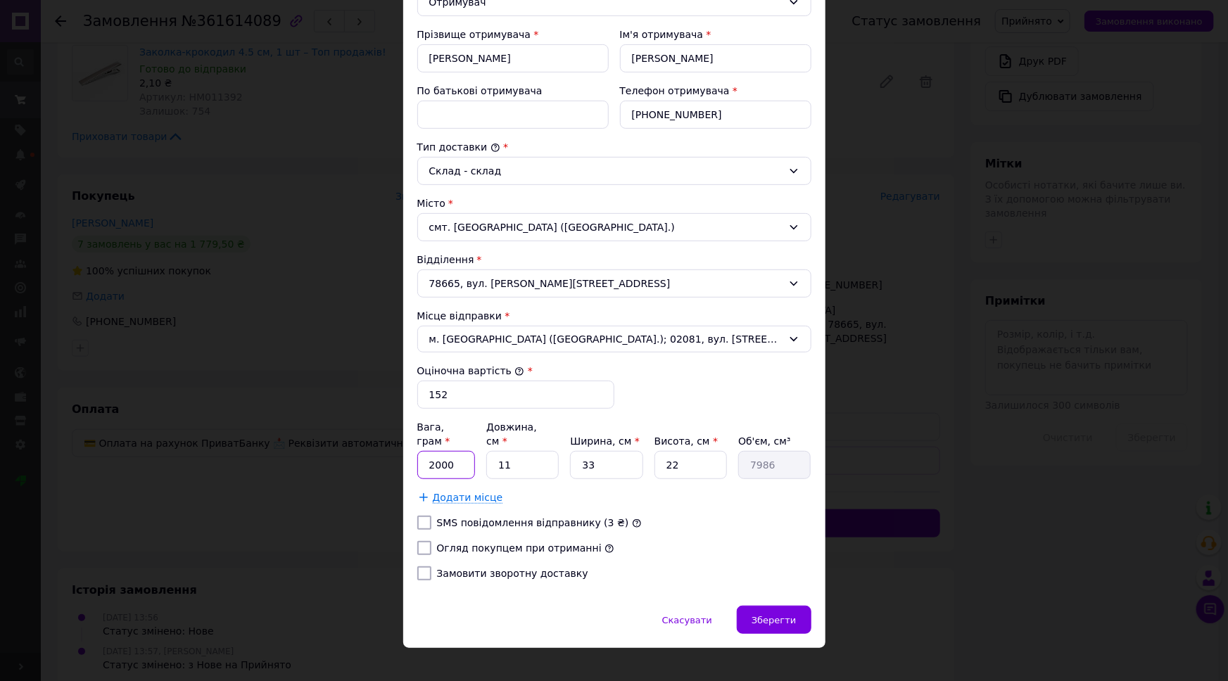
click at [450, 451] on input "2000" at bounding box center [446, 465] width 58 height 28
type input "110"
type input "3"
type input "2178"
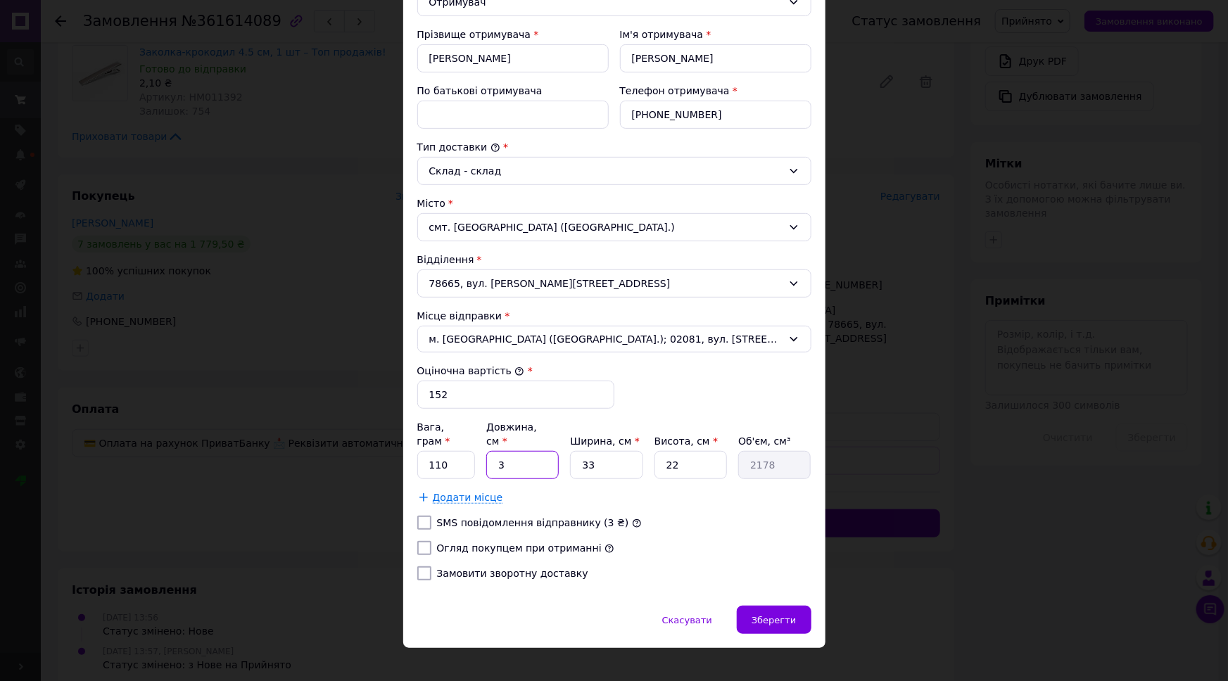
type input "30"
type input "21780"
type input "30"
type input "2"
type input "1320"
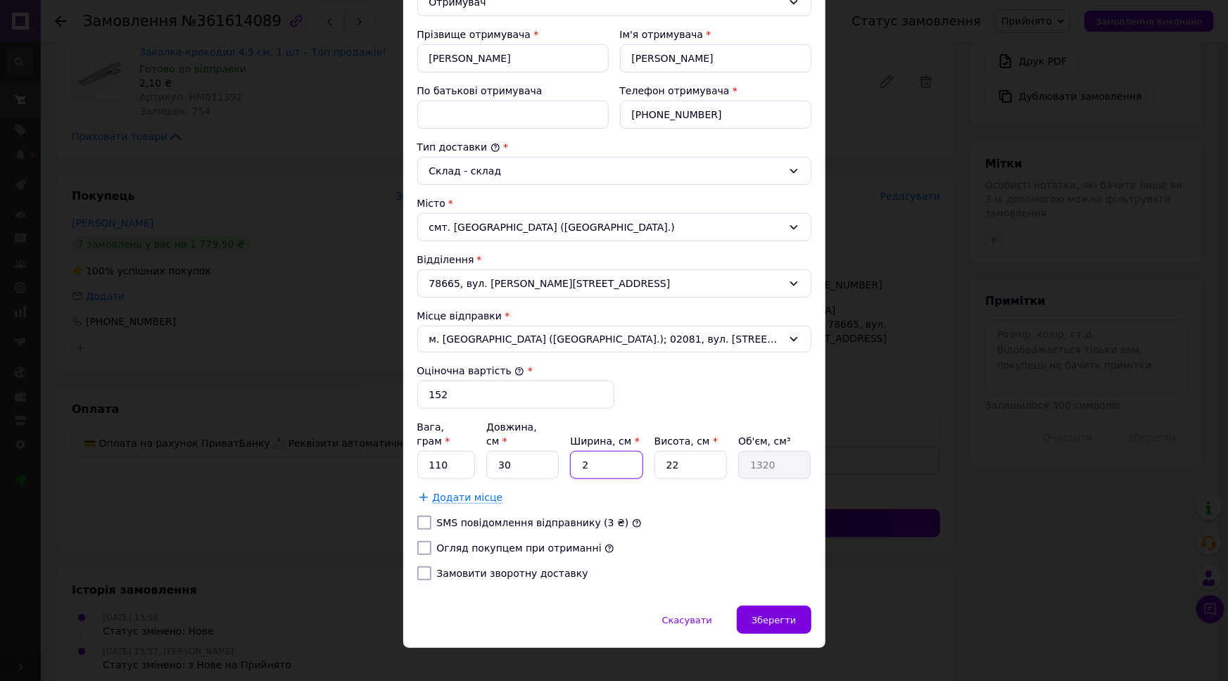
type input "23"
type input "15180"
type input "23"
type input "5"
type input "3450"
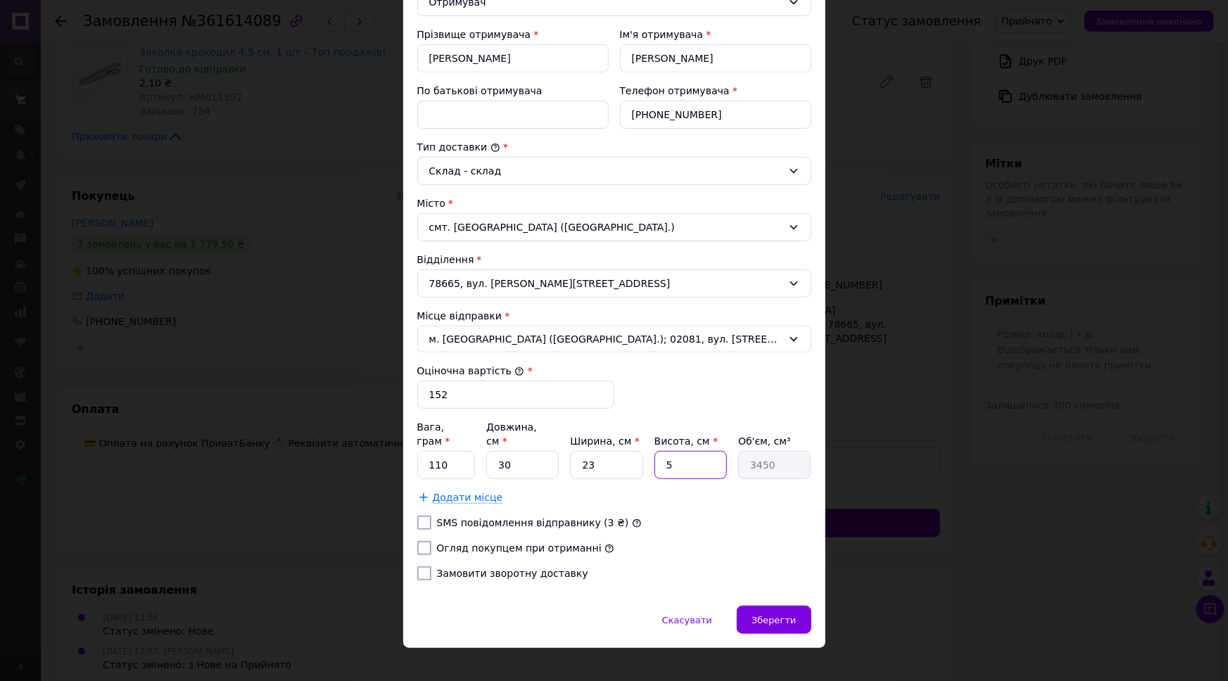
type input "5"
click at [542, 543] on label "Огляд покупцем при отриманні" at bounding box center [519, 548] width 165 height 11
click at [431, 541] on input "Огляд покупцем при отриманні" at bounding box center [424, 548] width 14 height 14
checkbox input "true"
click at [778, 615] on span "Зберегти" at bounding box center [774, 620] width 44 height 11
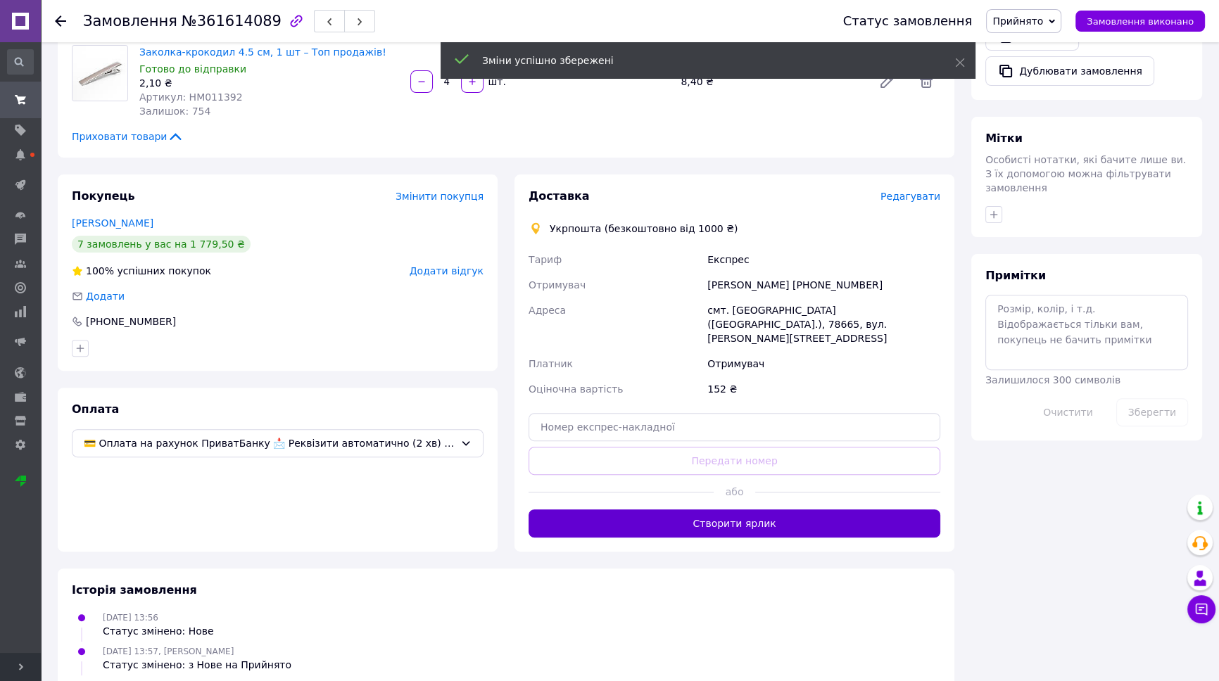
click at [789, 515] on button "Створити ярлик" at bounding box center [735, 524] width 412 height 28
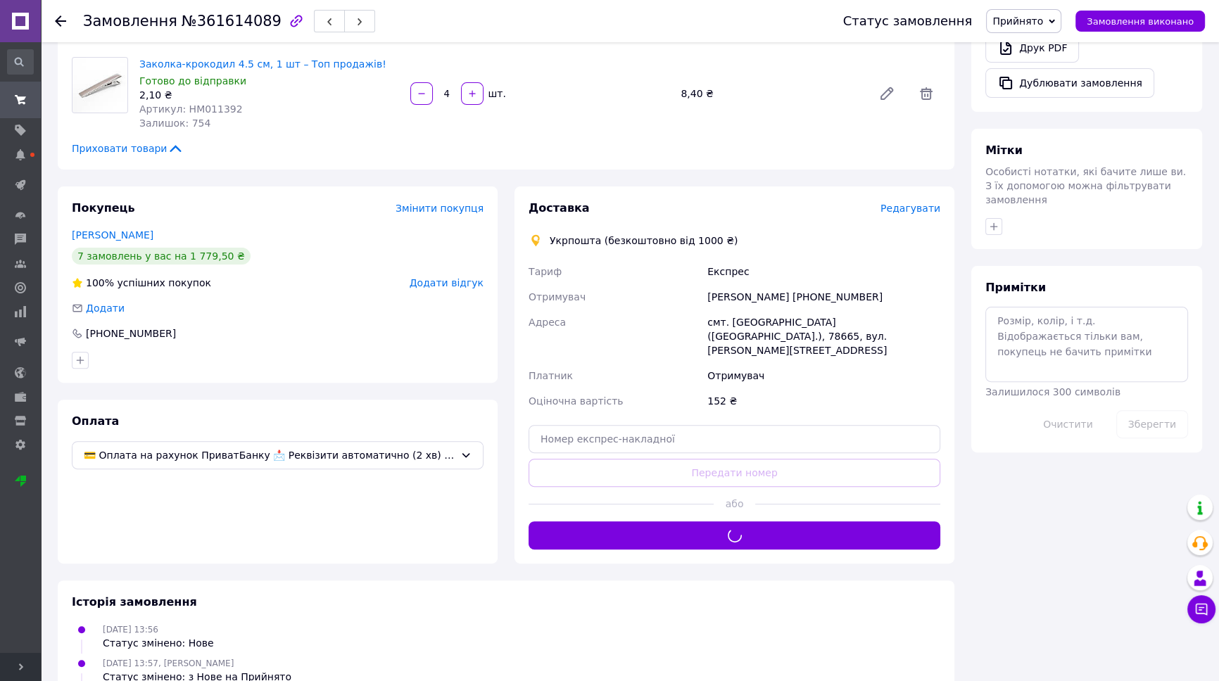
scroll to position [549, 0]
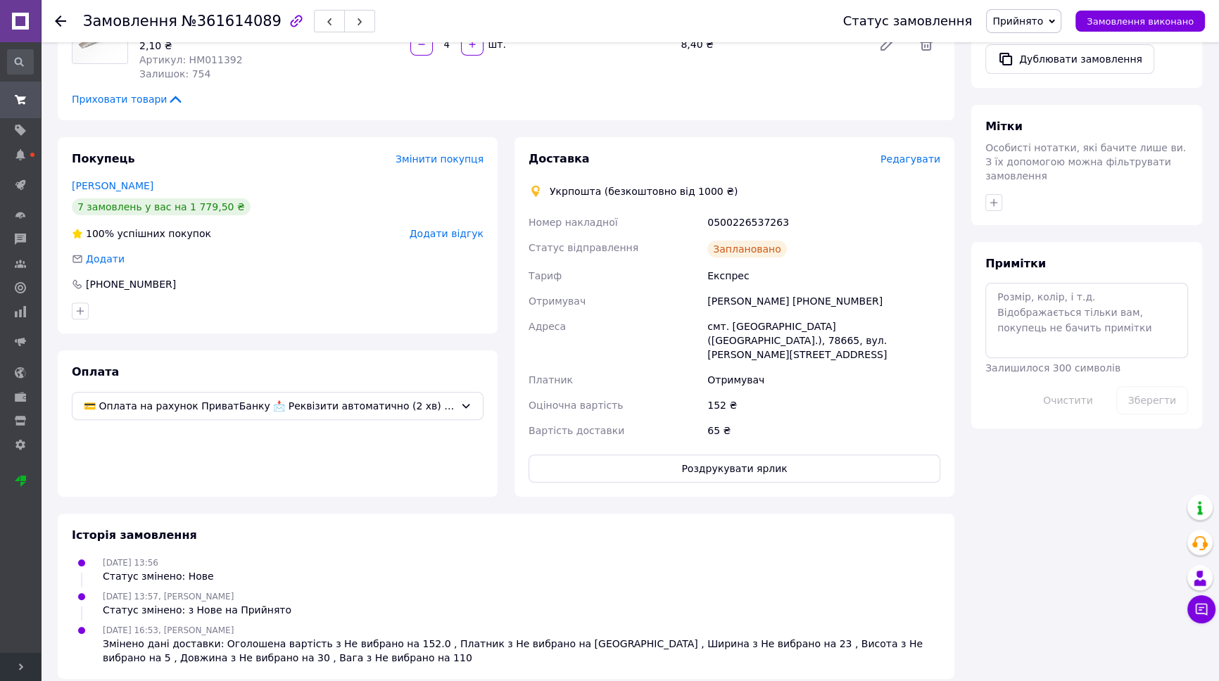
click at [739, 218] on div "0500226537263" at bounding box center [824, 222] width 239 height 25
copy div "0500226537263"
click at [722, 455] on button "Роздрукувати ярлик" at bounding box center [735, 469] width 412 height 28
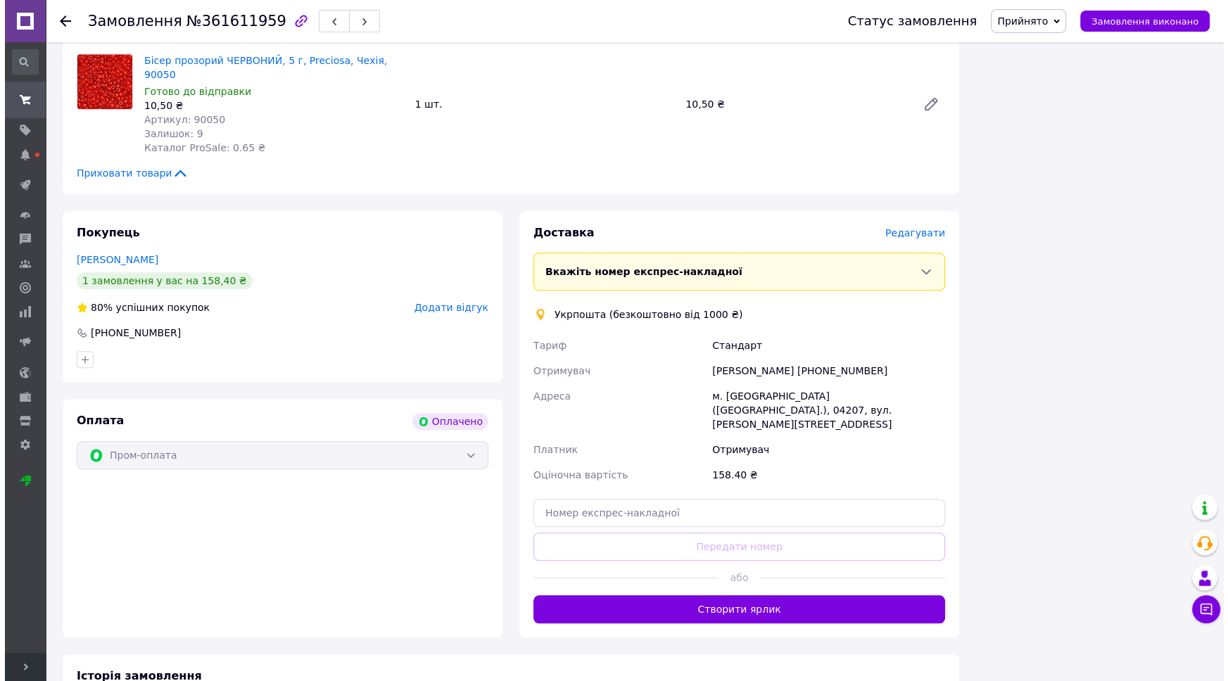
scroll to position [1683, 0]
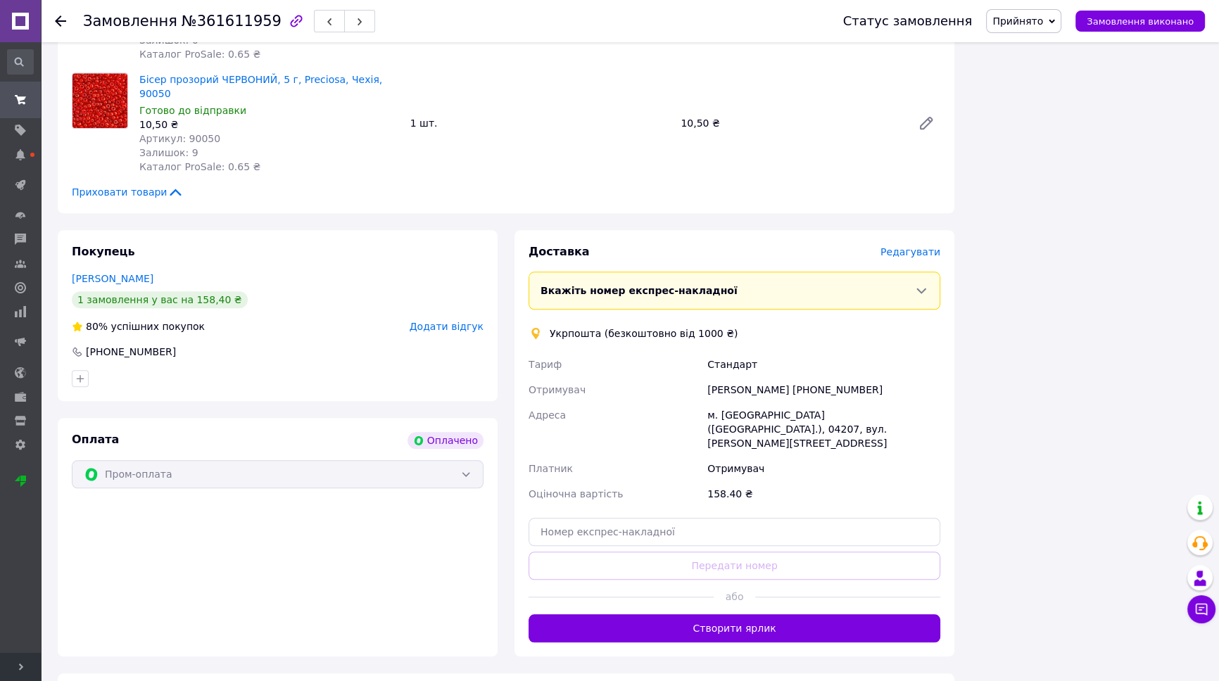
click at [929, 246] on span "Редагувати" at bounding box center [911, 251] width 60 height 11
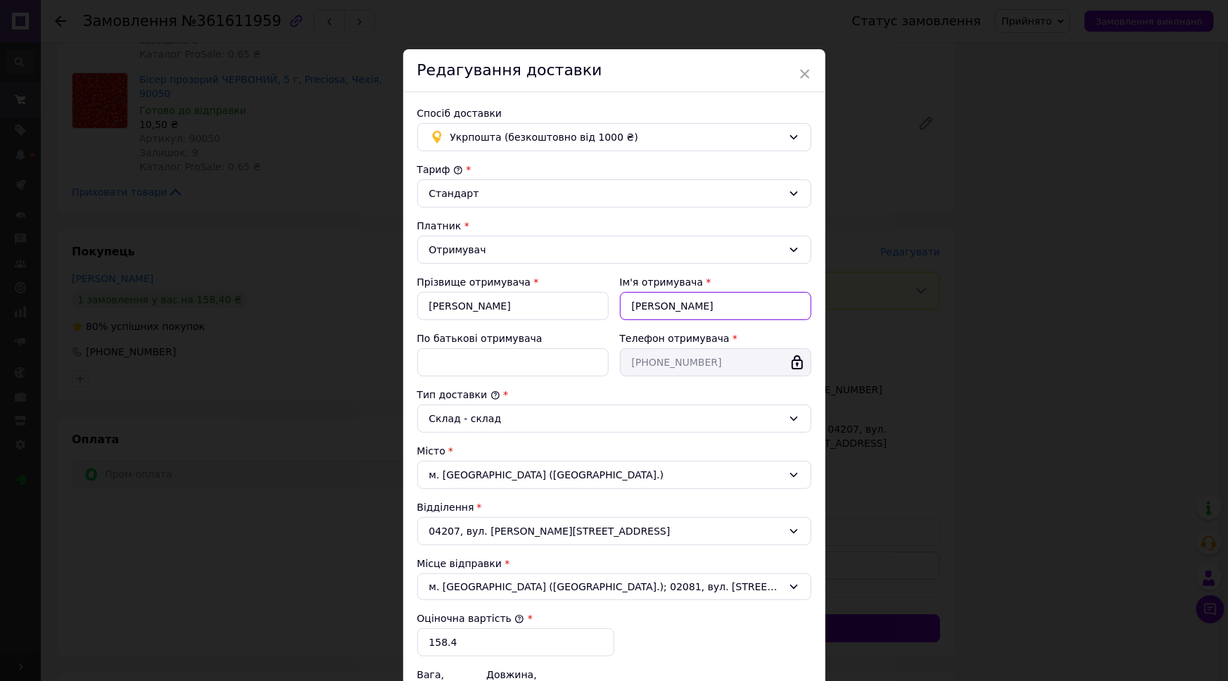
drag, startPoint x: 633, startPoint y: 310, endPoint x: 619, endPoint y: 310, distance: 14.8
click at [620, 310] on input "[PERSON_NAME]" at bounding box center [715, 306] width 191 height 28
type input "[PERSON_NAME]"
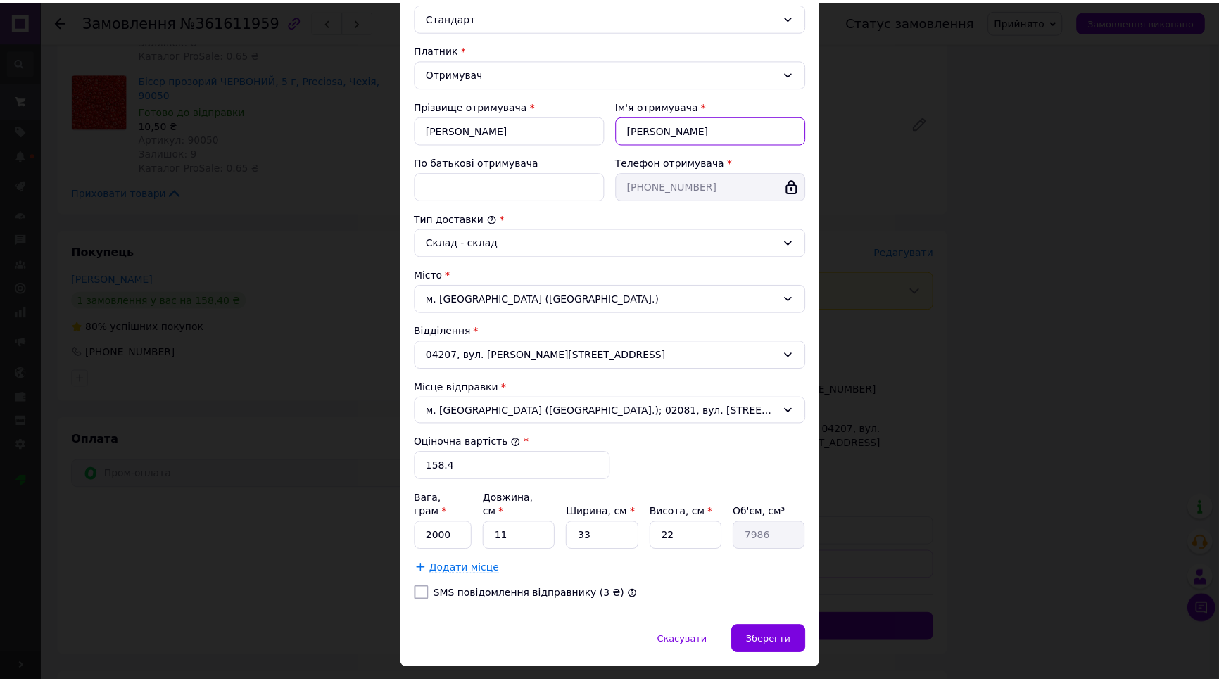
scroll to position [197, 0]
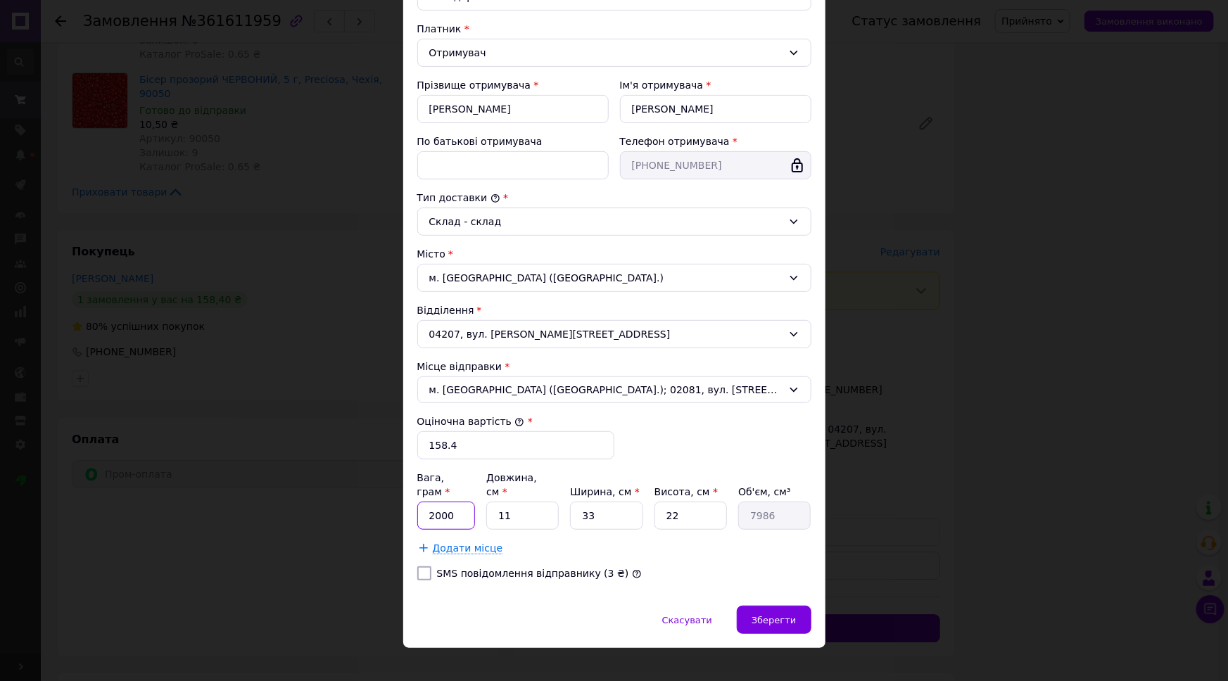
click at [471, 502] on input "2000" at bounding box center [446, 516] width 58 height 28
type input "140"
type input "3"
type input "2178"
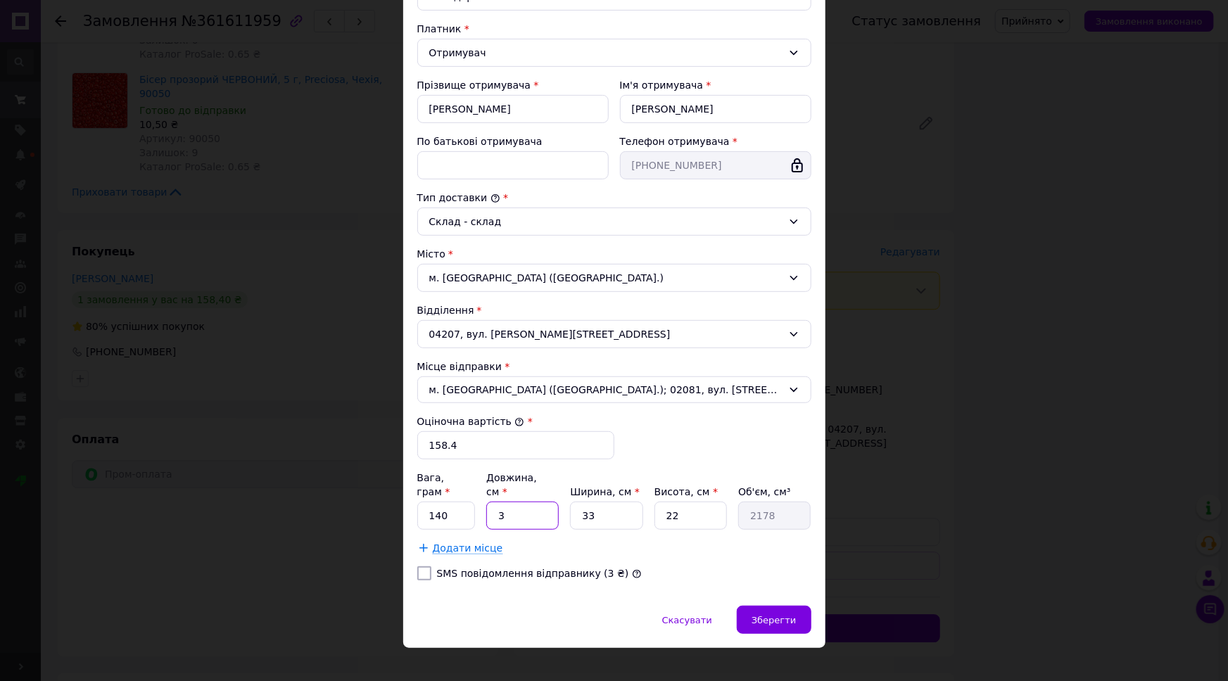
type input "30"
type input "21780"
type input "30"
type input "2"
type input "1320"
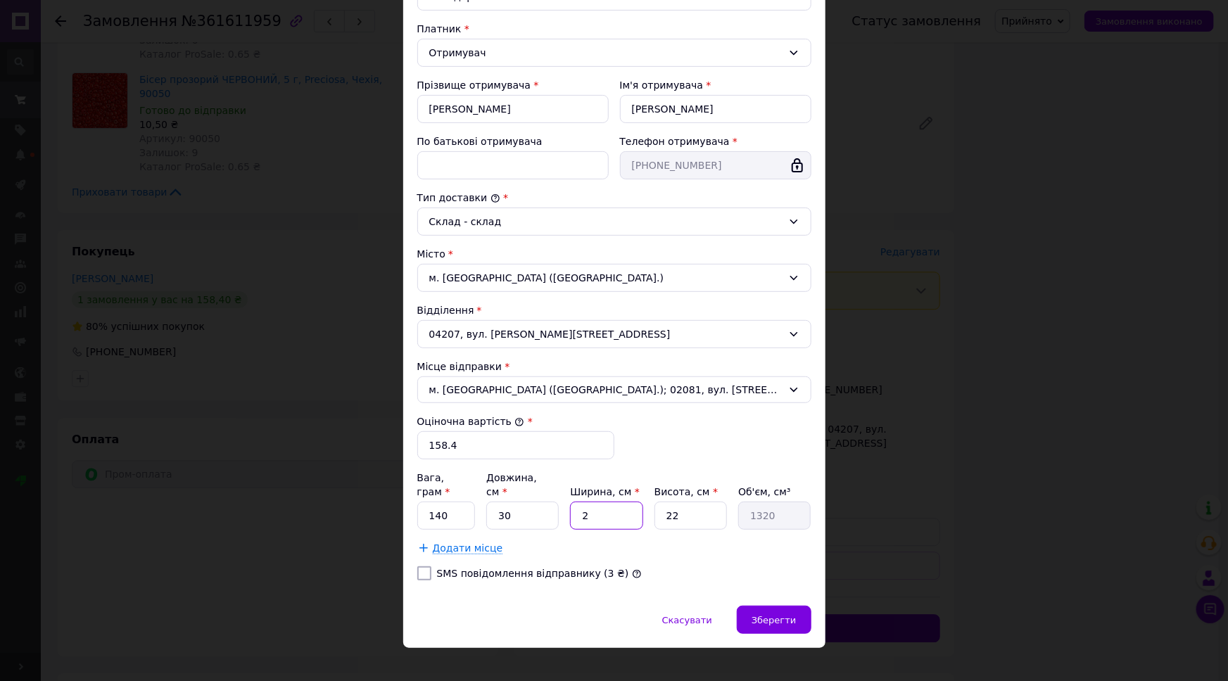
type input "22"
type input "14520"
type input "22"
type input "5"
type input "3300"
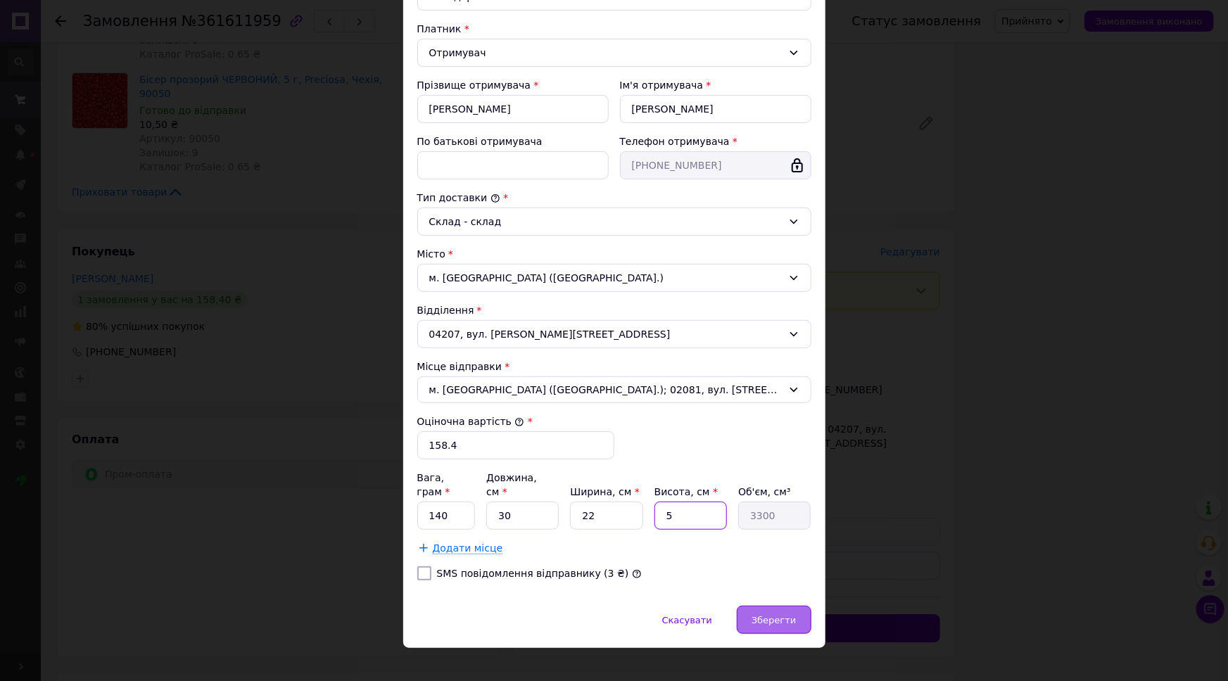
type input "5"
click at [764, 615] on span "Зберегти" at bounding box center [774, 620] width 44 height 11
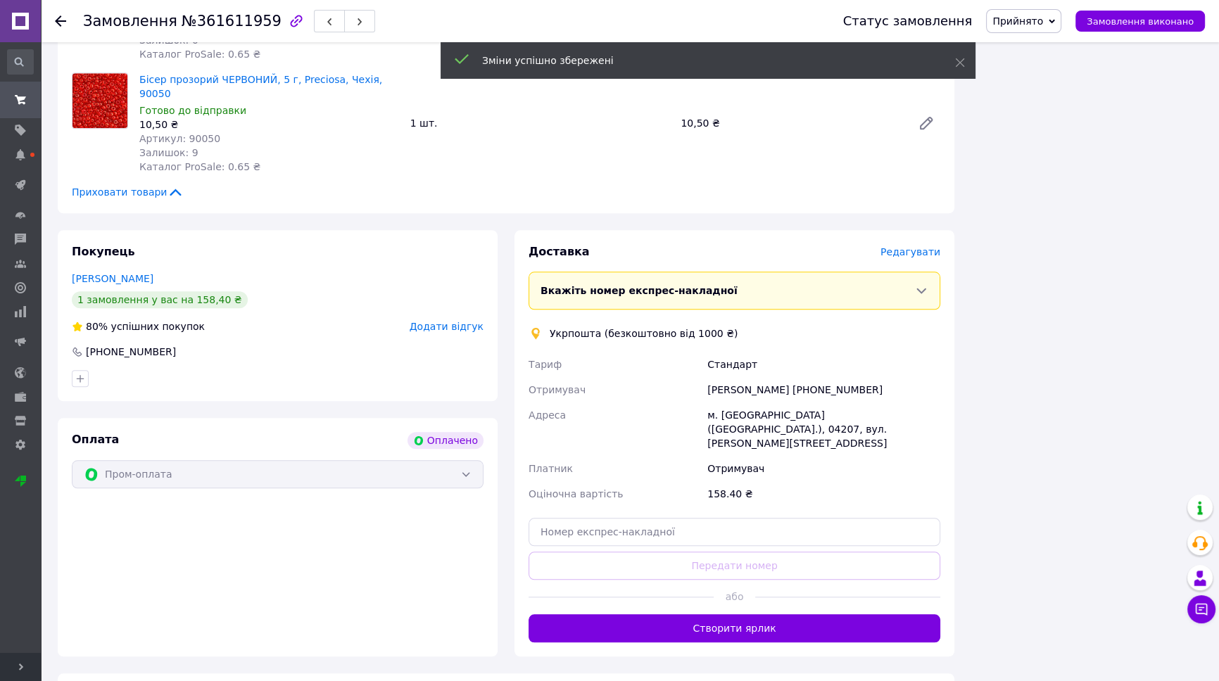
click at [759, 614] on button "Створити ярлик" at bounding box center [735, 628] width 412 height 28
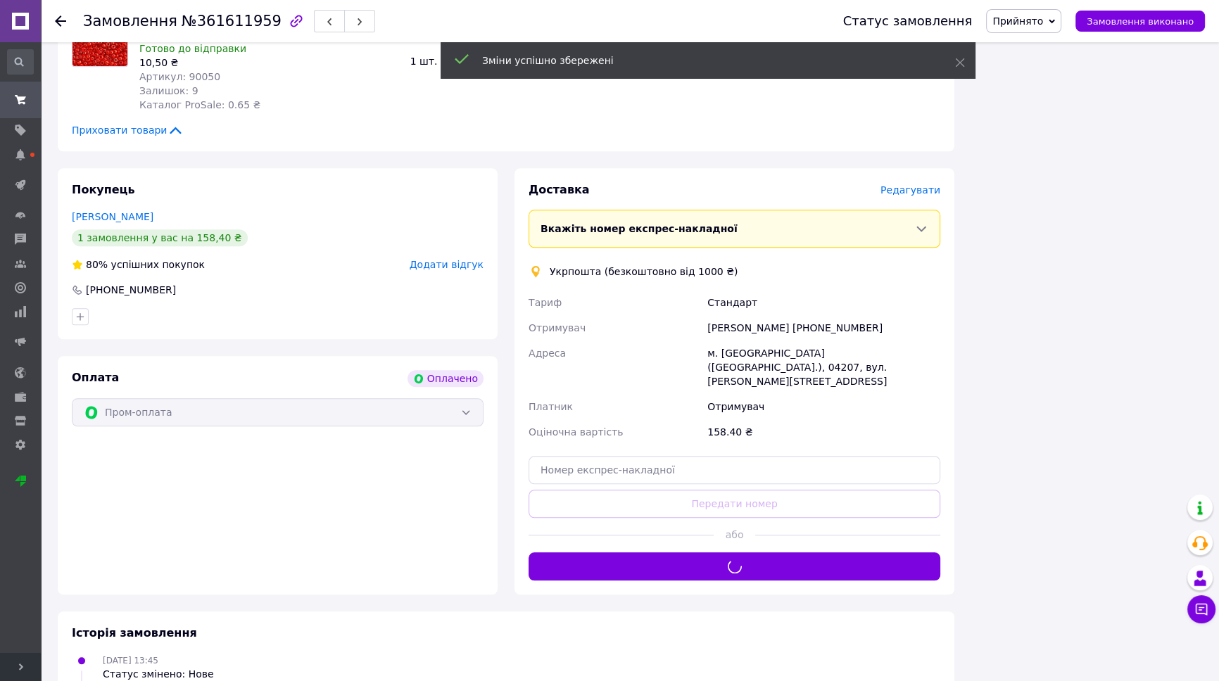
scroll to position [1811, 0]
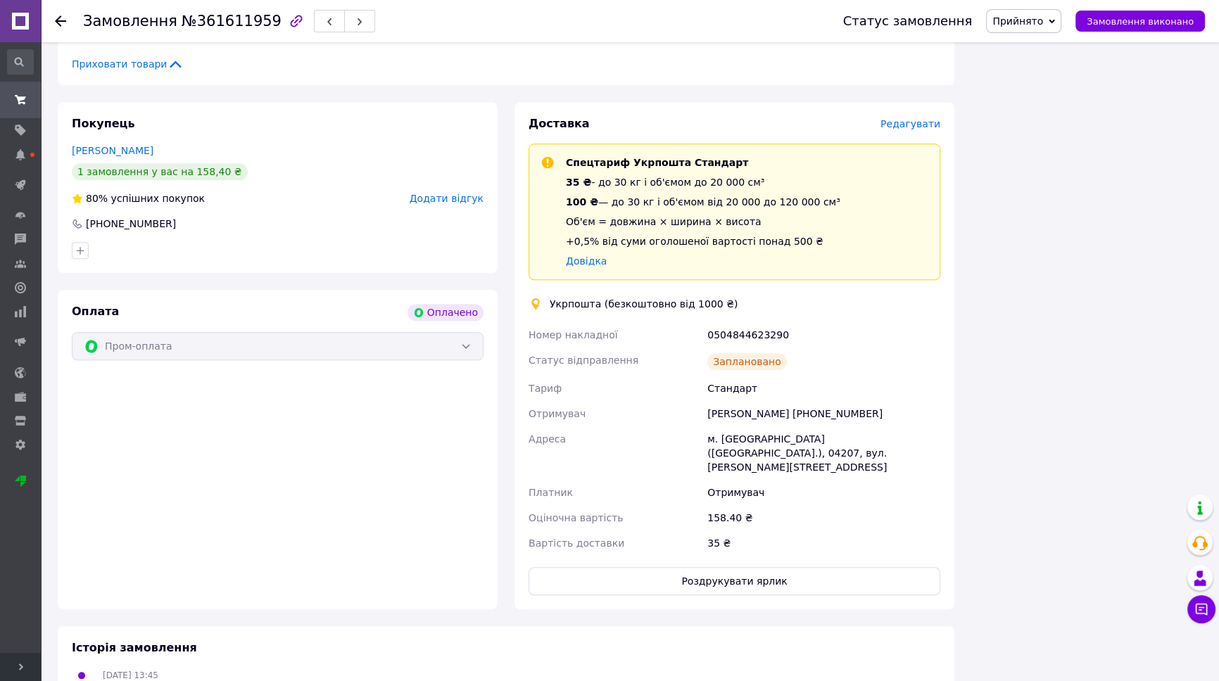
click at [739, 322] on div "0504844623290" at bounding box center [824, 334] width 239 height 25
copy div "0504844623290"
click at [728, 567] on button "Роздрукувати ярлик" at bounding box center [735, 581] width 412 height 28
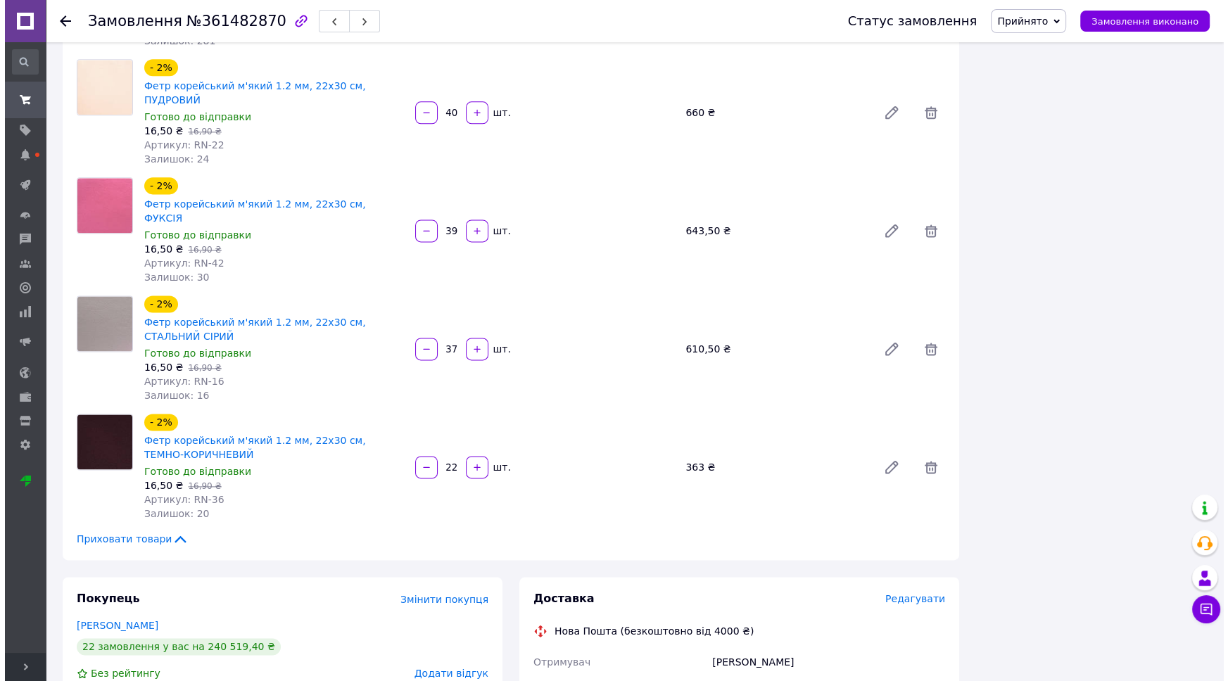
scroll to position [2525, 0]
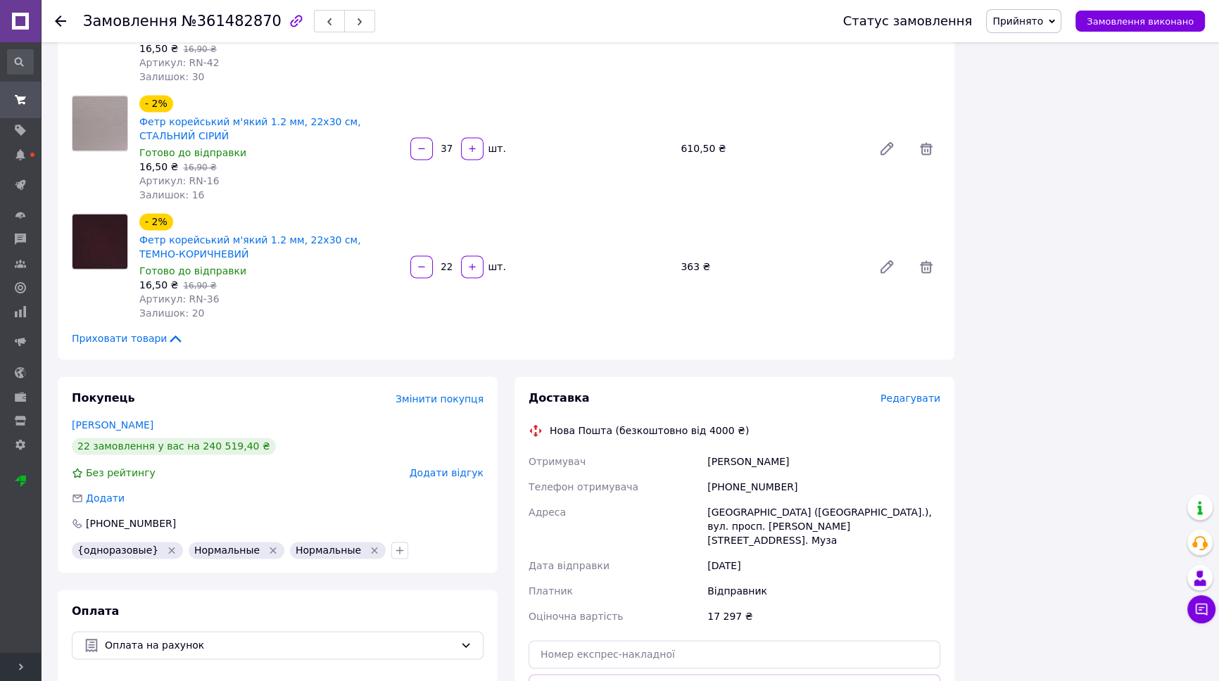
click at [922, 393] on span "Редагувати" at bounding box center [911, 398] width 60 height 11
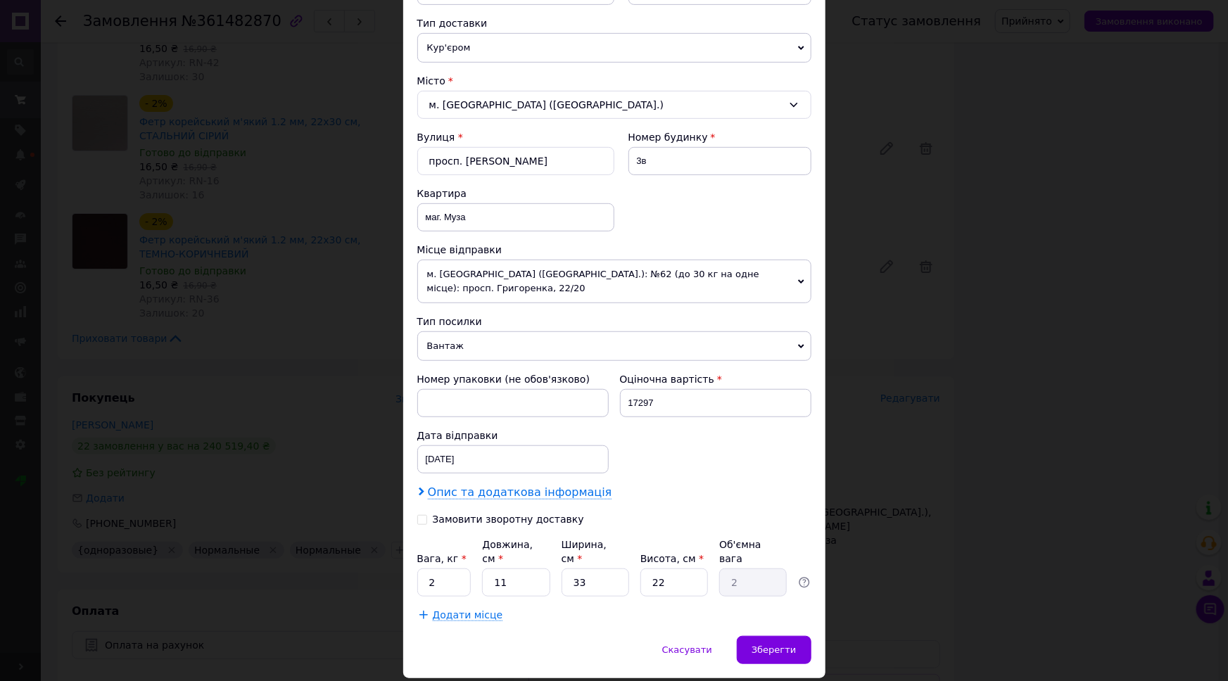
scroll to position [320, 0]
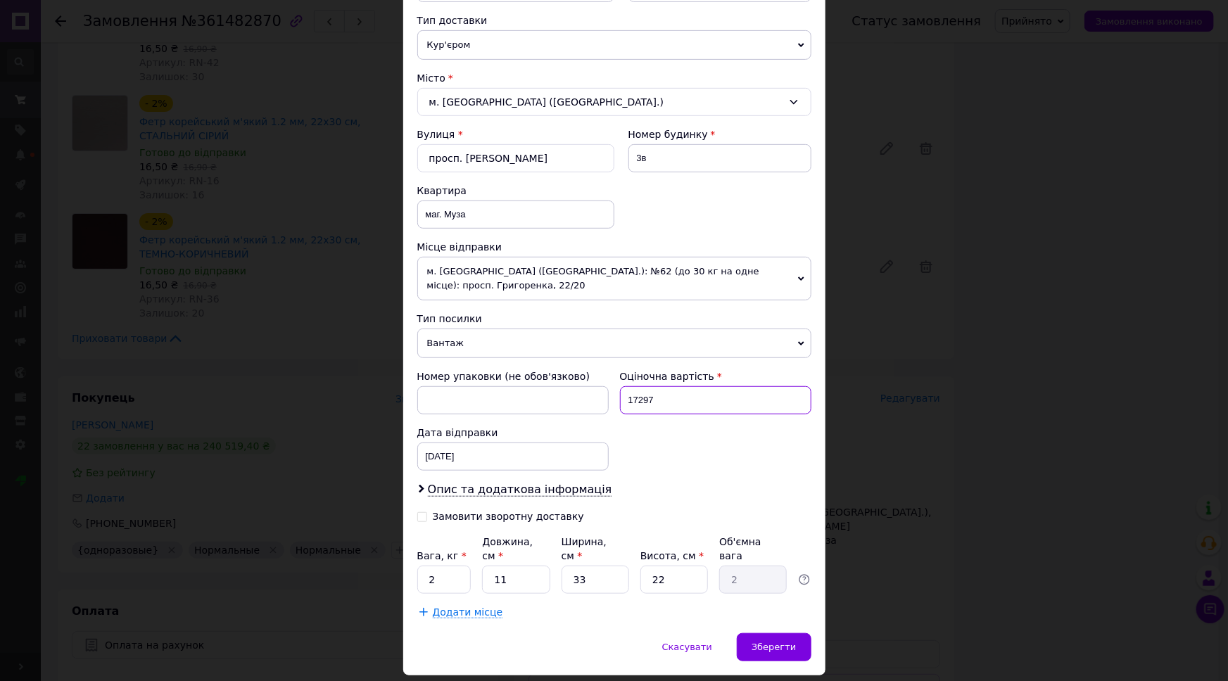
drag, startPoint x: 688, startPoint y: 384, endPoint x: 608, endPoint y: 390, distance: 80.5
click at [608, 390] on div "Номер упаковки (не обов'язково) Оціночна вартість 17297 Дата відправки [DATE] <…" at bounding box center [614, 420] width 405 height 113
type input "500"
click at [513, 566] on input "11" at bounding box center [516, 580] width 68 height 28
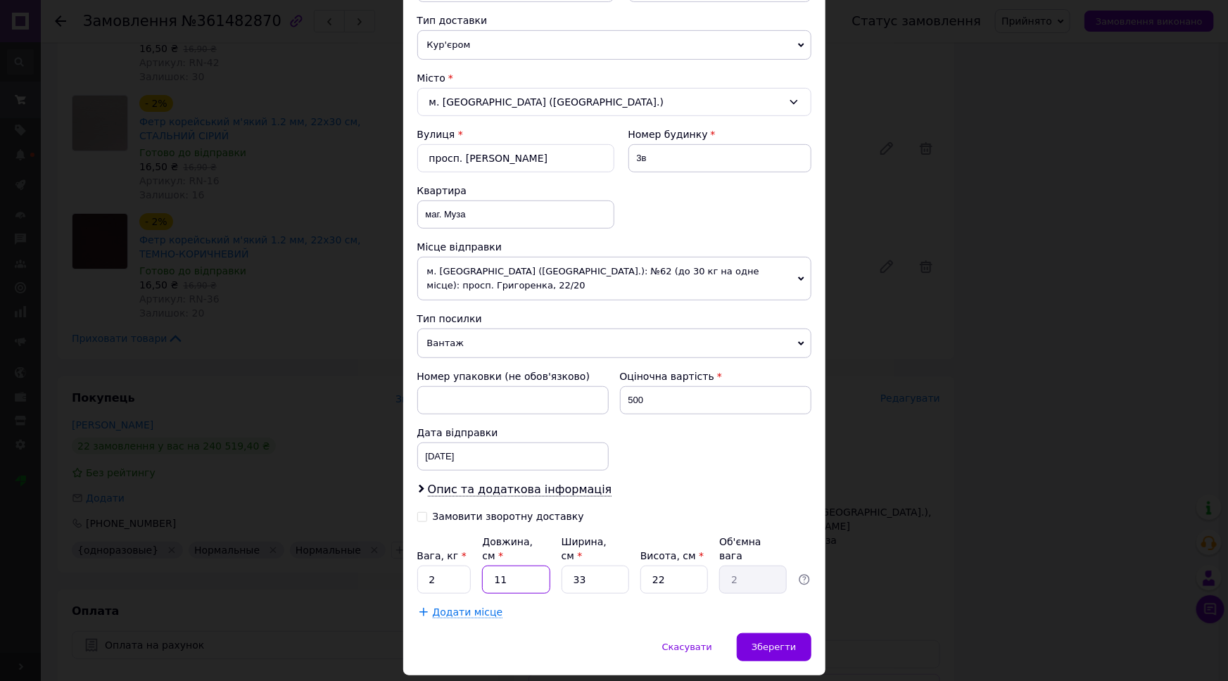
type input "6"
type input "1.09"
type input "6"
type input "4"
type input "0.13"
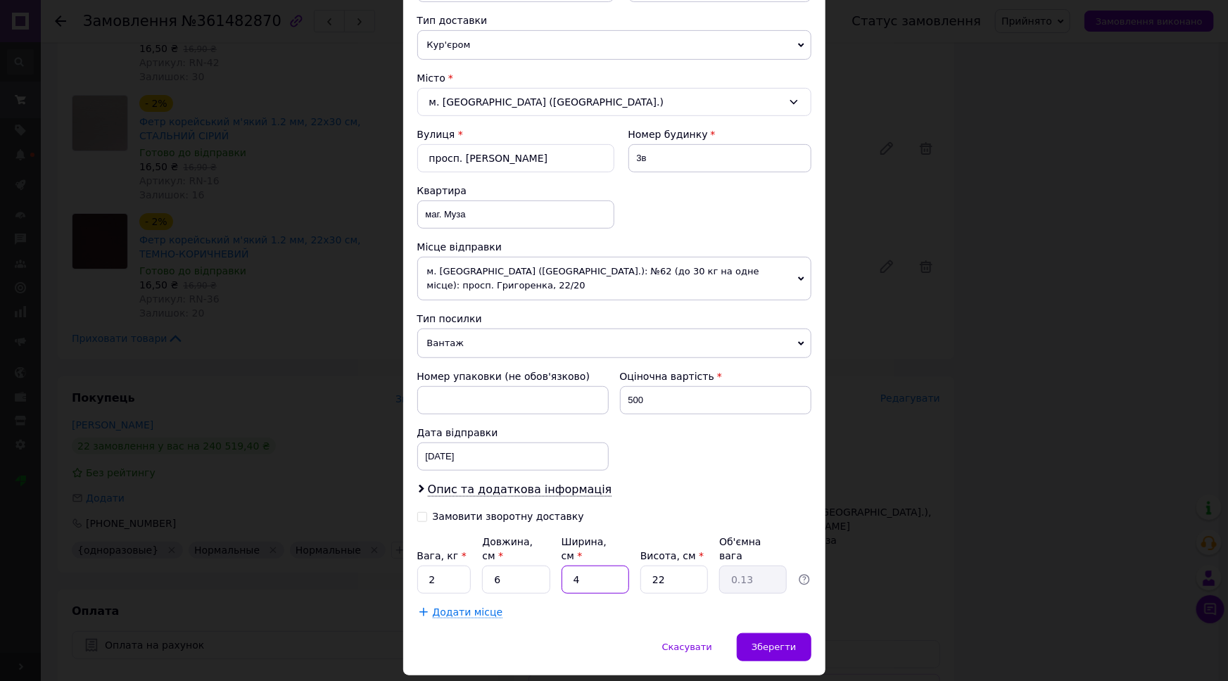
type input "45"
type input "1.49"
type input "45"
type input "4"
type input "0.27"
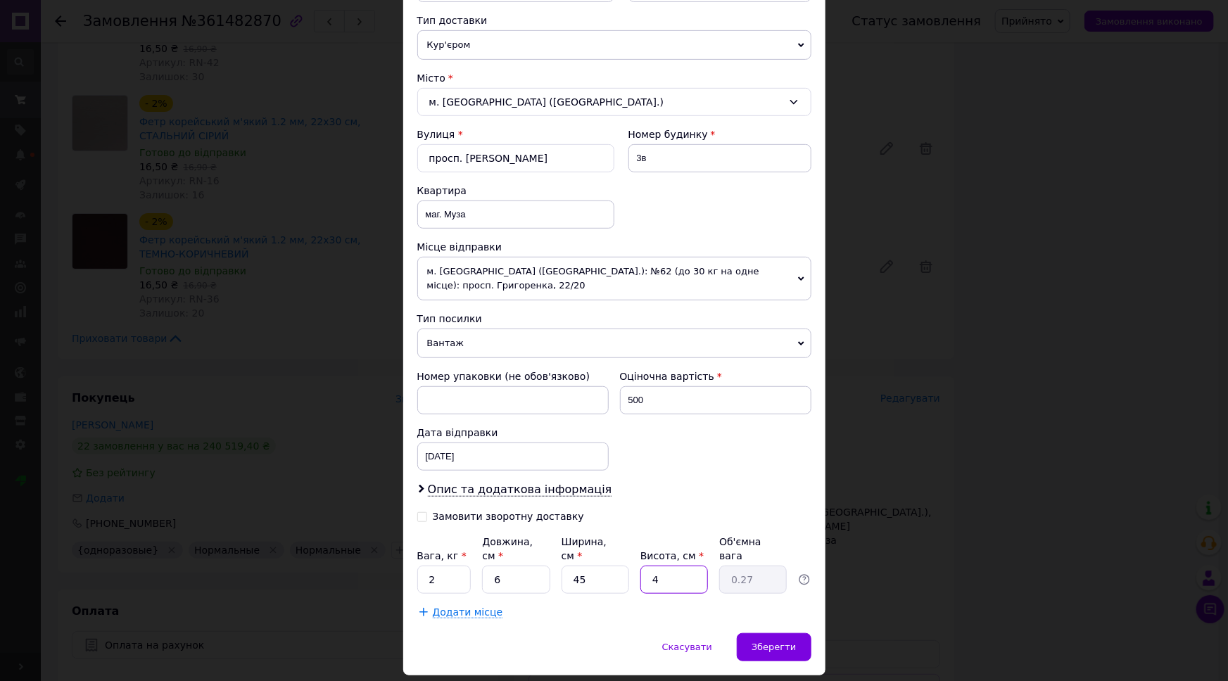
type input "41"
type input "2.77"
type input "41"
click at [509, 566] on input "6" at bounding box center [516, 580] width 68 height 28
type input "60"
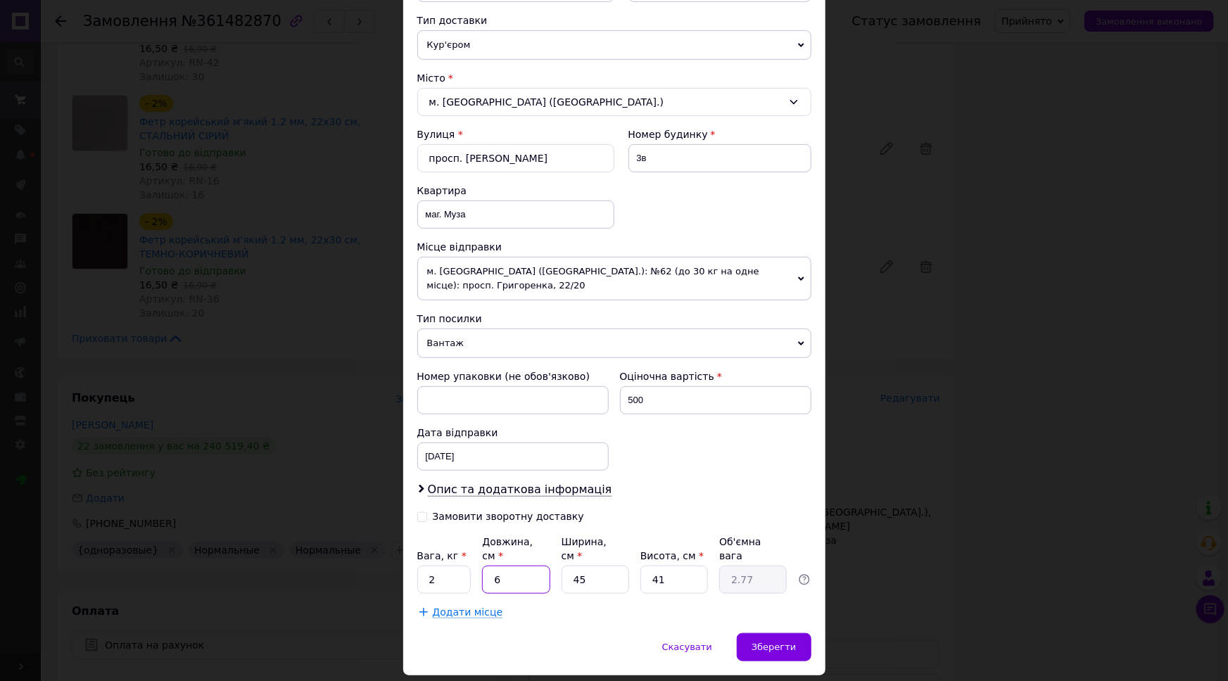
type input "27.68"
type input "60"
click at [447, 566] on input "2" at bounding box center [444, 580] width 54 height 28
type input "10"
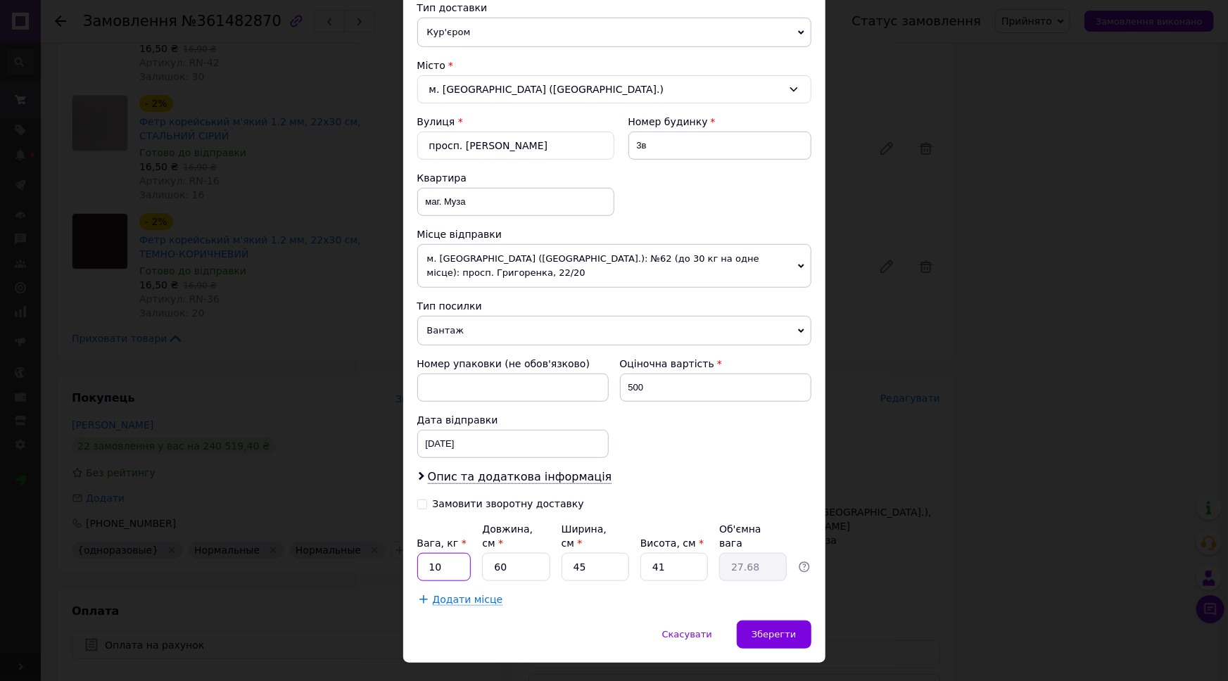
scroll to position [77, 0]
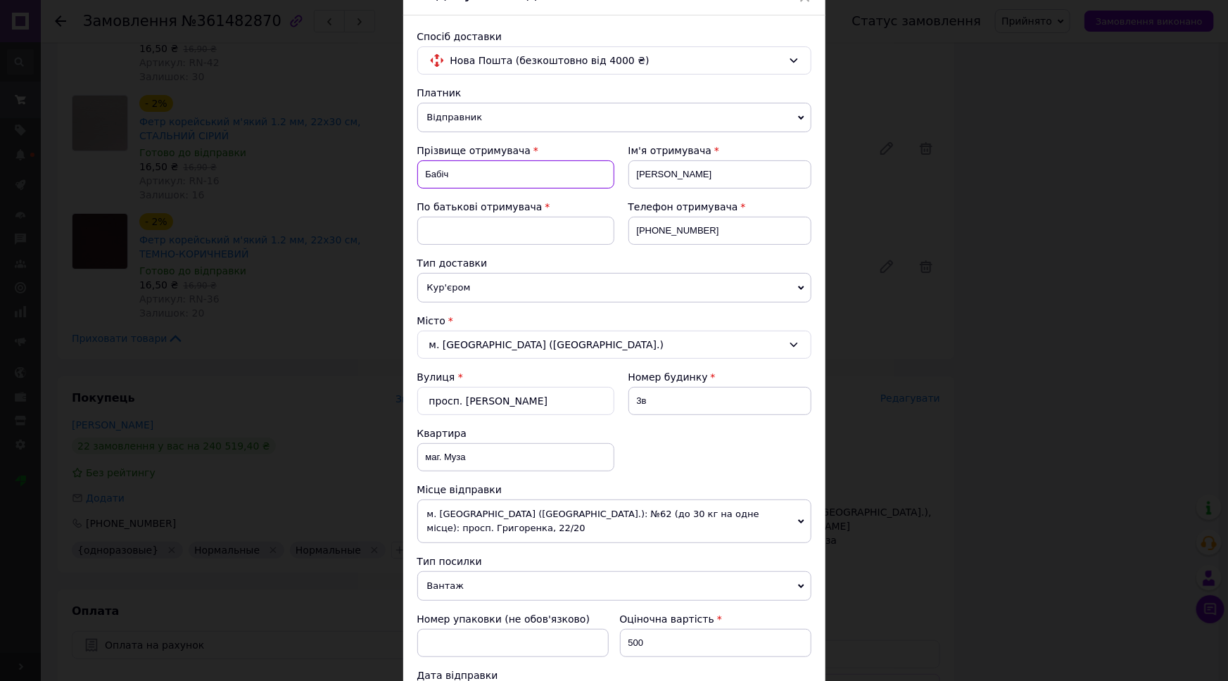
click at [506, 183] on input "Бабіч" at bounding box center [515, 174] width 197 height 28
click at [514, 231] on input at bounding box center [515, 231] width 197 height 28
paste input "Бабіч"
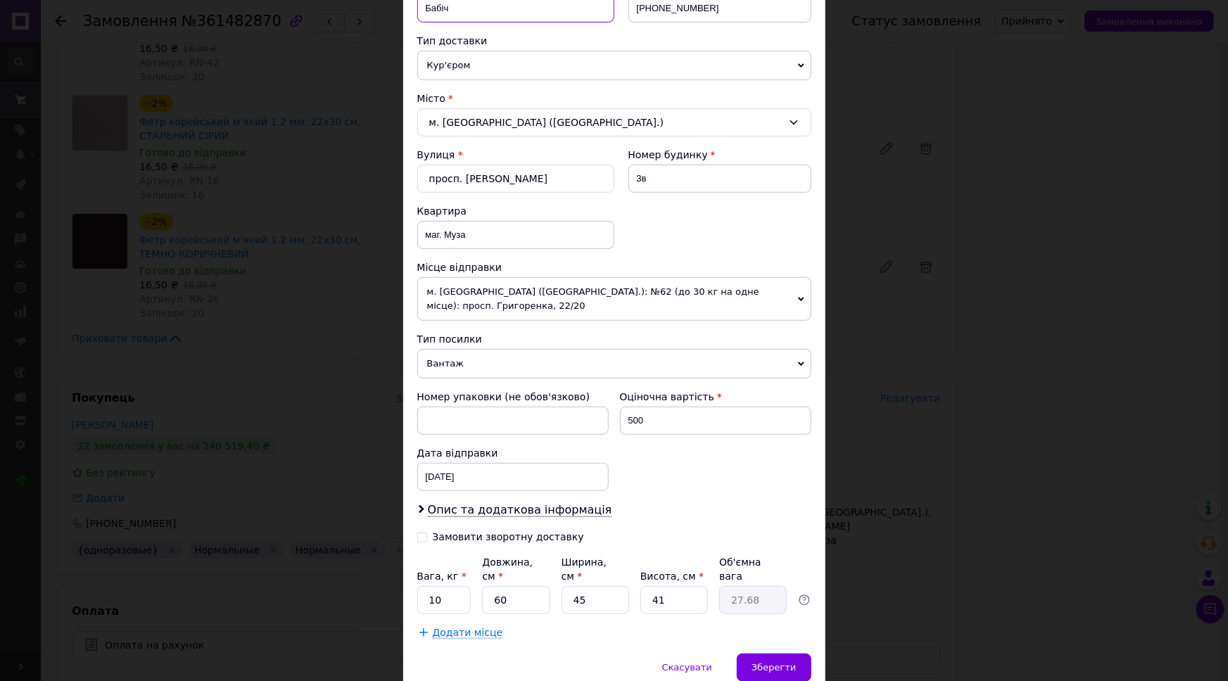
scroll to position [332, 0]
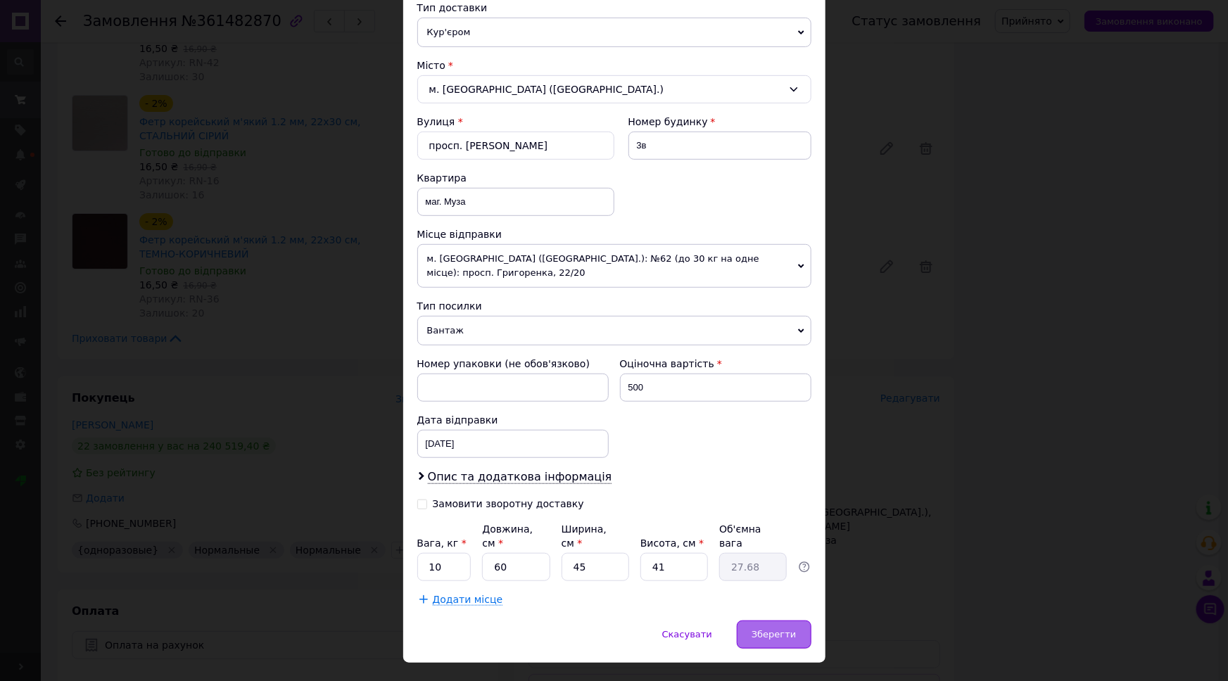
type input "Бабіч"
click at [775, 629] on span "Зберегти" at bounding box center [774, 634] width 44 height 11
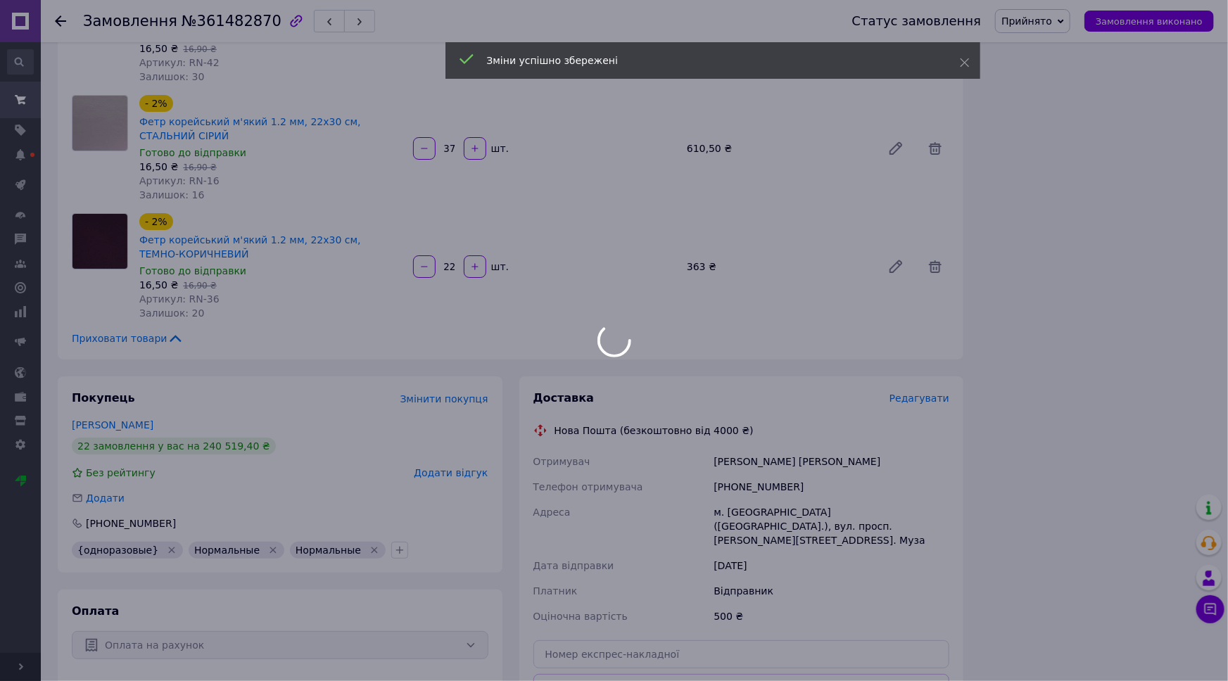
scroll to position [2508, 0]
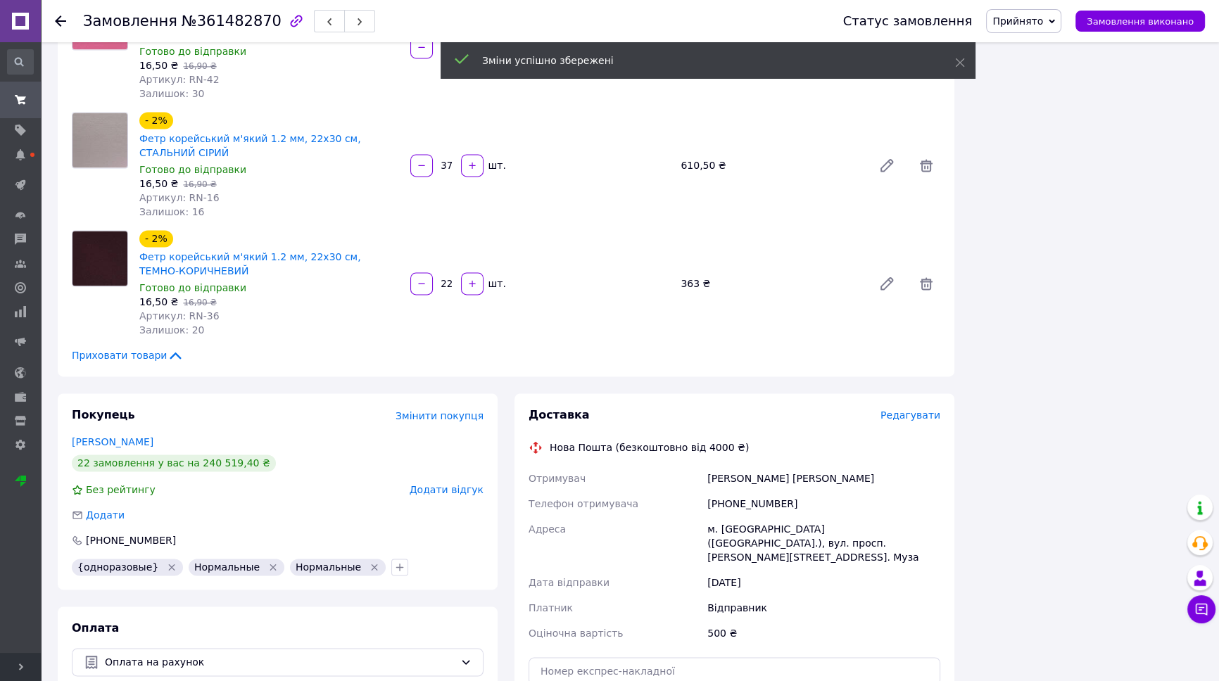
click at [927, 410] on span "Редагувати" at bounding box center [911, 415] width 60 height 11
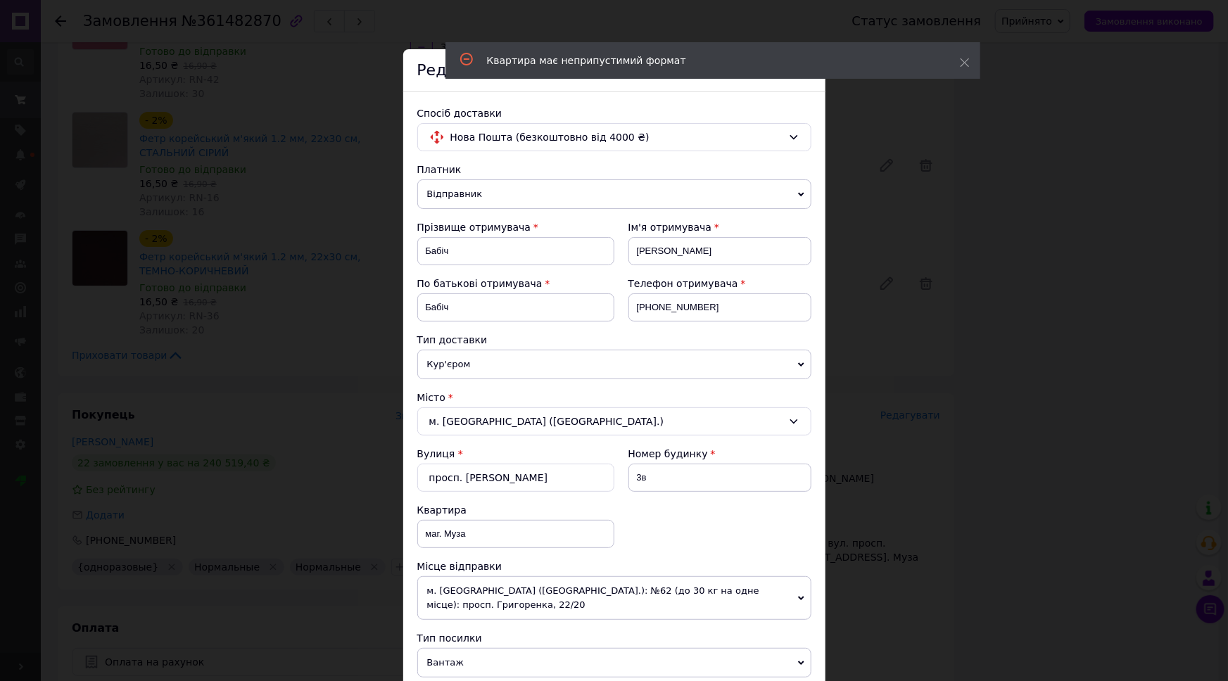
scroll to position [191, 0]
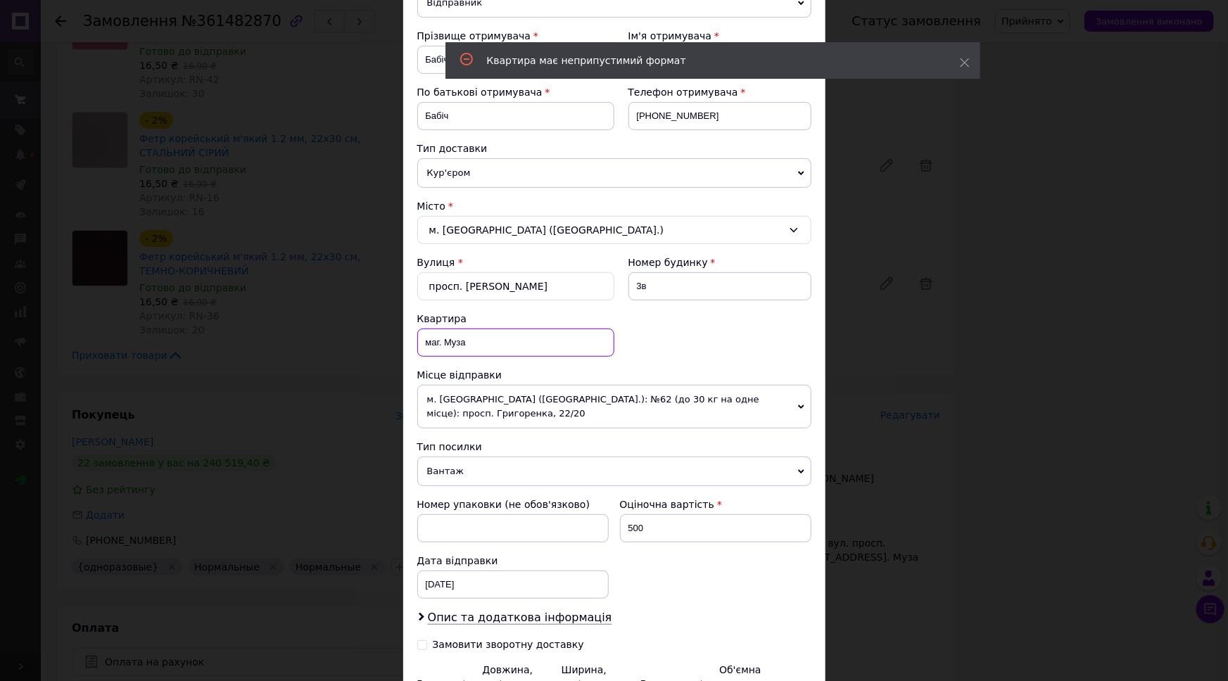
drag, startPoint x: 499, startPoint y: 344, endPoint x: 418, endPoint y: 341, distance: 81.0
click at [418, 341] on input "маг. Муза" at bounding box center [515, 343] width 197 height 28
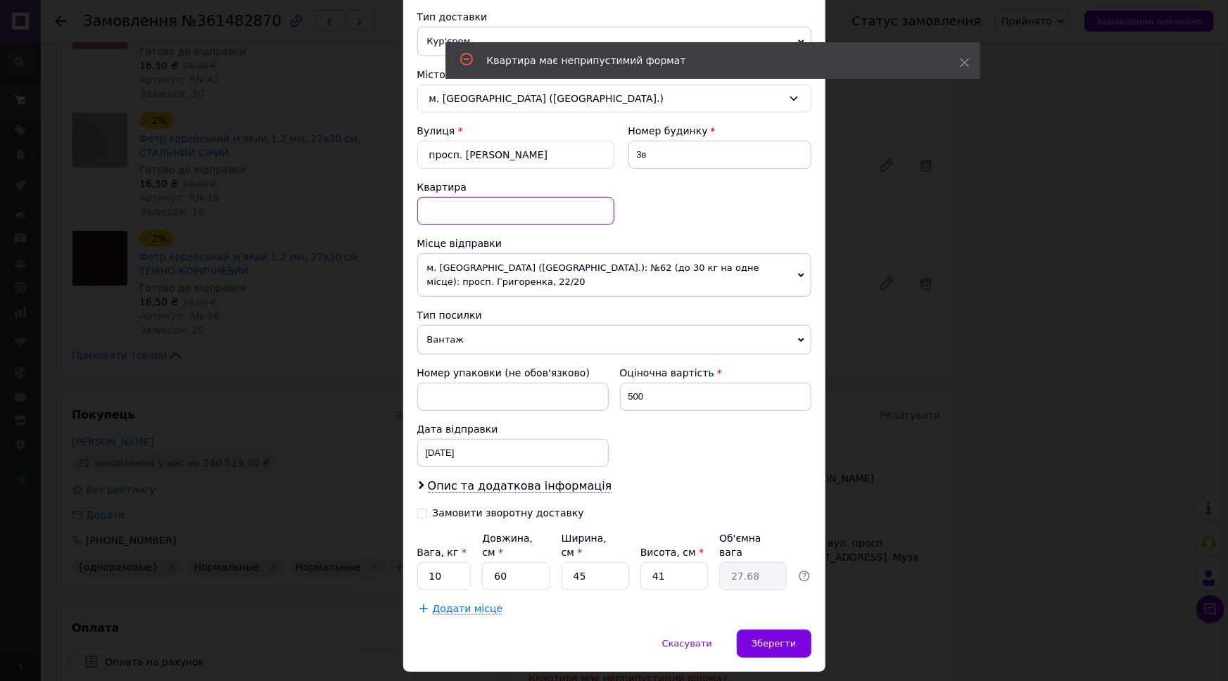
scroll to position [332, 0]
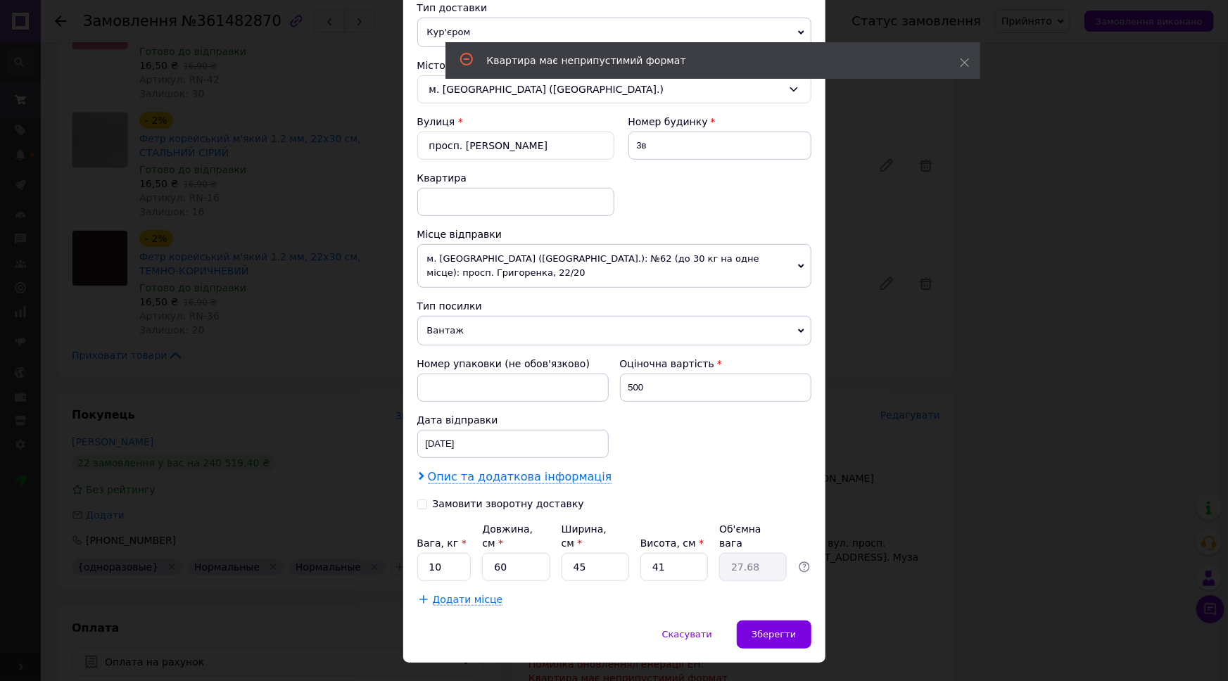
click at [529, 470] on span "Опис та додаткова інформація" at bounding box center [520, 477] width 184 height 14
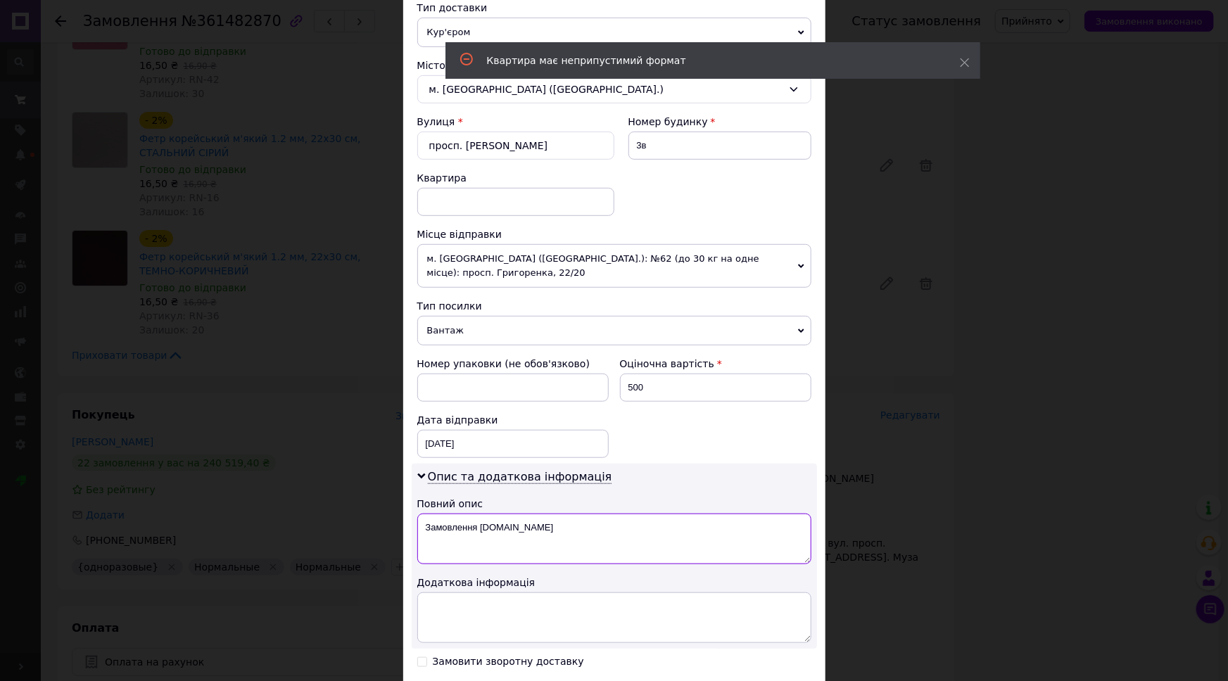
drag, startPoint x: 548, startPoint y: 515, endPoint x: 424, endPoint y: 514, distance: 123.9
click at [424, 514] on textarea "Замовлення Prom.ua" at bounding box center [614, 539] width 394 height 51
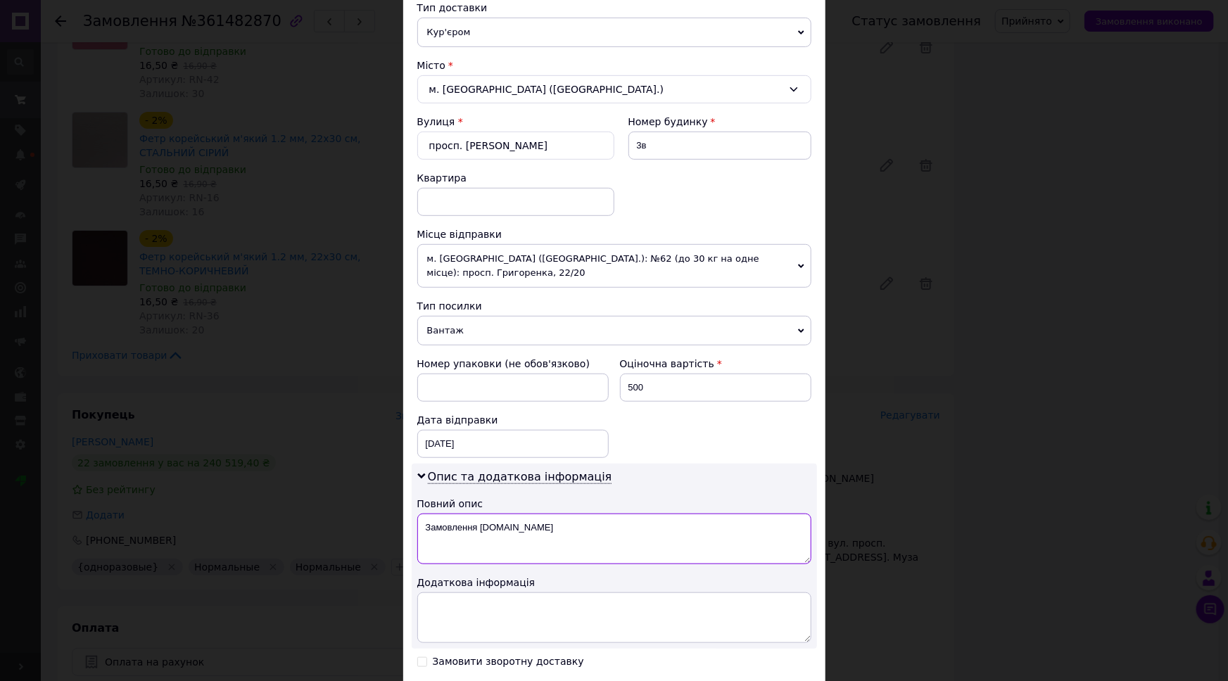
paste textarea "аг. Муза"
type textarea "маг. Муза"
click at [481, 605] on textarea at bounding box center [614, 618] width 394 height 51
paste textarea "маг. Муза"
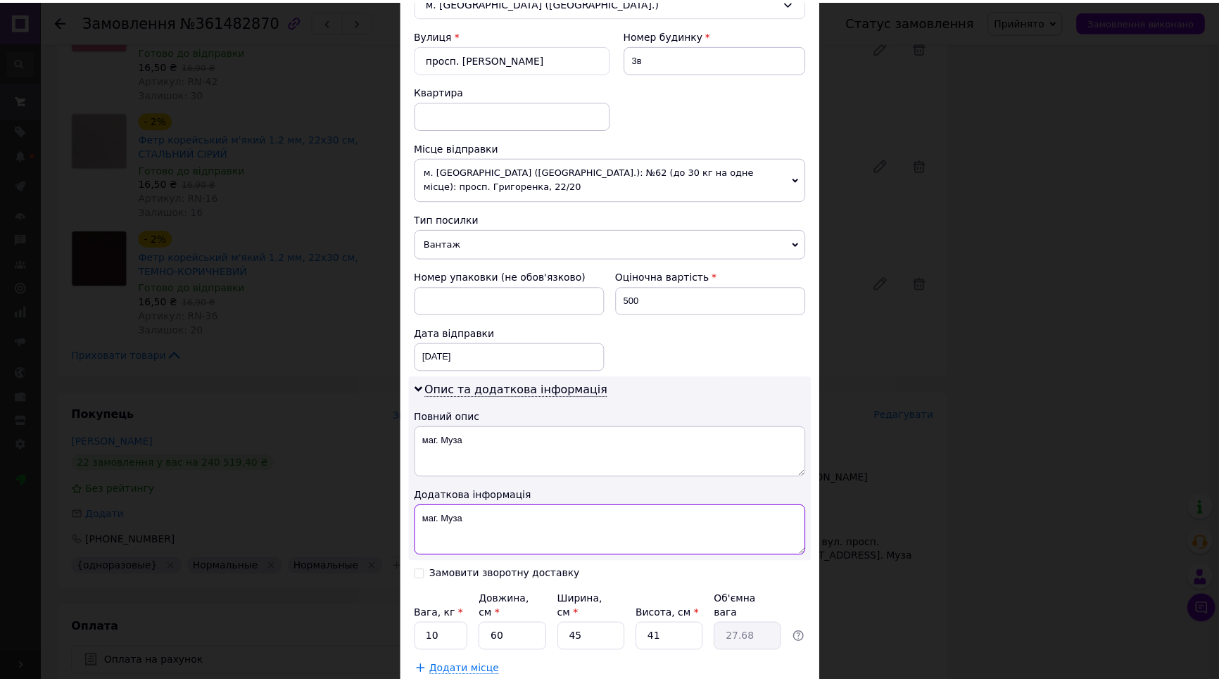
scroll to position [490, 0]
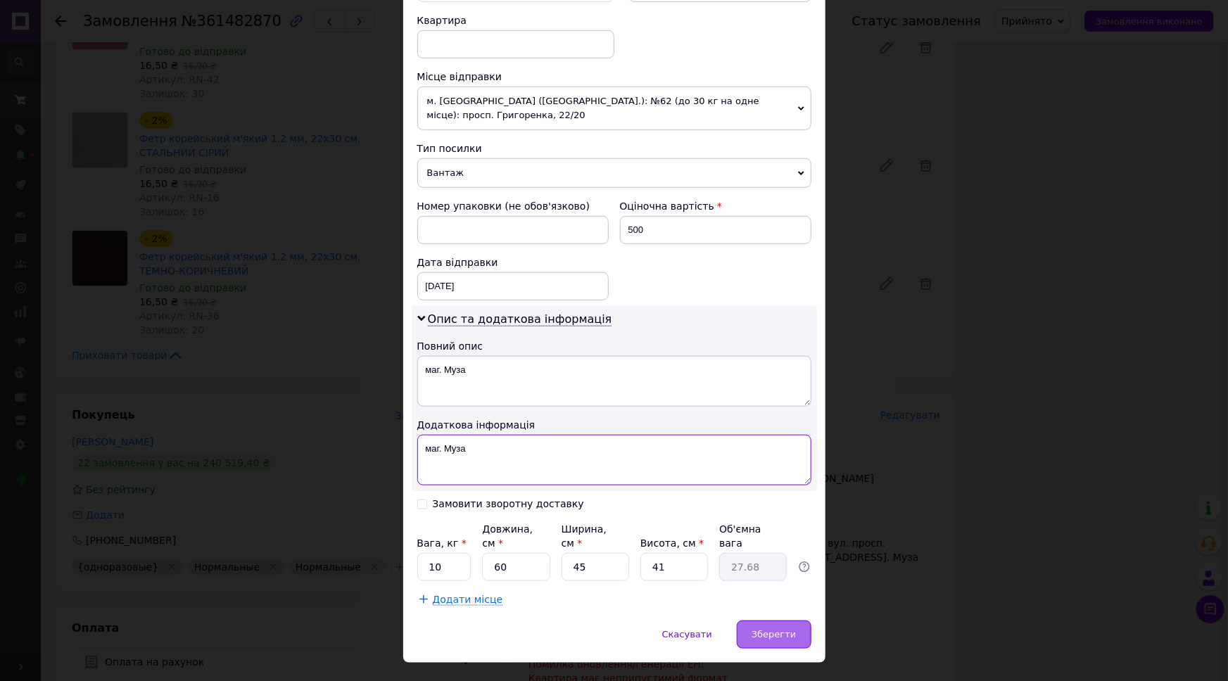
type textarea "маг. Муза"
click at [767, 629] on span "Зберегти" at bounding box center [774, 634] width 44 height 11
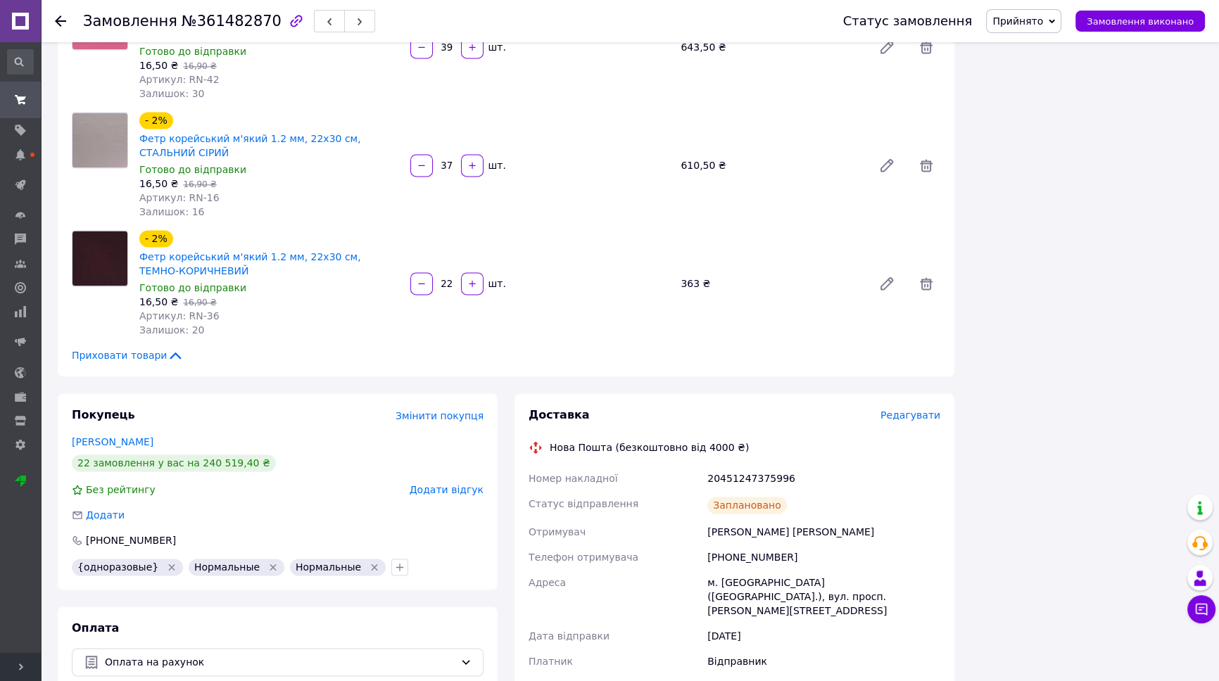
click at [748, 466] on div "20451247375996" at bounding box center [824, 478] width 239 height 25
copy div "20451247375996"
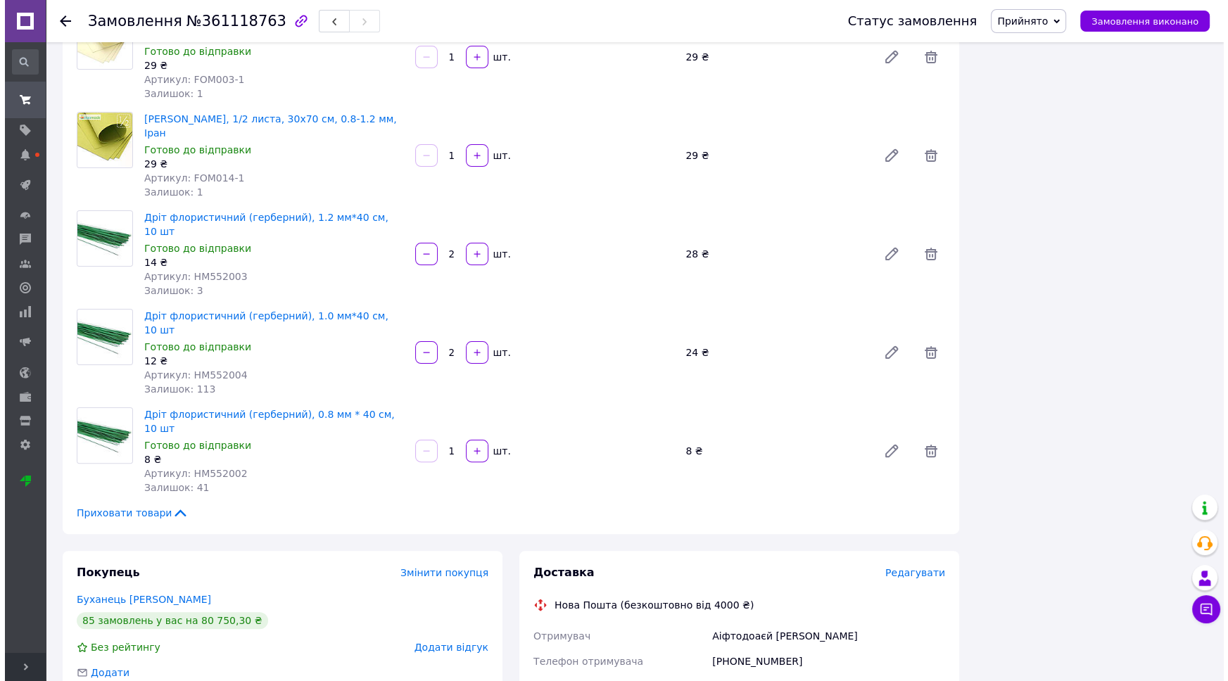
scroll to position [7125, 0]
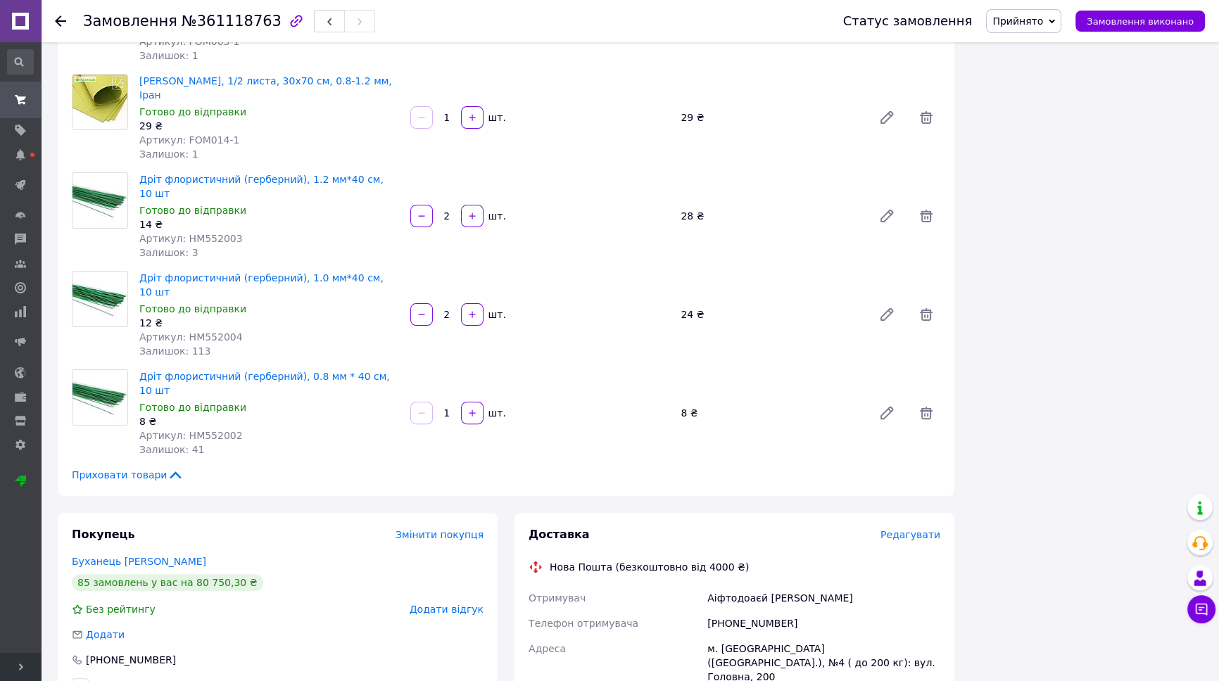
click at [908, 529] on span "Редагувати" at bounding box center [911, 534] width 60 height 11
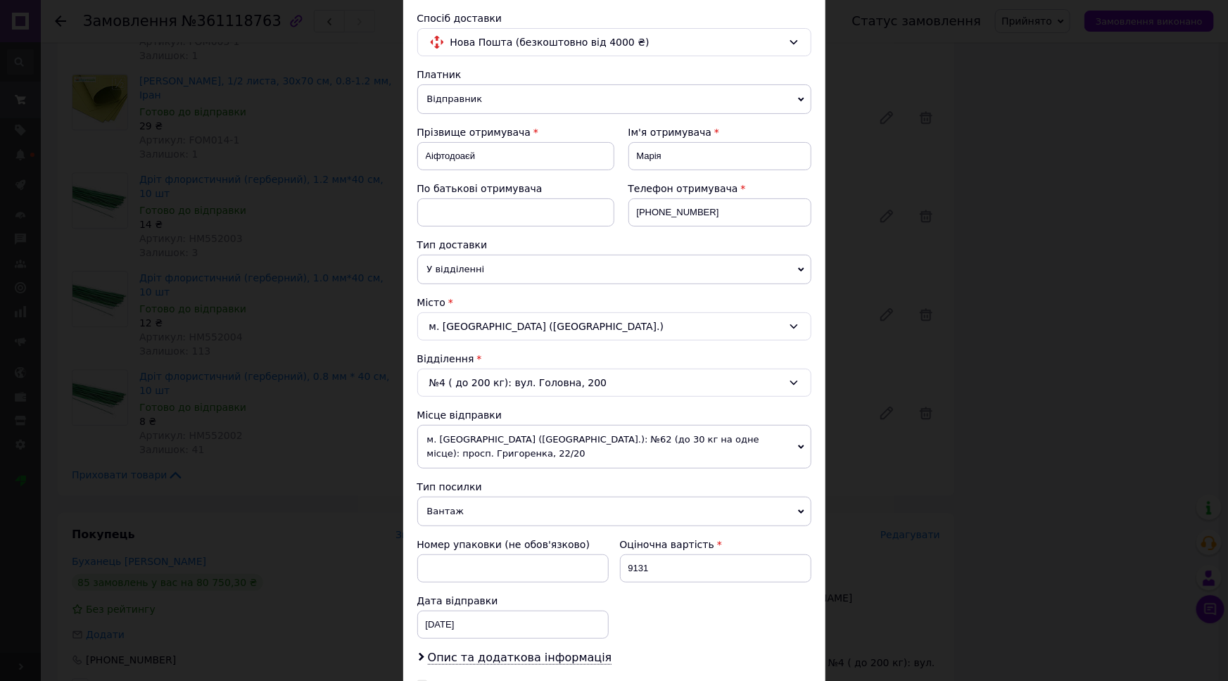
scroll to position [276, 0]
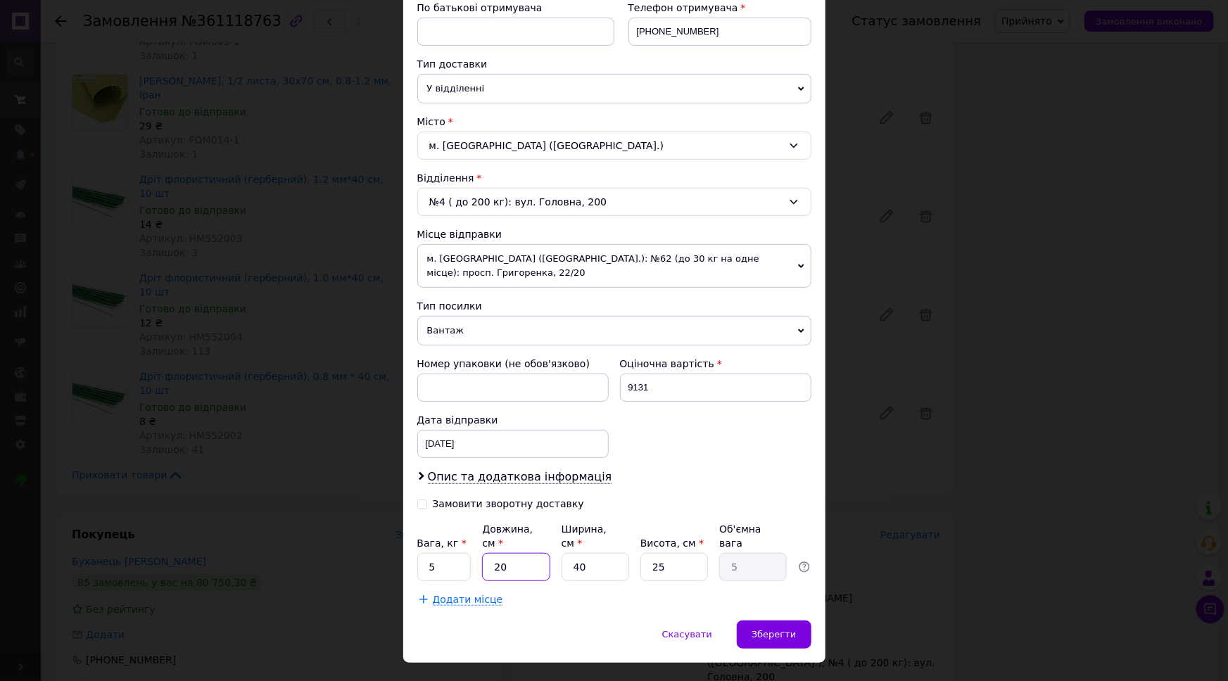
click at [508, 553] on input "20" at bounding box center [516, 567] width 68 height 28
type input "4"
type input "1"
type input "46"
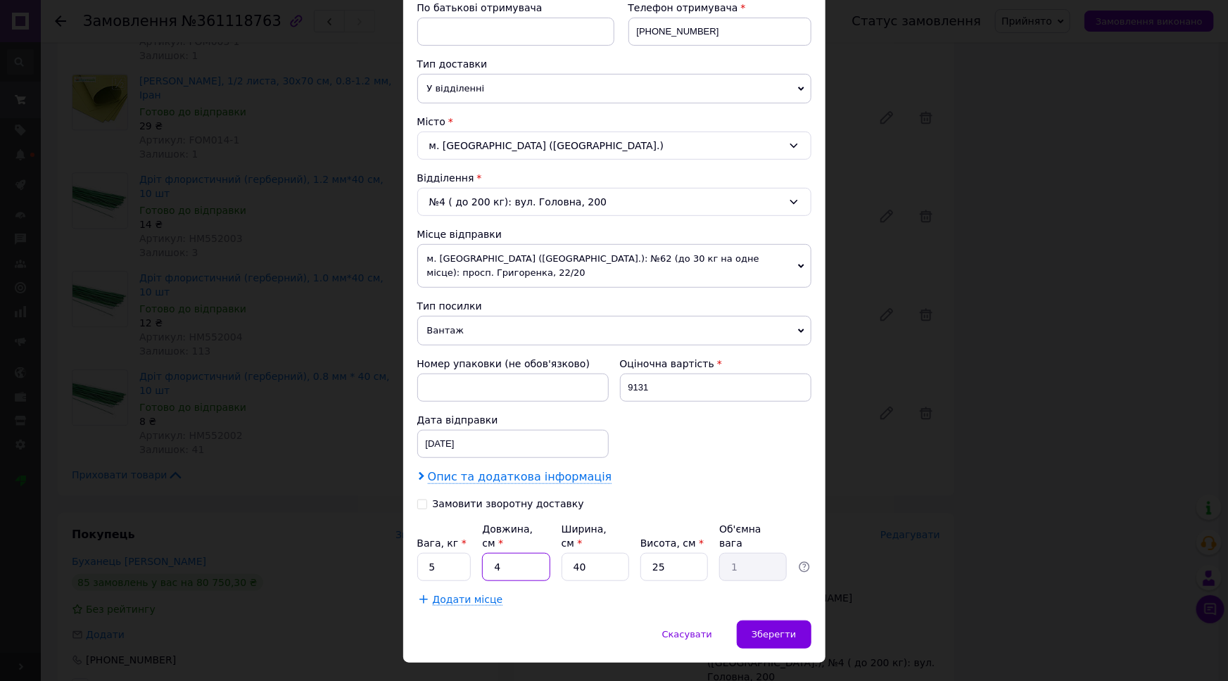
type input "11.5"
type input "46"
type input "4"
type input "1.15"
type input "41"
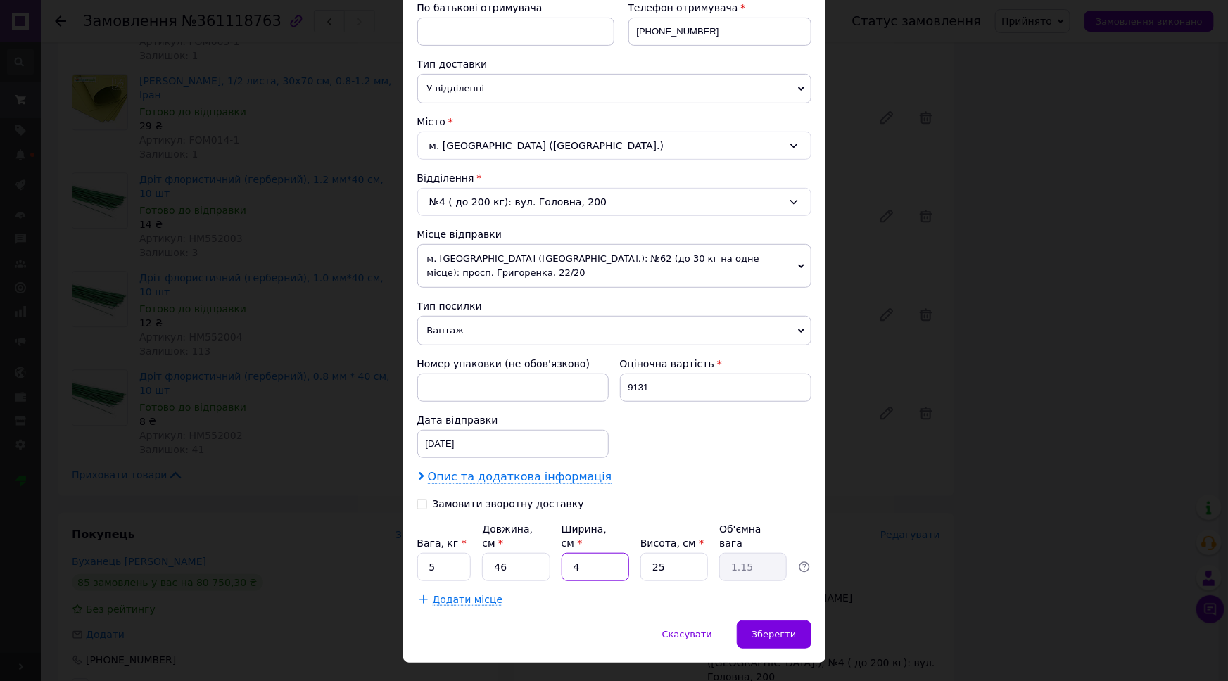
type input "11.79"
type input "41"
type input "4"
type input "1.89"
type input "44"
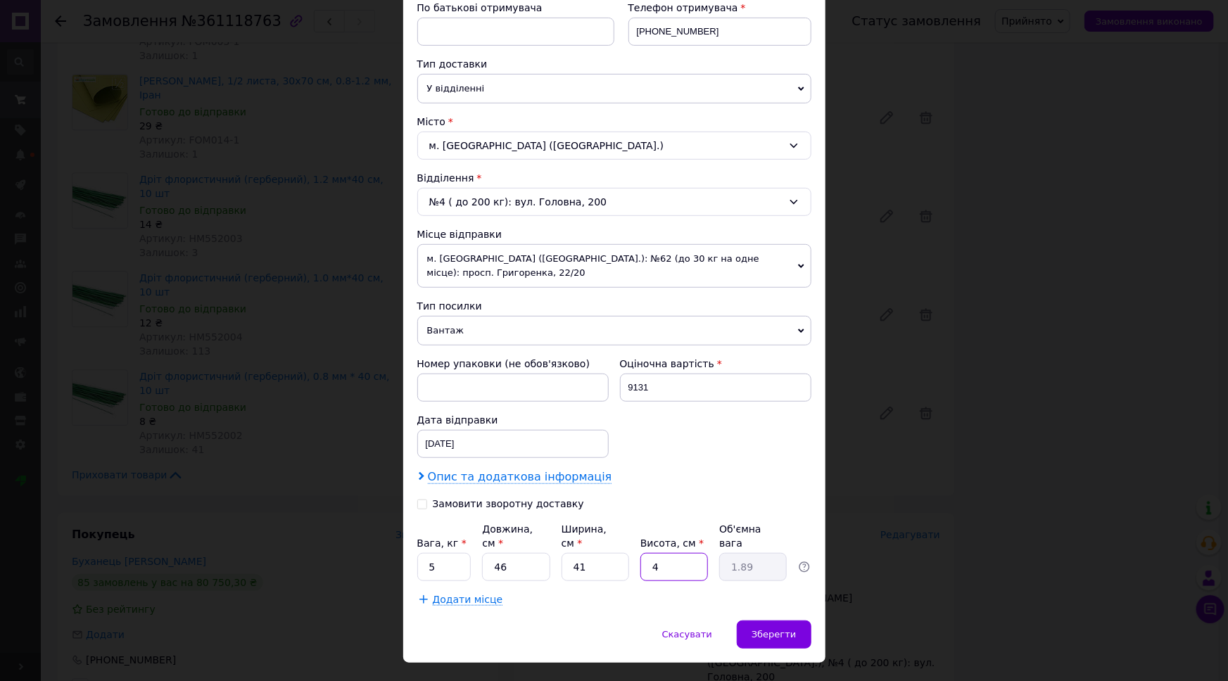
type input "20.75"
type input "4"
type input "1.89"
type input "43"
type input "20.27"
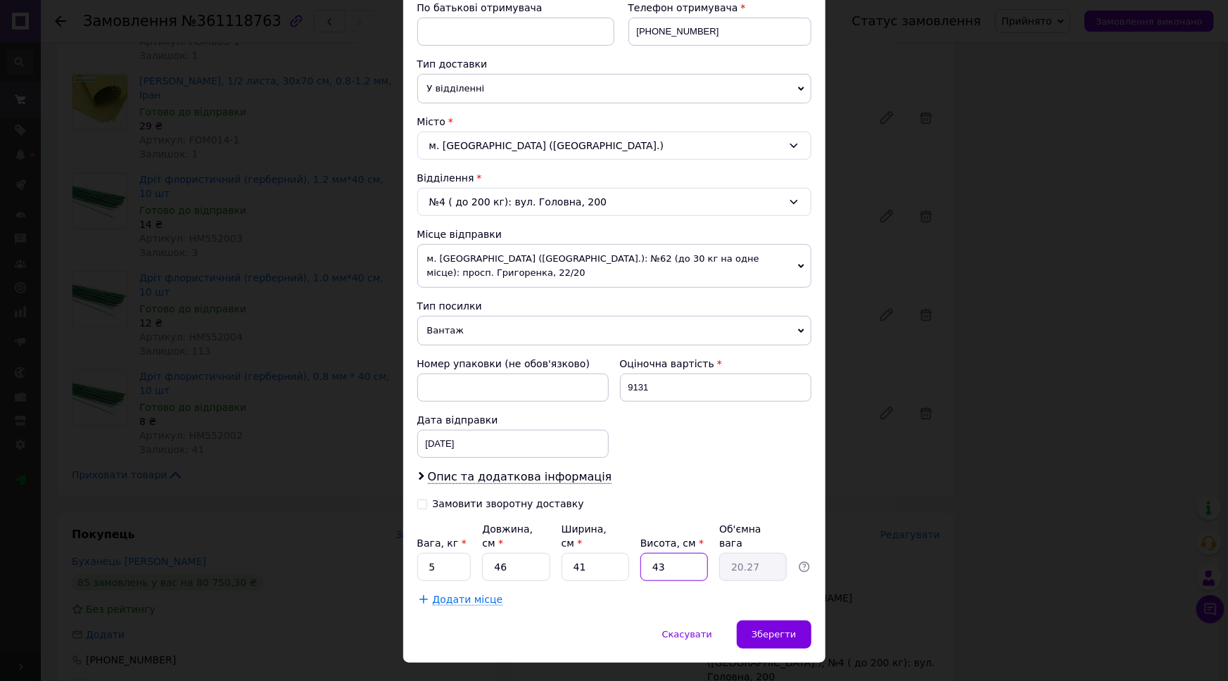
type input "4"
type input "1.89"
type input "42"
type input "19.8"
type input "42"
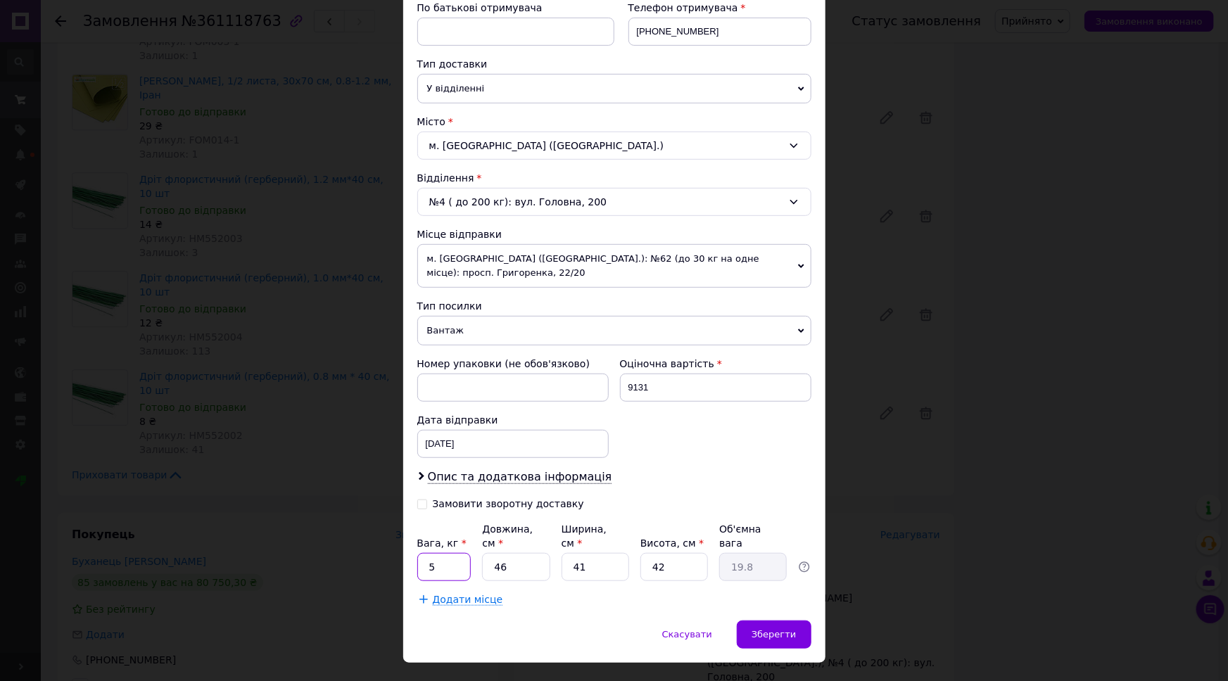
click at [450, 553] on input "5" at bounding box center [444, 567] width 54 height 28
type input "10"
click at [679, 378] on input "9131" at bounding box center [715, 388] width 191 height 28
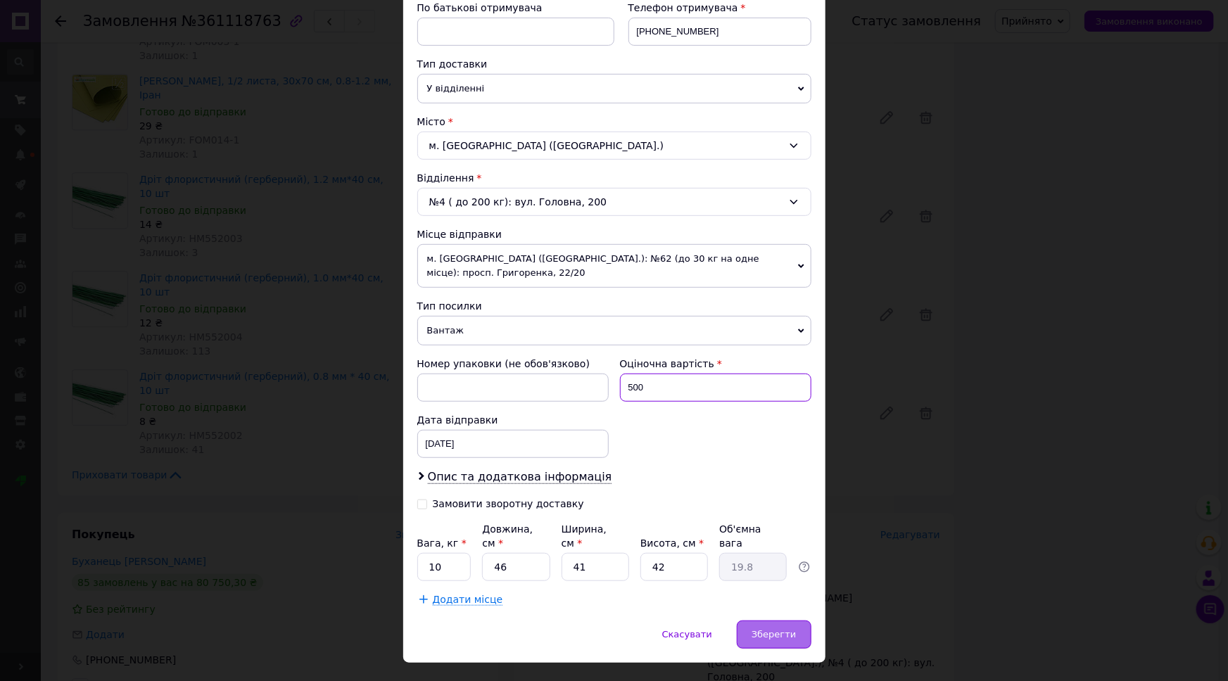
type input "500"
click at [769, 629] on span "Зберегти" at bounding box center [774, 634] width 44 height 11
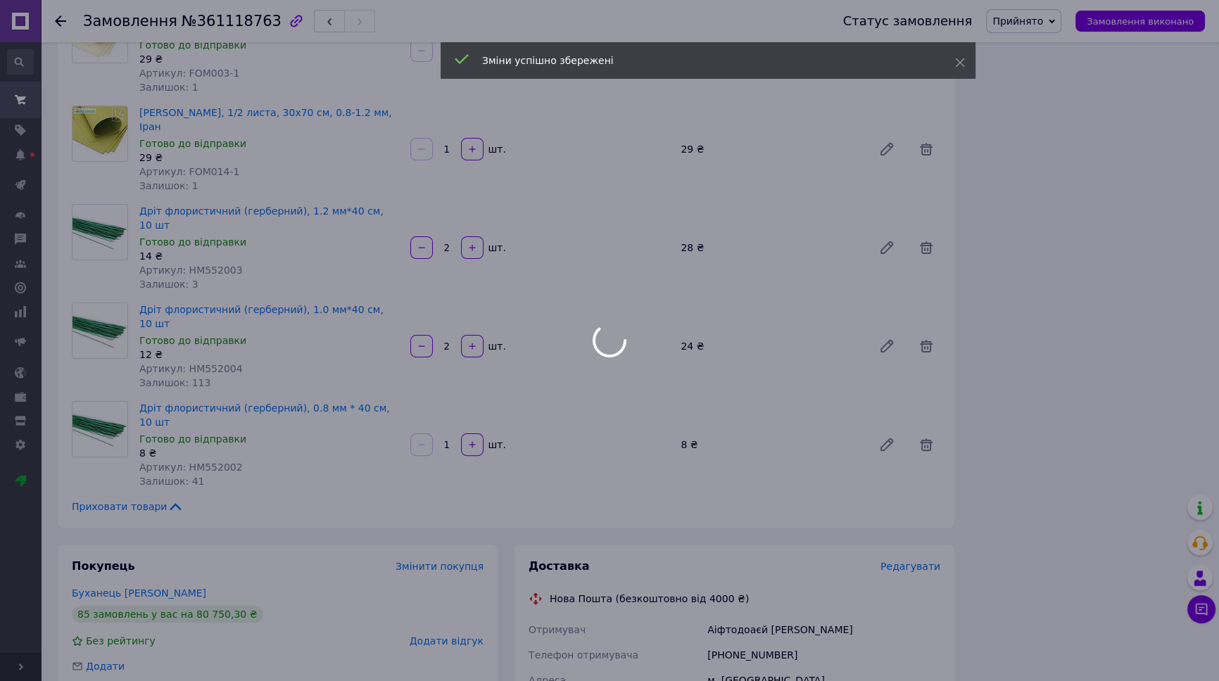
scroll to position [7116, 0]
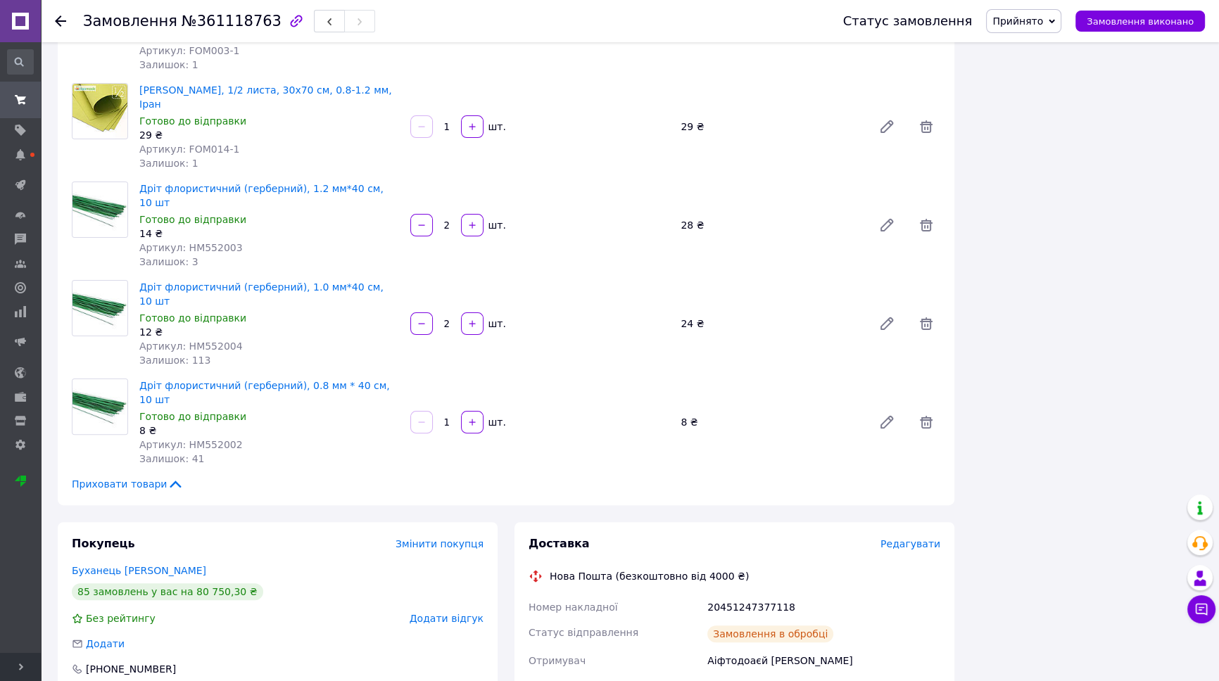
click at [748, 595] on div "20451247377118" at bounding box center [824, 607] width 239 height 25
copy div "20451247377118"
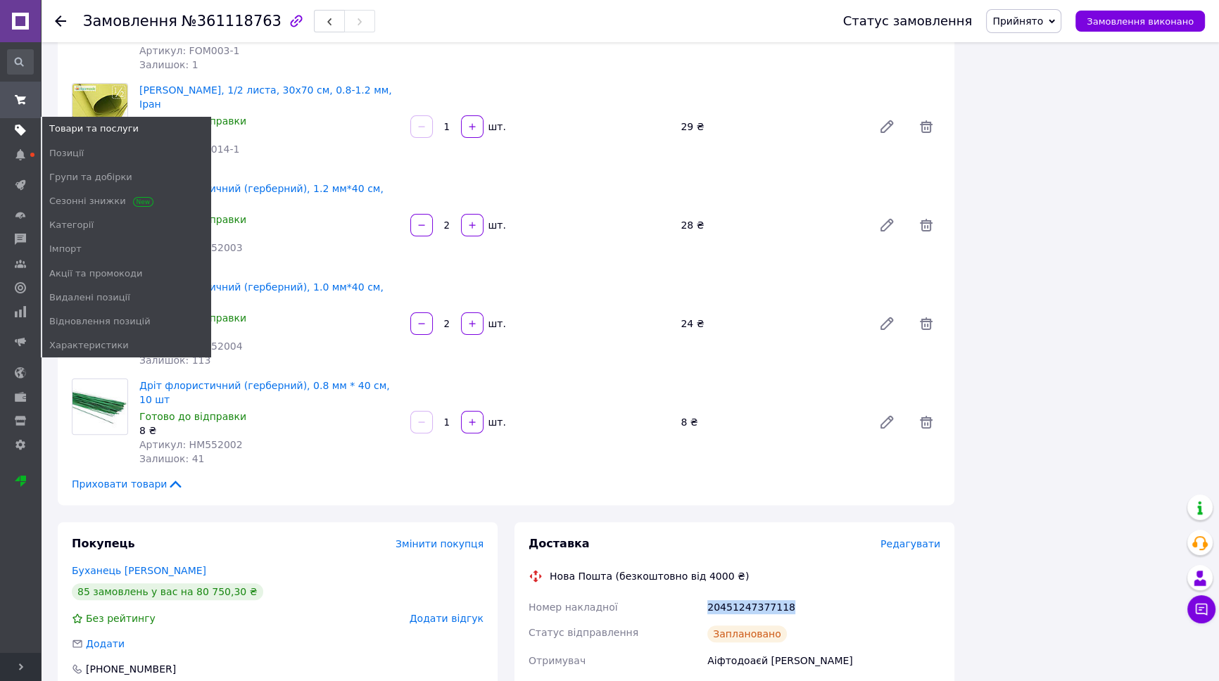
click at [28, 132] on span at bounding box center [20, 130] width 41 height 13
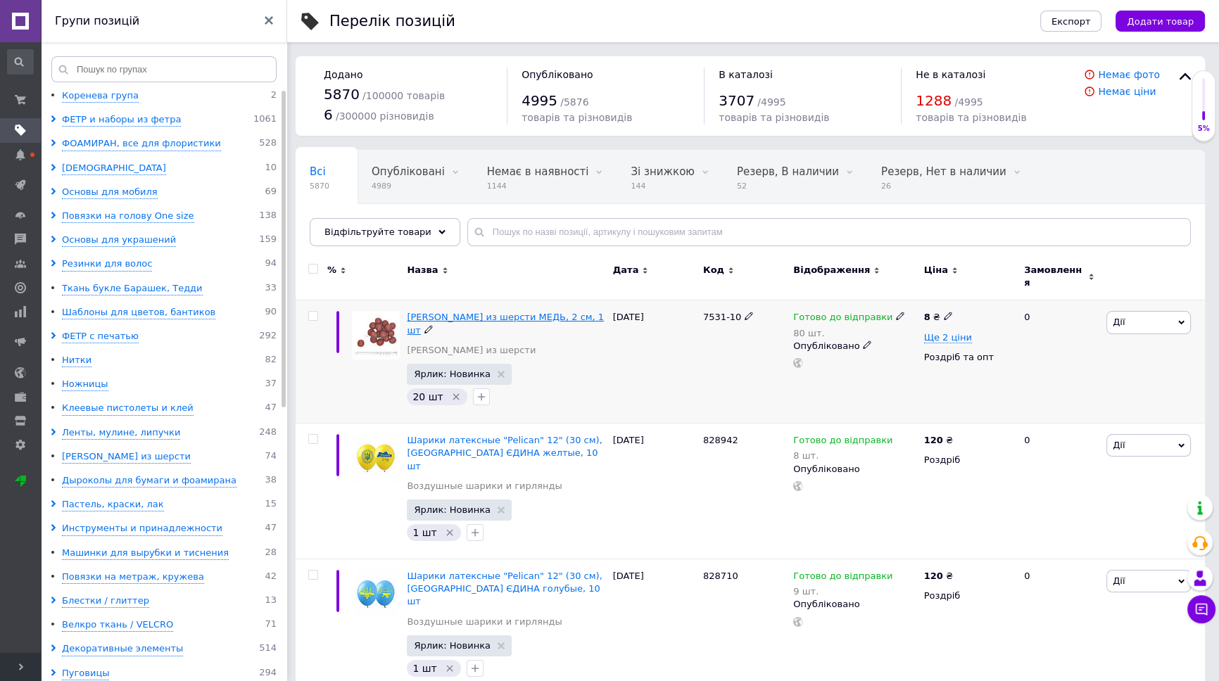
click at [533, 312] on span "Шарик из шерсти МЕДЬ, 2 см, 1 шт" at bounding box center [505, 323] width 197 height 23
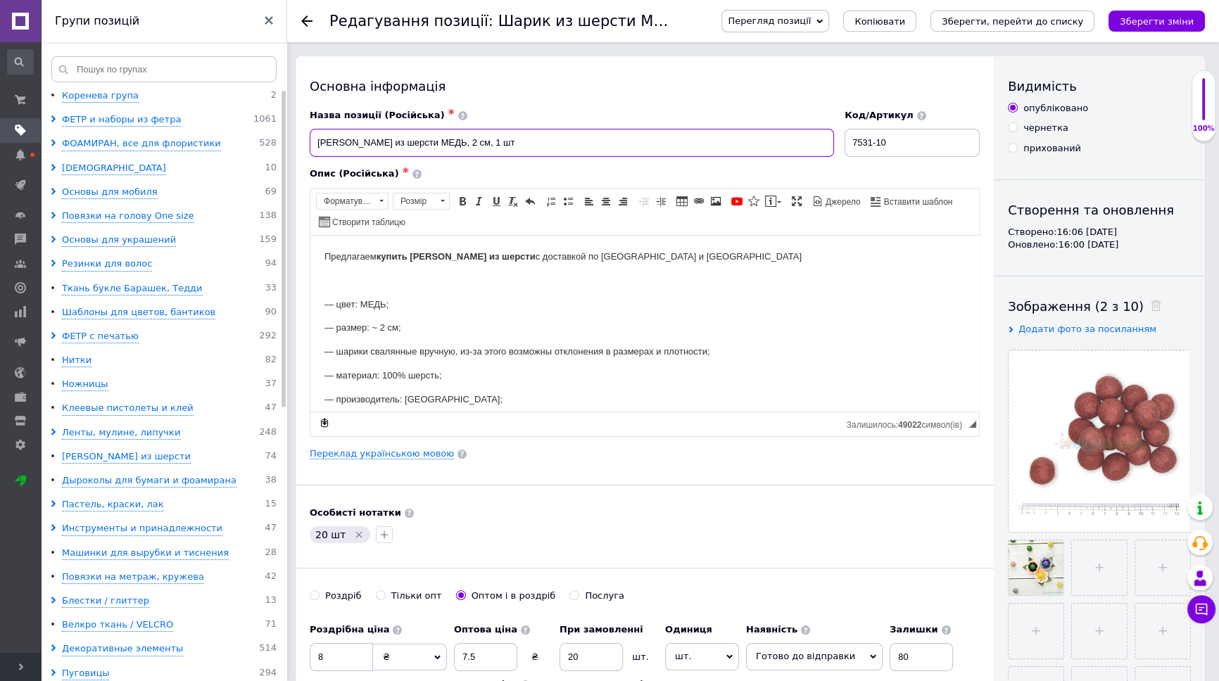
click at [412, 143] on input "Шарик из шерсти МЕДЬ, 2 см, 1 шт" at bounding box center [572, 143] width 524 height 28
click at [439, 142] on input "Шарик из шерсти ТЕРРАКОТОВЫЙ, 2 см, 1 шт" at bounding box center [572, 143] width 524 height 28
type input "Шарик из шерсти ТЕРРАКОТОВЫЙ, 2 см, 1 шт"
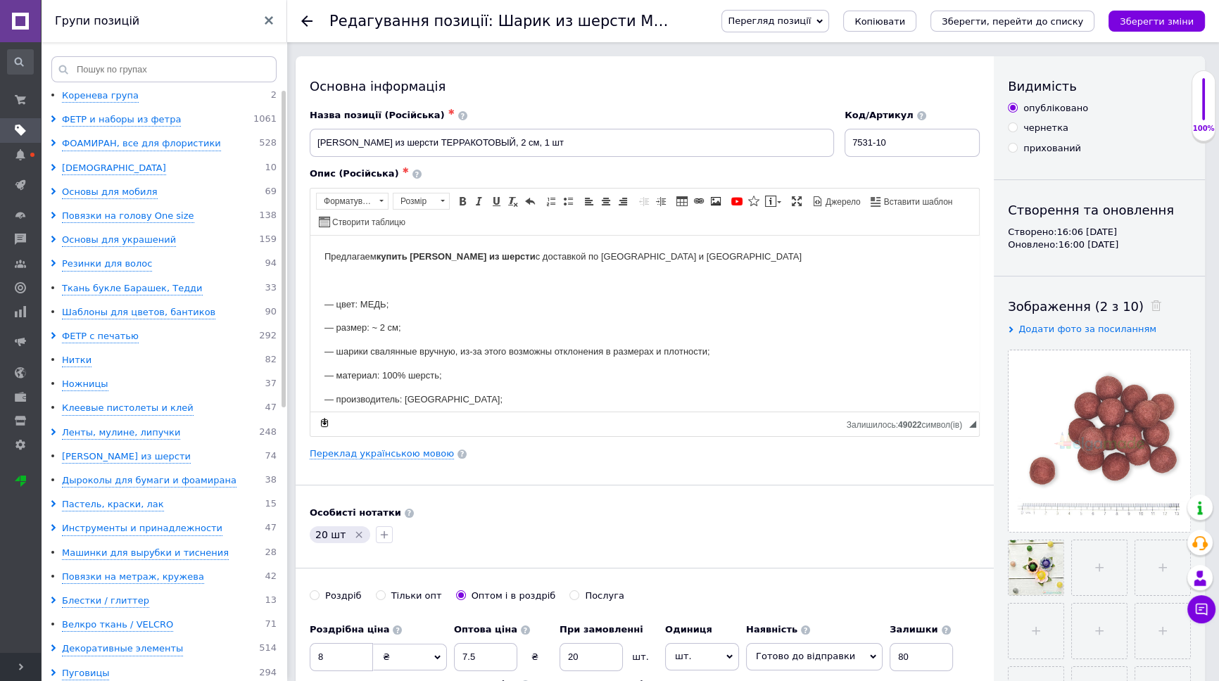
click at [379, 307] on p "— цвет: МЕДЬ;" at bounding box center [644, 304] width 641 height 15
click at [408, 452] on link "Переклад українською мовою" at bounding box center [382, 453] width 144 height 11
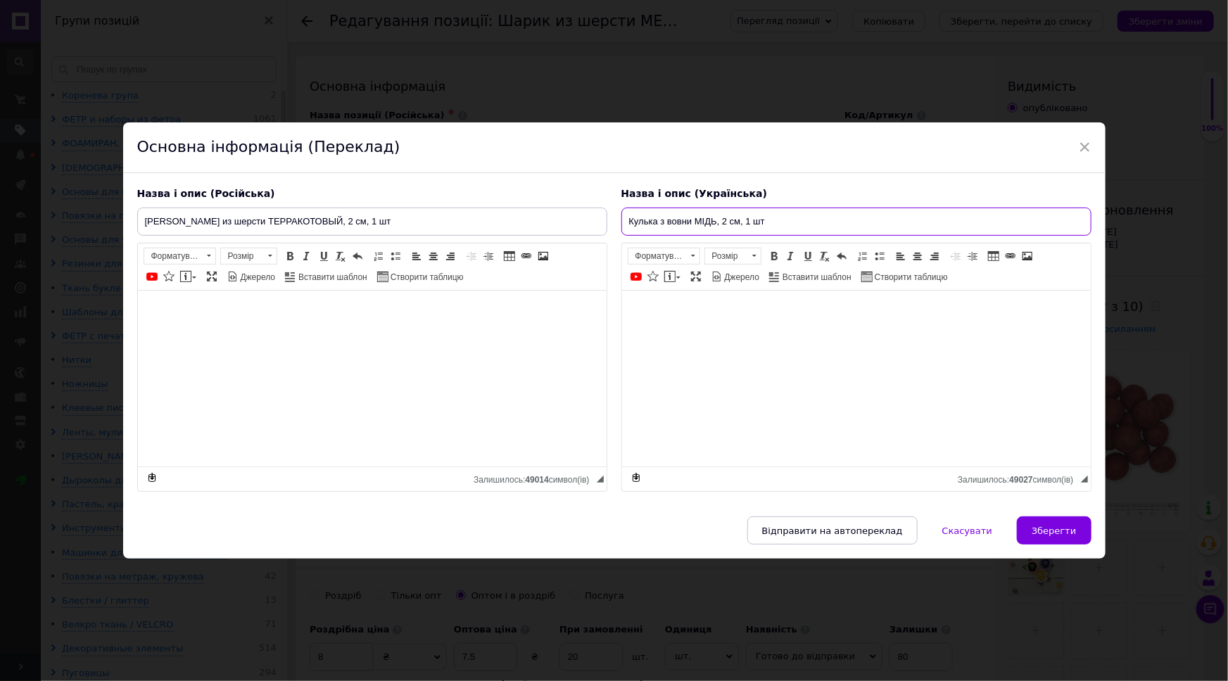
click at [700, 213] on input "Кулька з вовни МІДЬ, 2 см, 1 шт" at bounding box center [857, 222] width 470 height 28
paste input "ЕРРАКОТОВЫЙ"
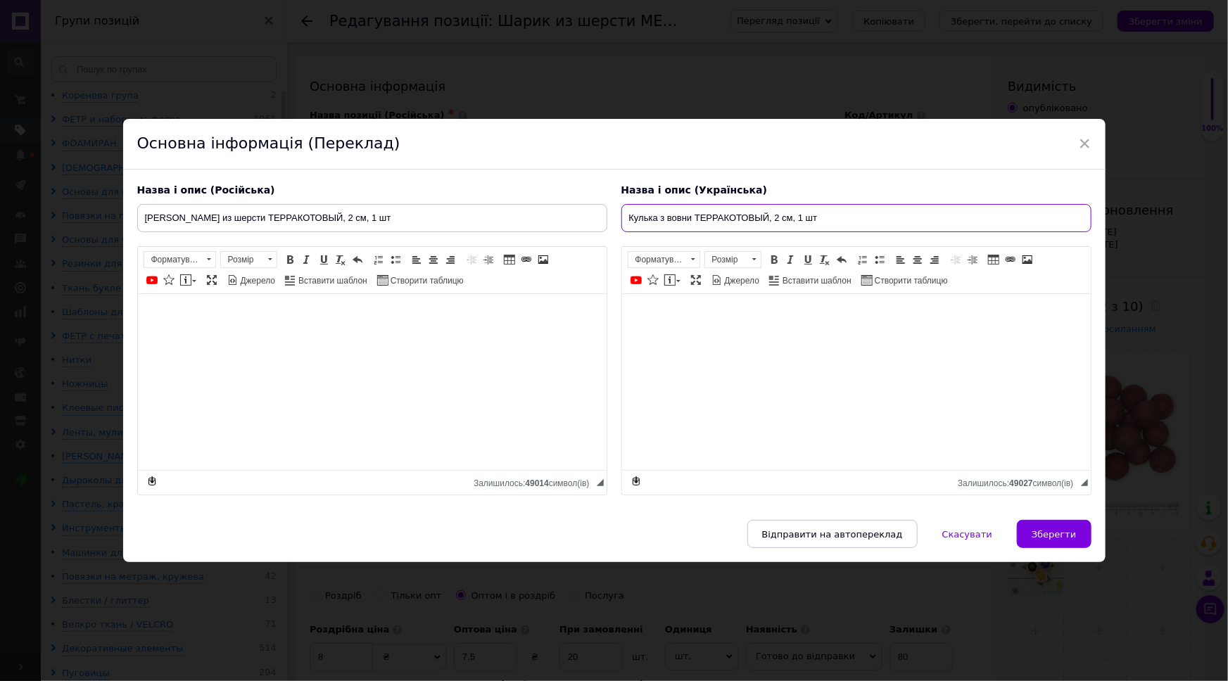
click at [755, 211] on input "Кулька з вовни ТЕРРАКОТОВЫЙ, 2 см, 1 шт" at bounding box center [857, 218] width 470 height 28
paste input "text"
type input "Кулька з вовни ТЕРРАКОТОВИЙ, 2 см, 1 шт"
click at [742, 204] on input "Кулька з вовни ТЕРРАКОТОВИЙ, 2 см, 1 шт" at bounding box center [857, 218] width 470 height 28
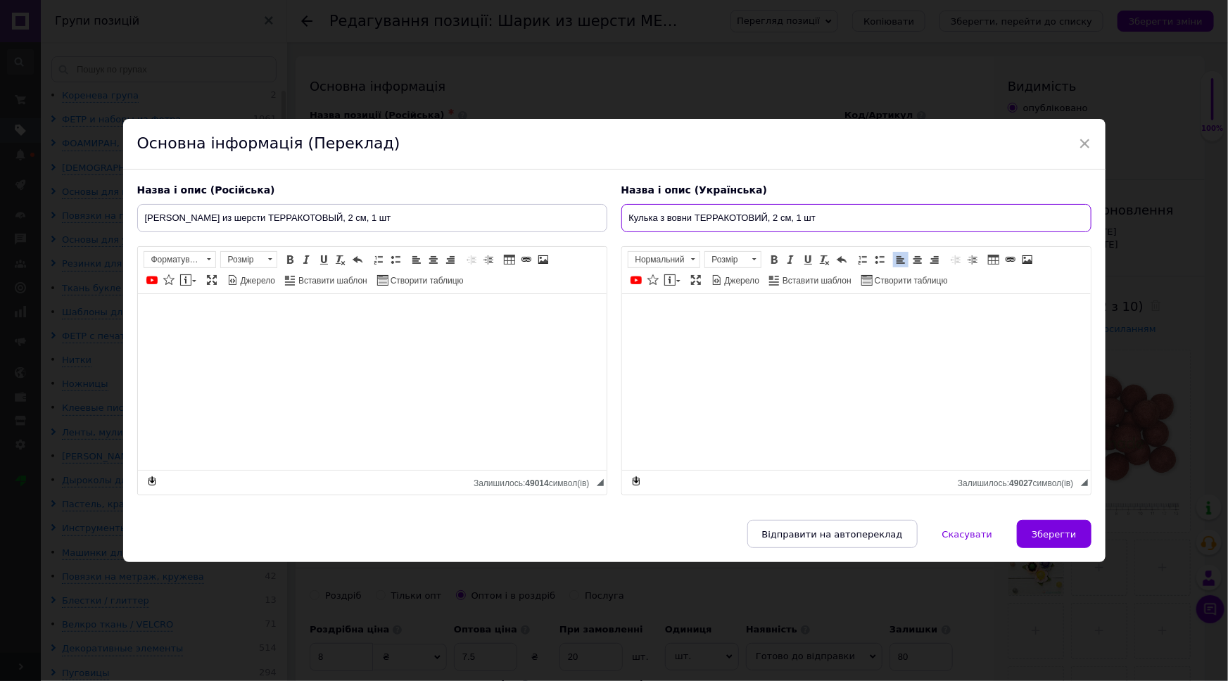
click at [742, 204] on input "Кулька з вовни ТЕРРАКОТОВИЙ, 2 см, 1 шт" at bounding box center [857, 218] width 470 height 28
click at [1049, 540] on span "Зберегти" at bounding box center [1054, 534] width 44 height 11
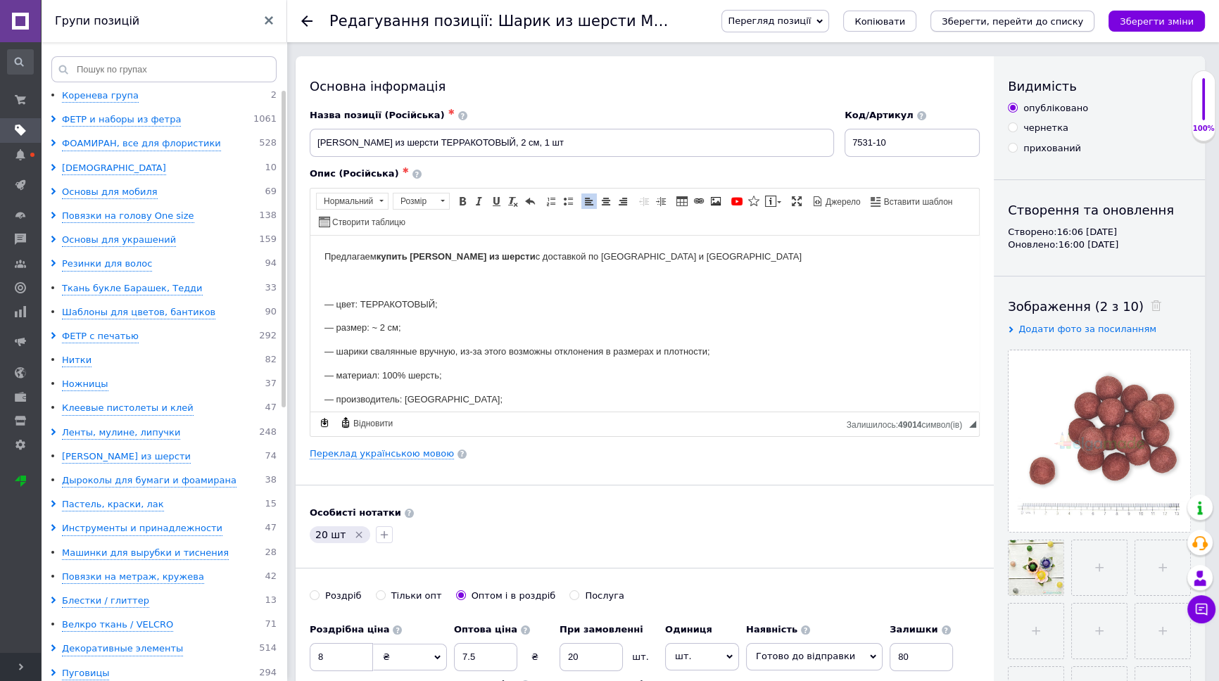
click at [1042, 22] on icon "Зберегти, перейти до списку" at bounding box center [1012, 21] width 141 height 11
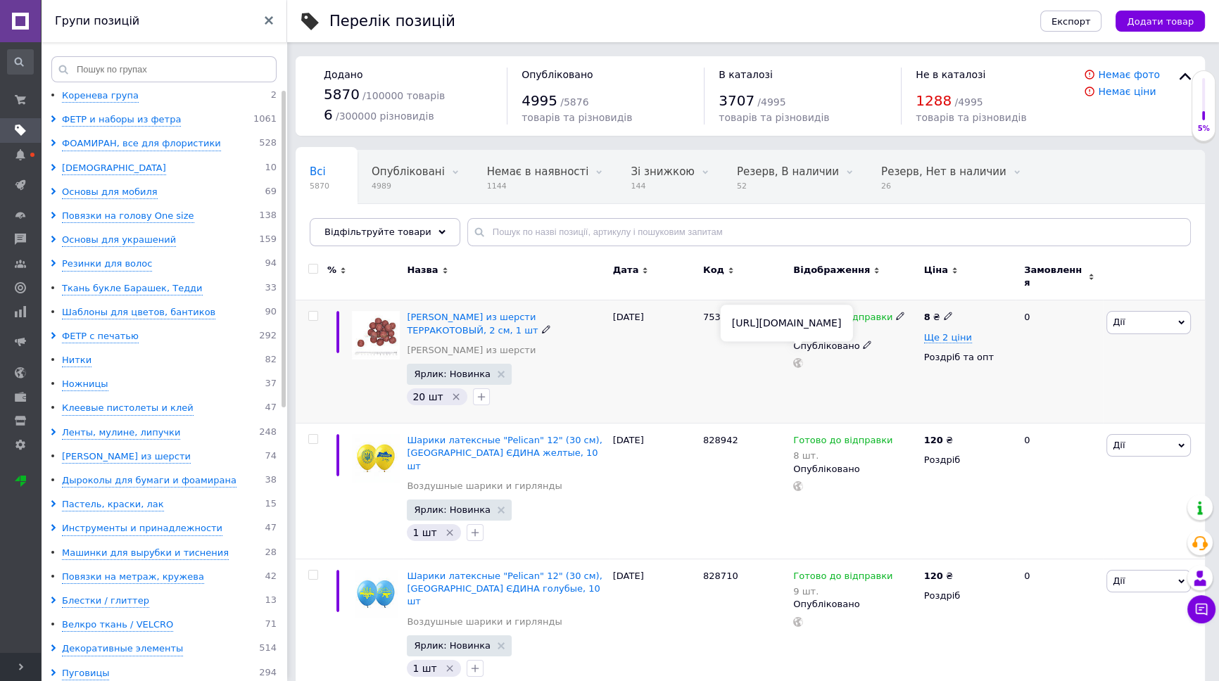
click at [800, 358] on icon at bounding box center [798, 363] width 10 height 10
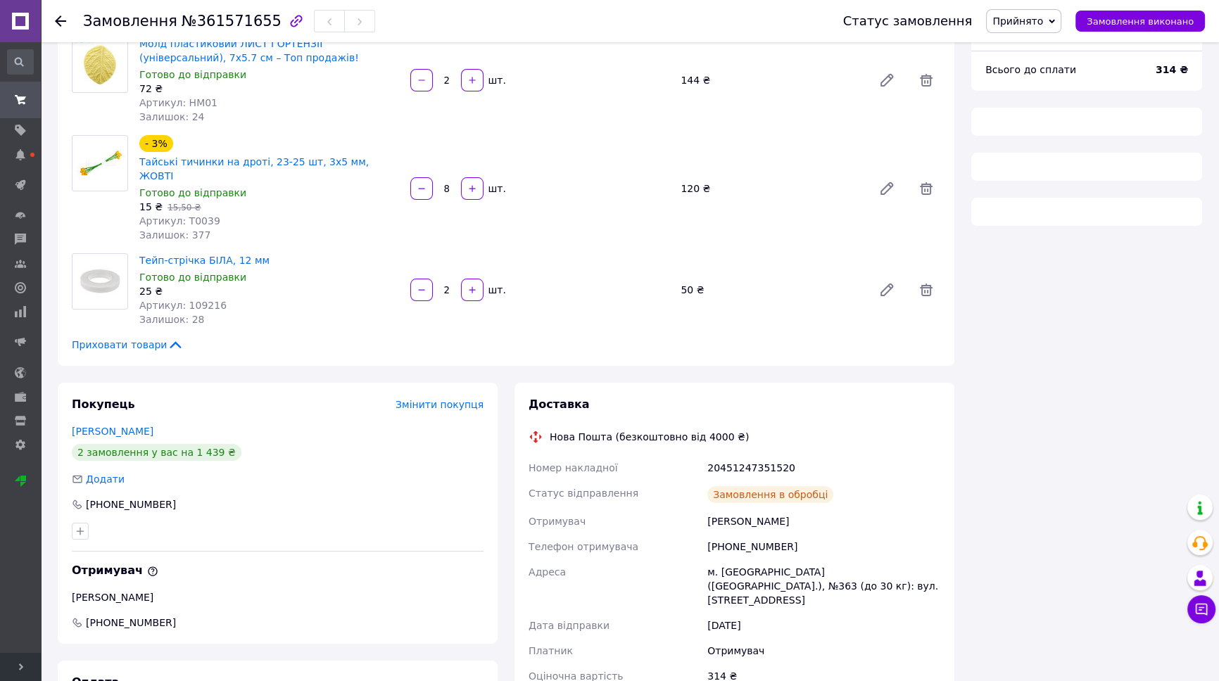
scroll to position [246, 0]
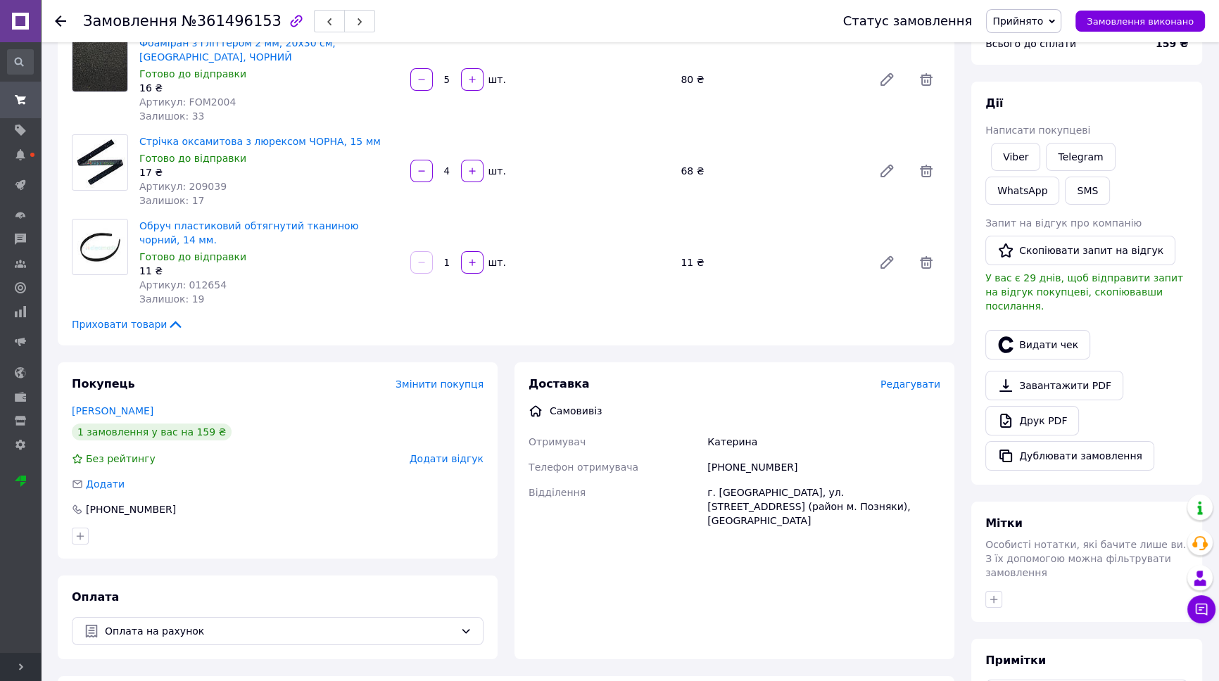
scroll to position [127, 0]
click at [1204, 612] on icon at bounding box center [1201, 610] width 14 height 14
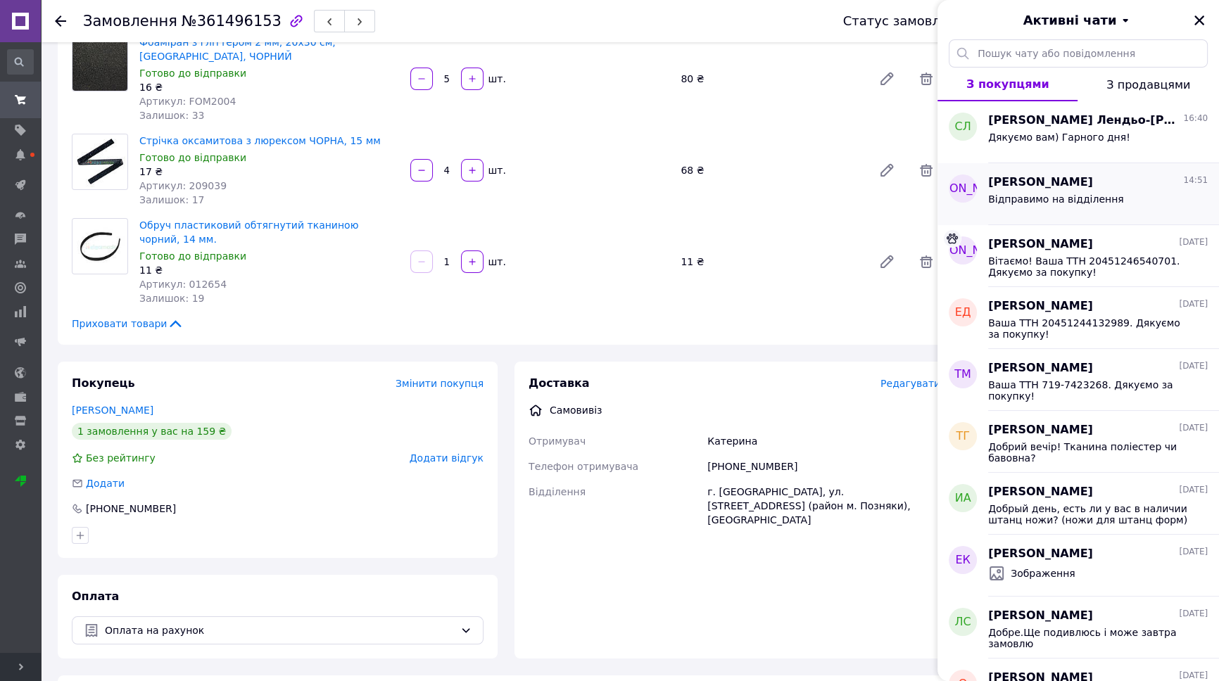
click at [1069, 194] on span "Відправимо на відділення" at bounding box center [1056, 199] width 136 height 11
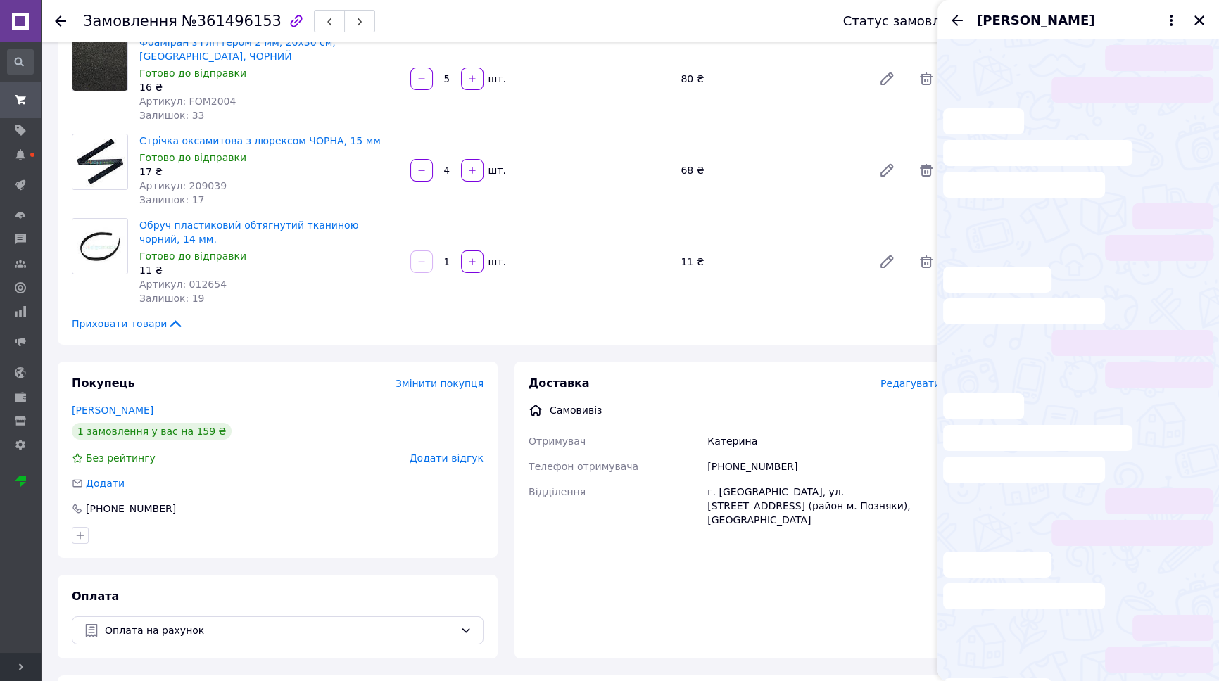
scroll to position [351, 0]
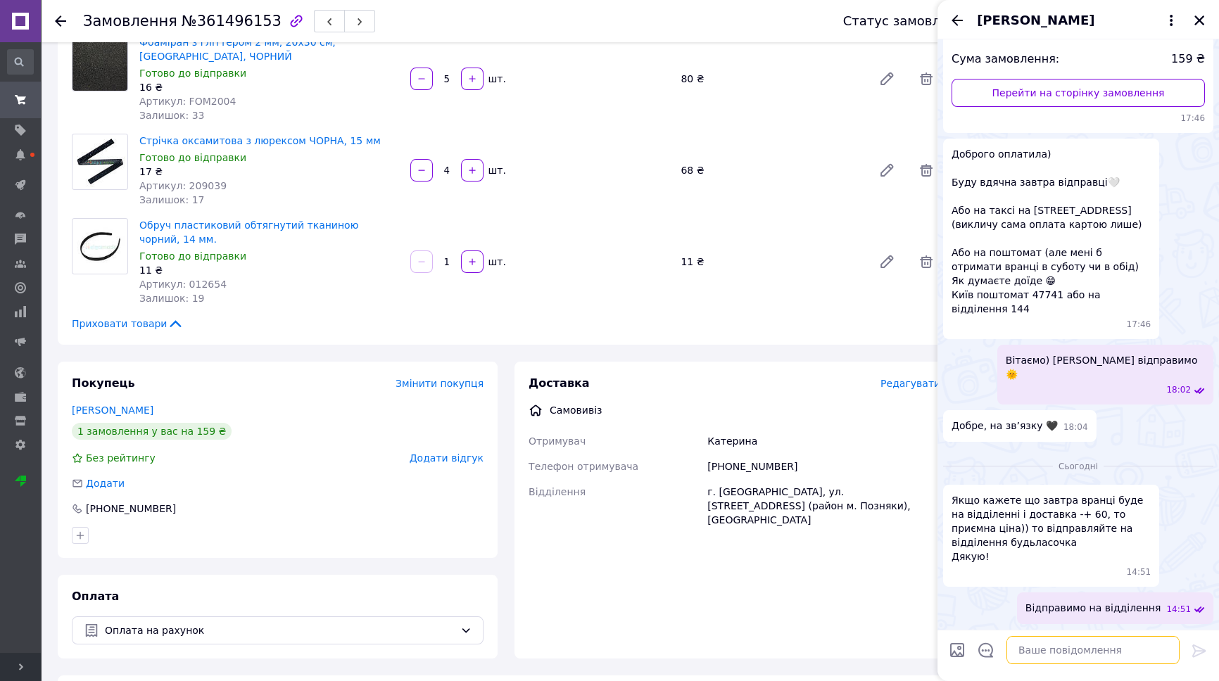
click at [1063, 641] on textarea at bounding box center [1093, 650] width 173 height 28
paste textarea "Ваше замовлення відправлене, ТТН 20451247351770. Дякуємо за покупку!"
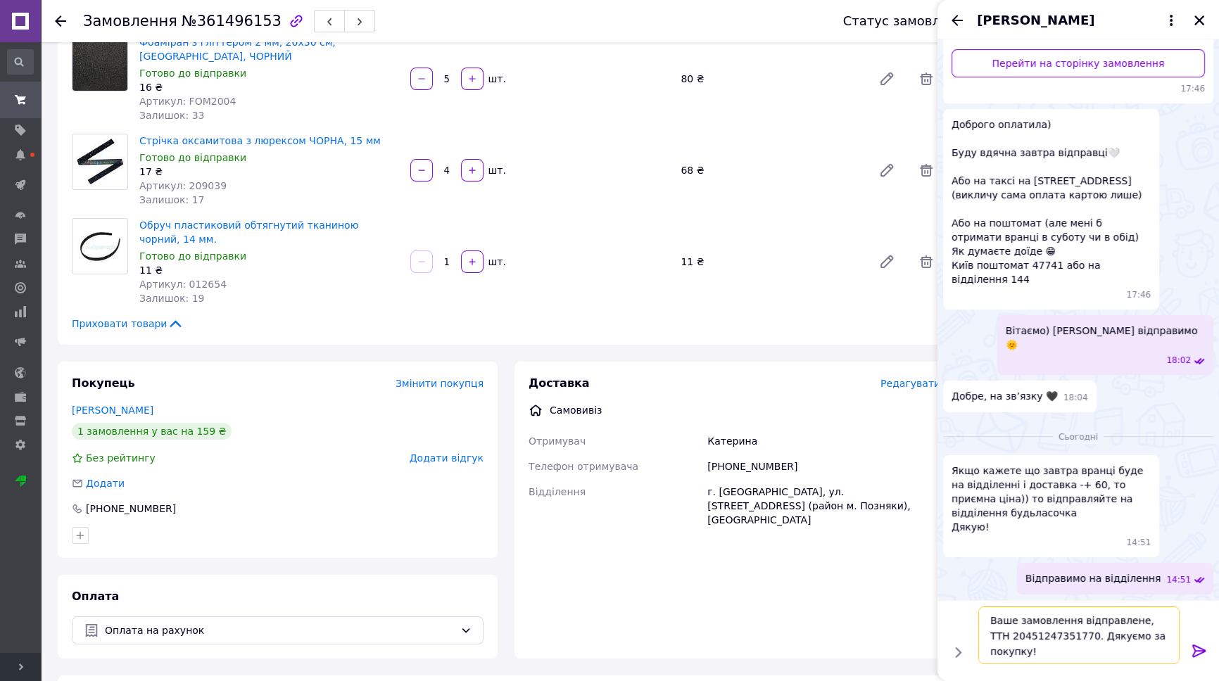
drag, startPoint x: 1014, startPoint y: 620, endPoint x: 1132, endPoint y: 626, distance: 118.4
click at [1132, 626] on textarea "Ваше замовлення відправлене, ТТН 20451247351770. Дякуємо за покупку!" at bounding box center [1078, 636] width 201 height 58
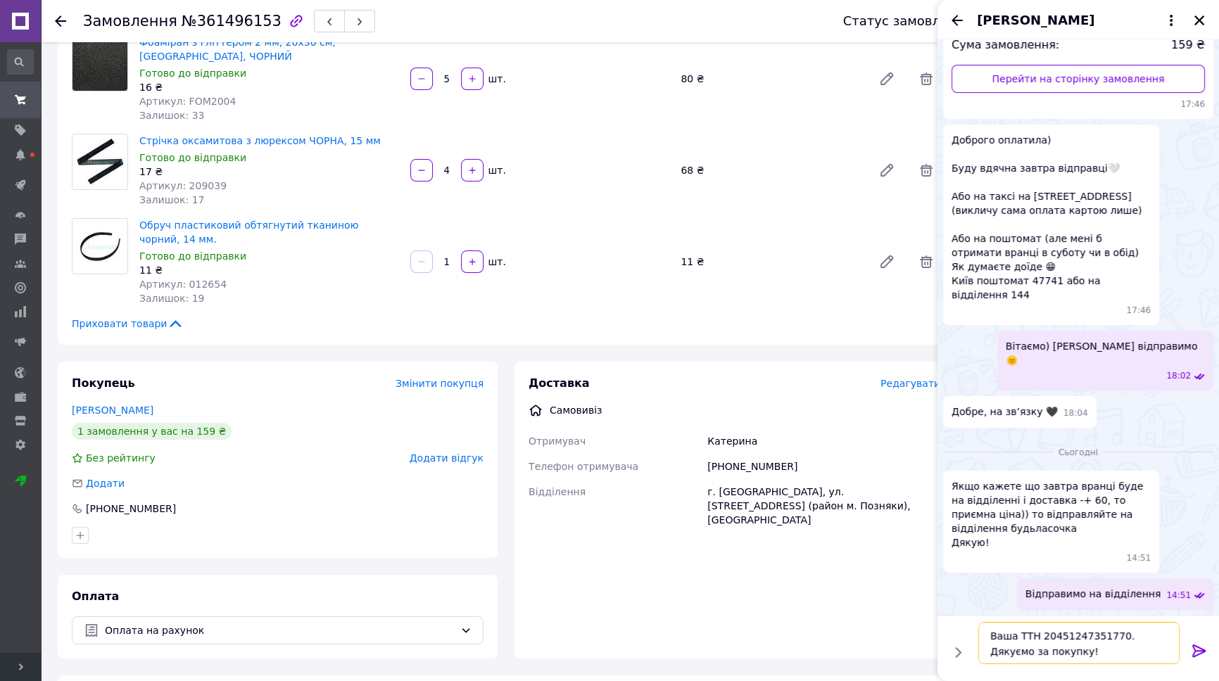
type textarea "Ваша ТТН 20451247351770. Дякуємо за покупку!"
click at [1061, 652] on textarea "Ваша ТТН 20451247351770. Дякуємо за покупку!" at bounding box center [1078, 643] width 201 height 42
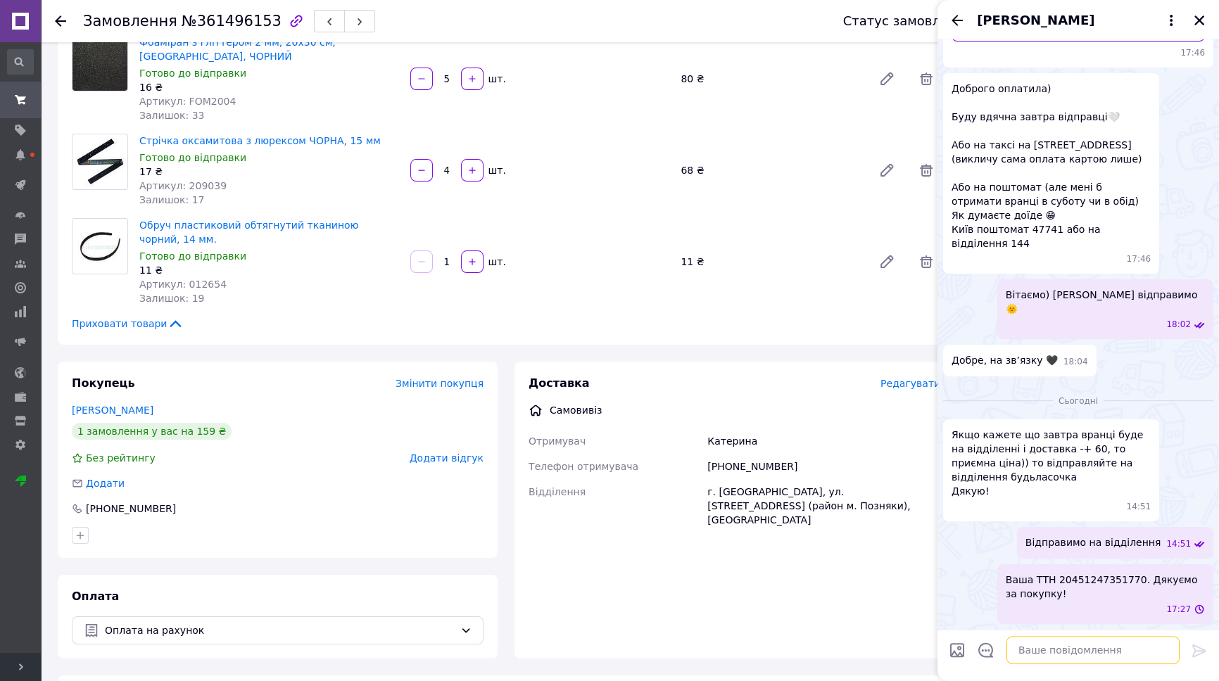
scroll to position [417, 0]
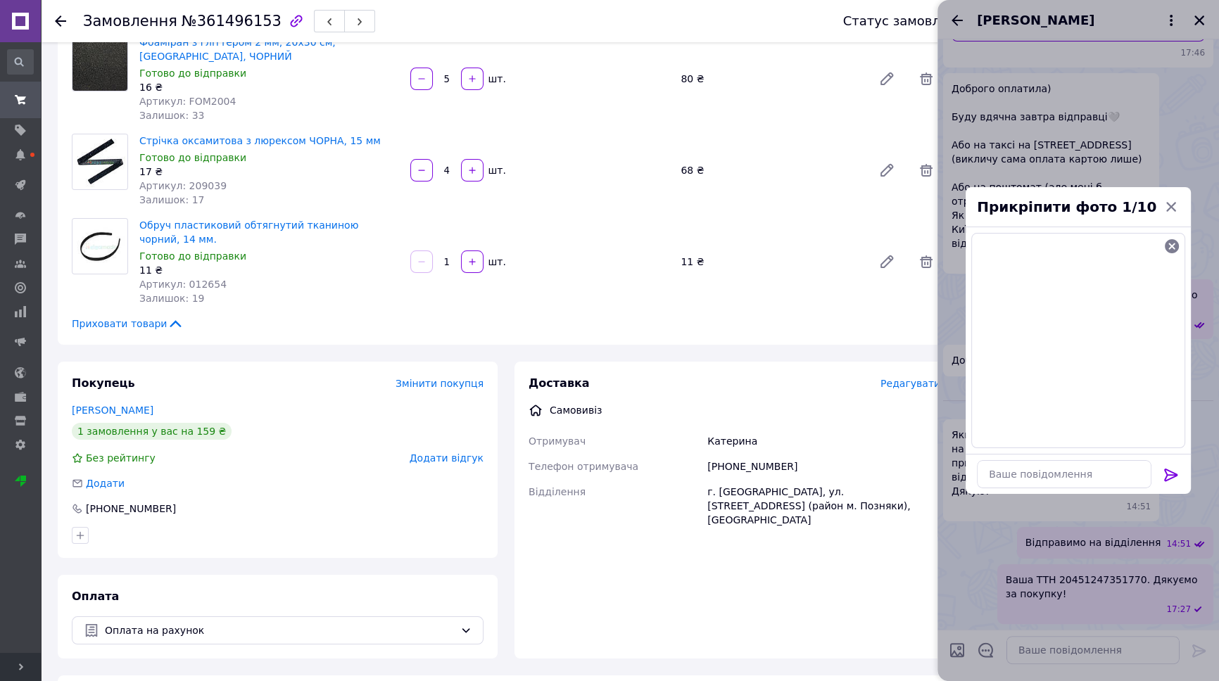
click at [1168, 477] on icon at bounding box center [1171, 475] width 17 height 17
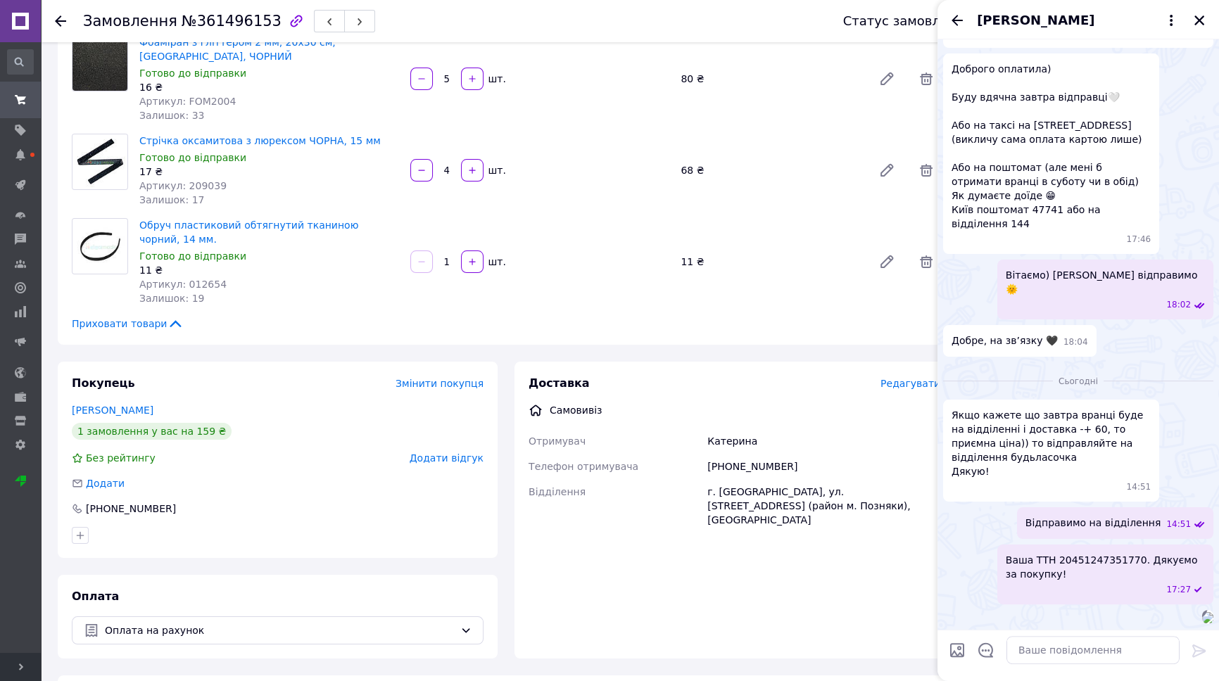
scroll to position [633, 0]
click at [1198, 23] on icon "Закрити" at bounding box center [1199, 20] width 13 height 13
